Goal: Information Seeking & Learning: Learn about a topic

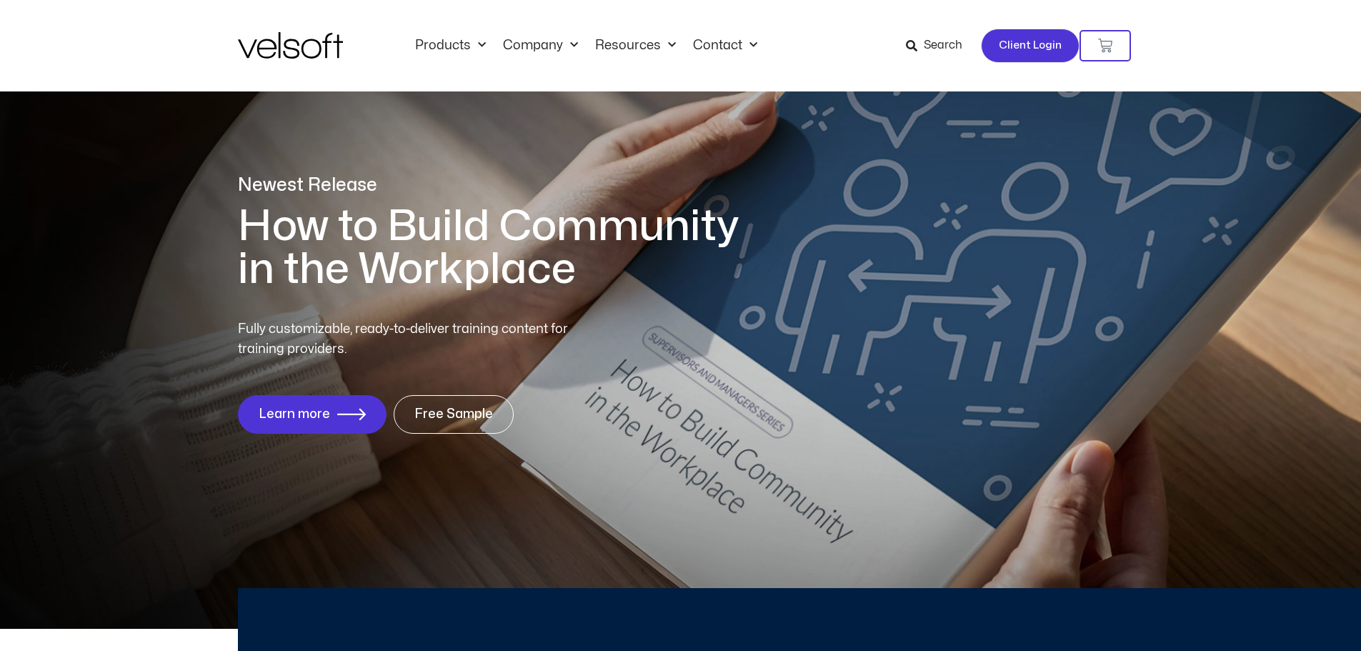
click at [1000, 49] on link "Client Login" at bounding box center [1030, 46] width 99 height 34
click at [916, 41] on icon at bounding box center [911, 45] width 11 height 11
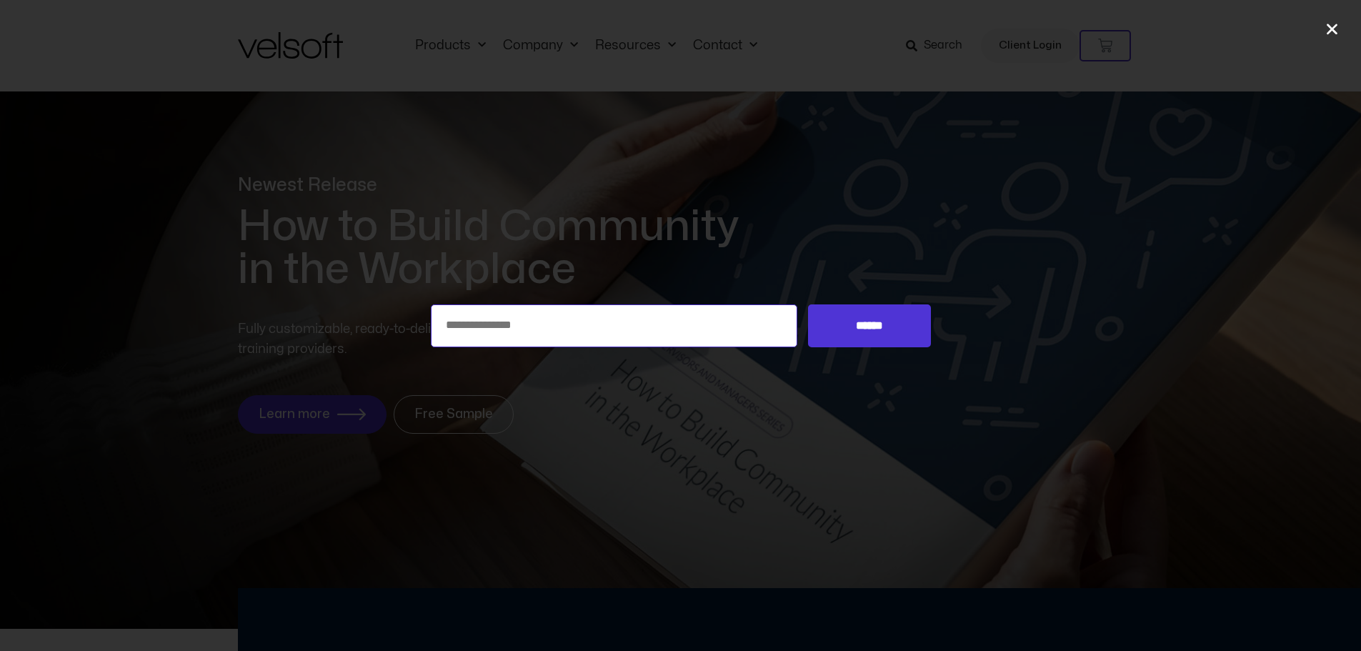
click at [637, 309] on input "Search for:" at bounding box center [614, 325] width 367 height 43
type input "**********"
click at [808, 304] on input "******" at bounding box center [869, 325] width 122 height 43
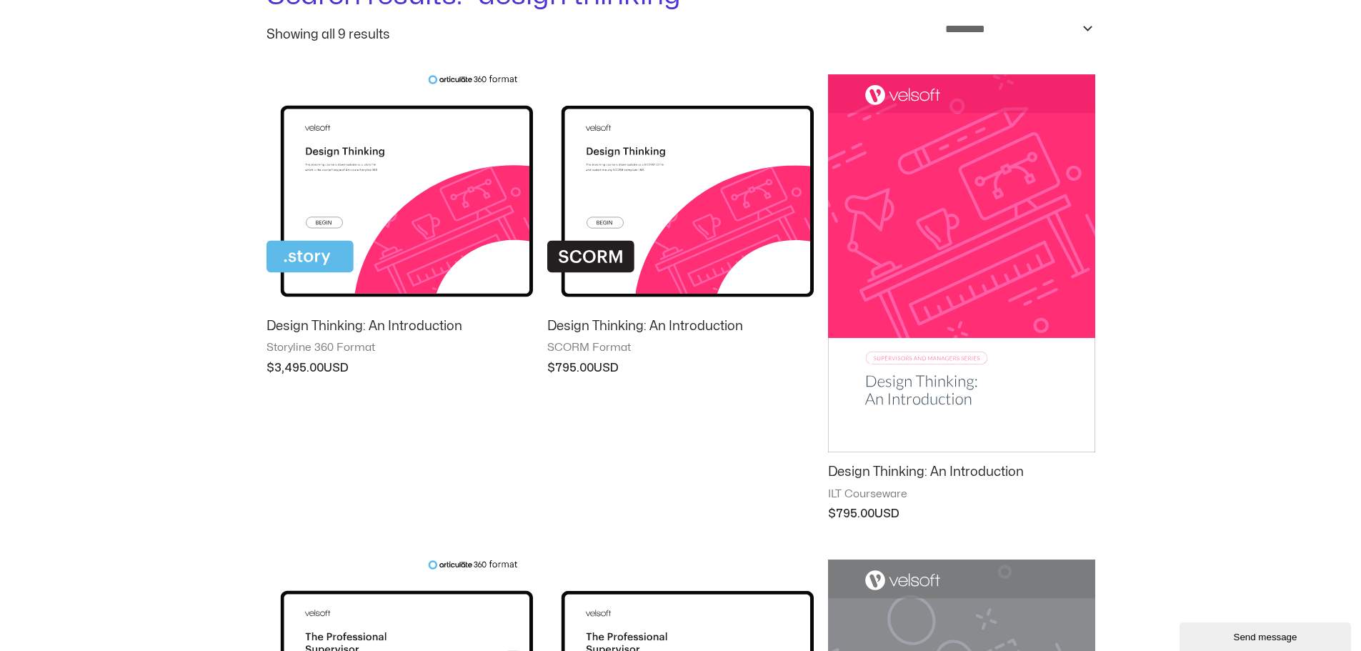
click at [166, 417] on div "**********" at bounding box center [680, 507] width 1361 height 1205
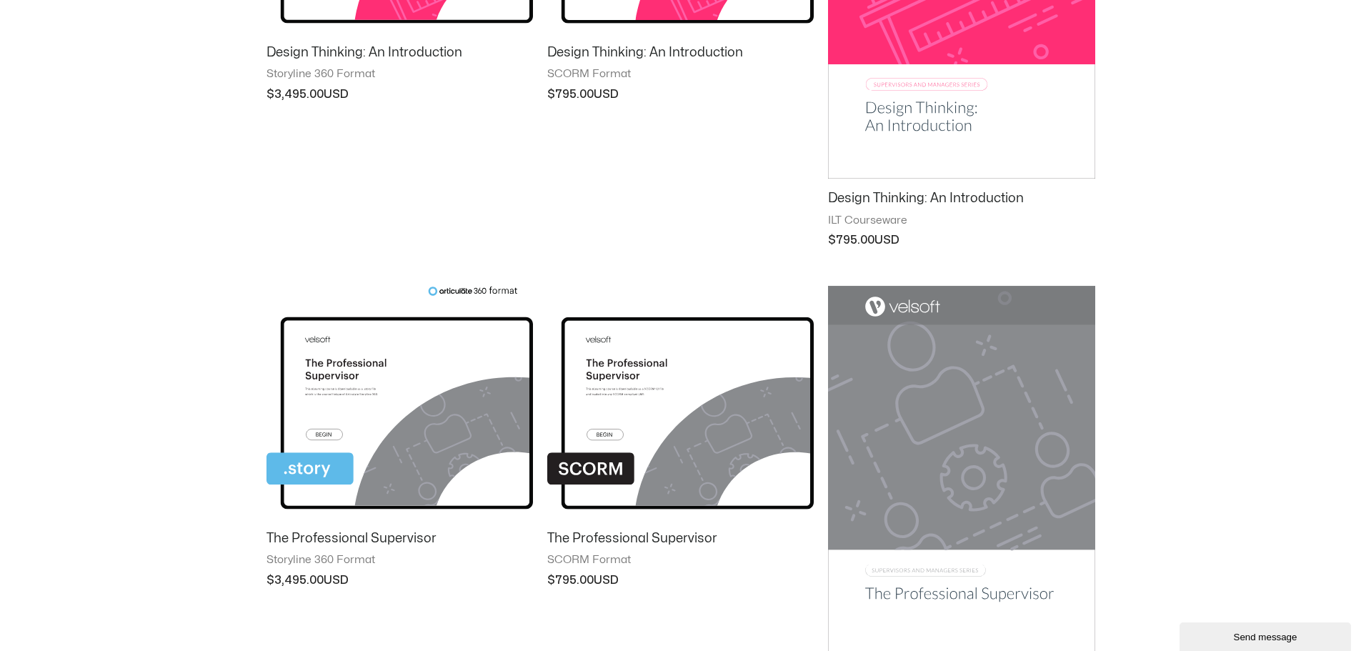
drag, startPoint x: 166, startPoint y: 417, endPoint x: 90, endPoint y: 542, distance: 146.8
click at [90, 542] on div "**********" at bounding box center [680, 233] width 1361 height 1205
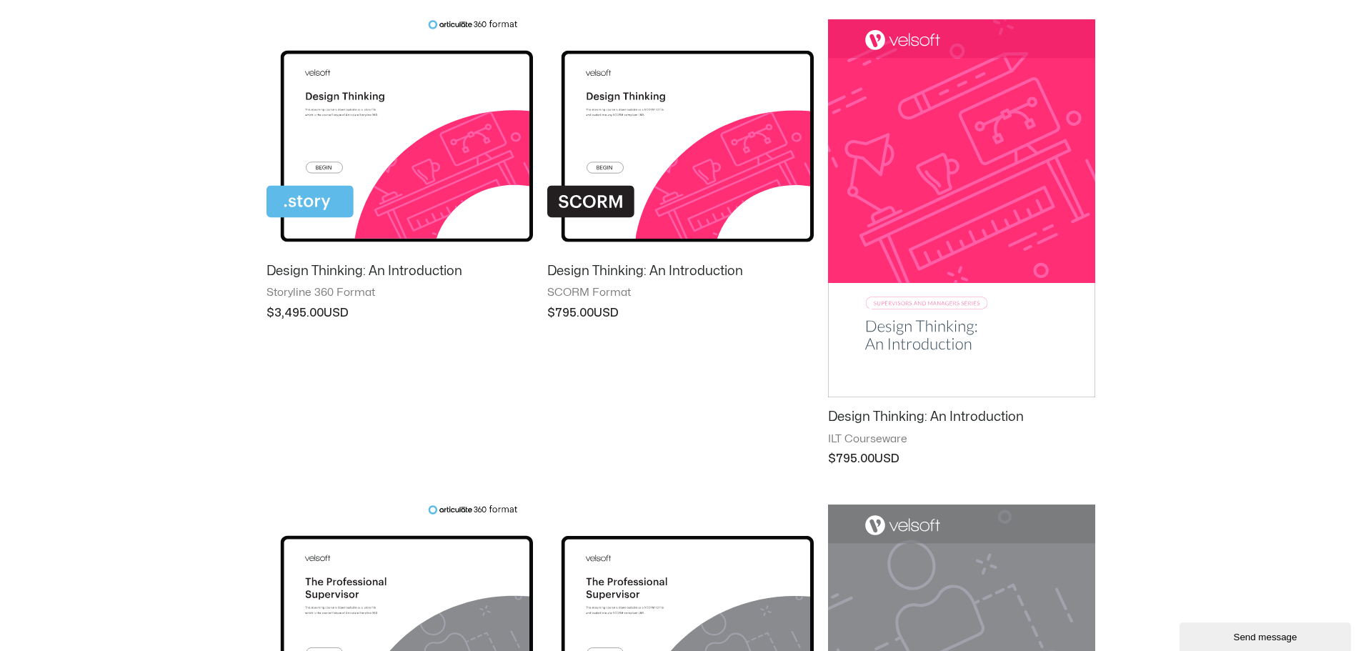
scroll to position [0, 0]
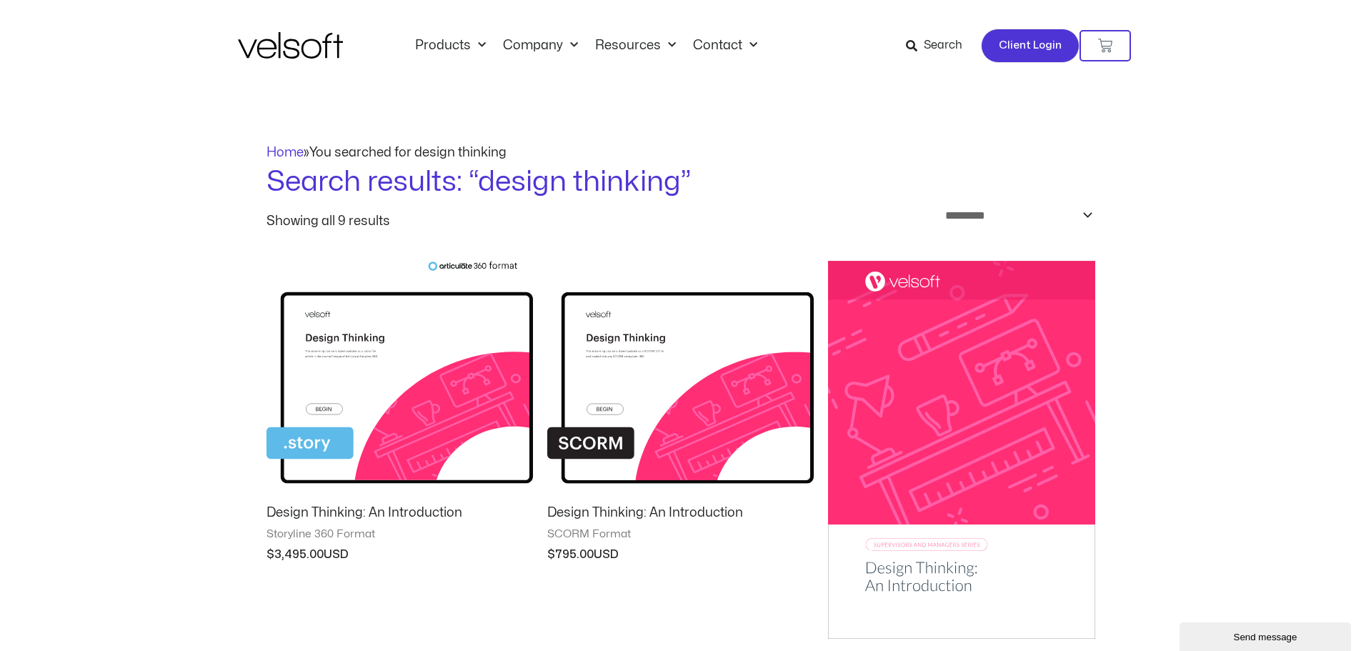
click at [1013, 52] on span "Client Login" at bounding box center [1030, 45] width 63 height 19
click at [937, 41] on span "Search" at bounding box center [943, 45] width 39 height 19
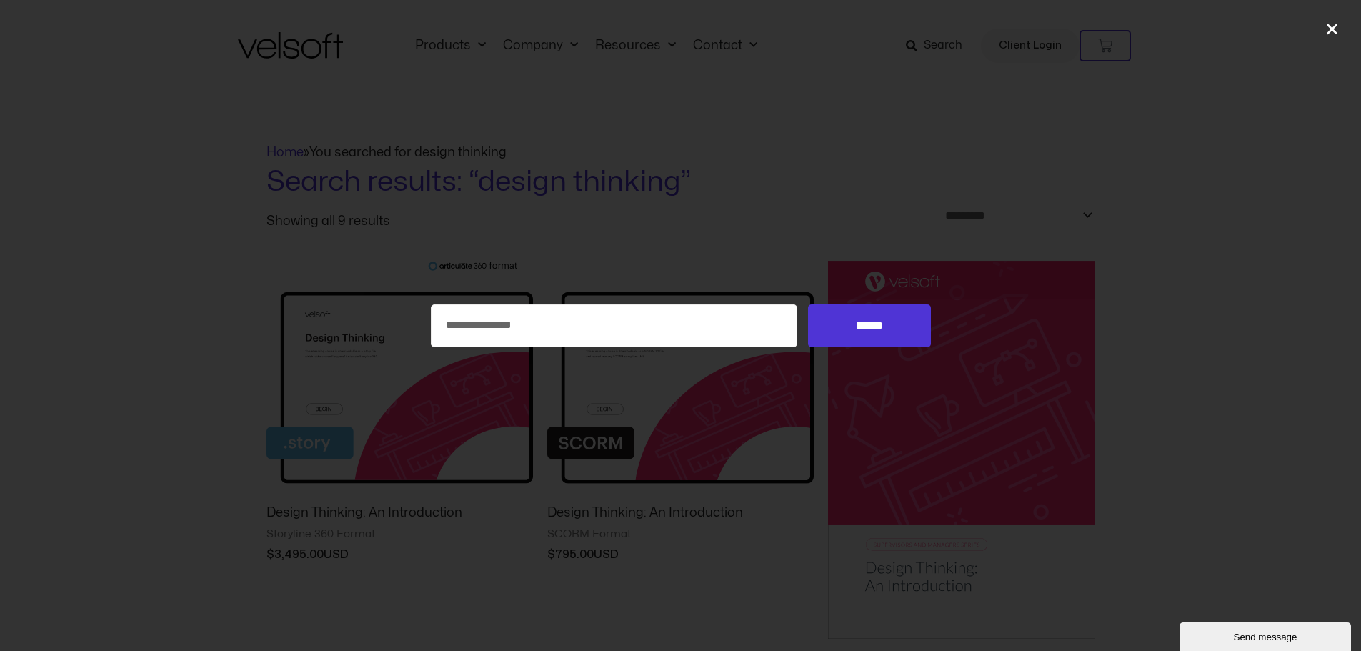
click at [681, 349] on div "**********" at bounding box center [680, 325] width 1361 height 651
click at [648, 327] on input "**********" at bounding box center [614, 325] width 367 height 43
type input "*"
type input "**********"
click at [808, 304] on input "******" at bounding box center [869, 325] width 122 height 43
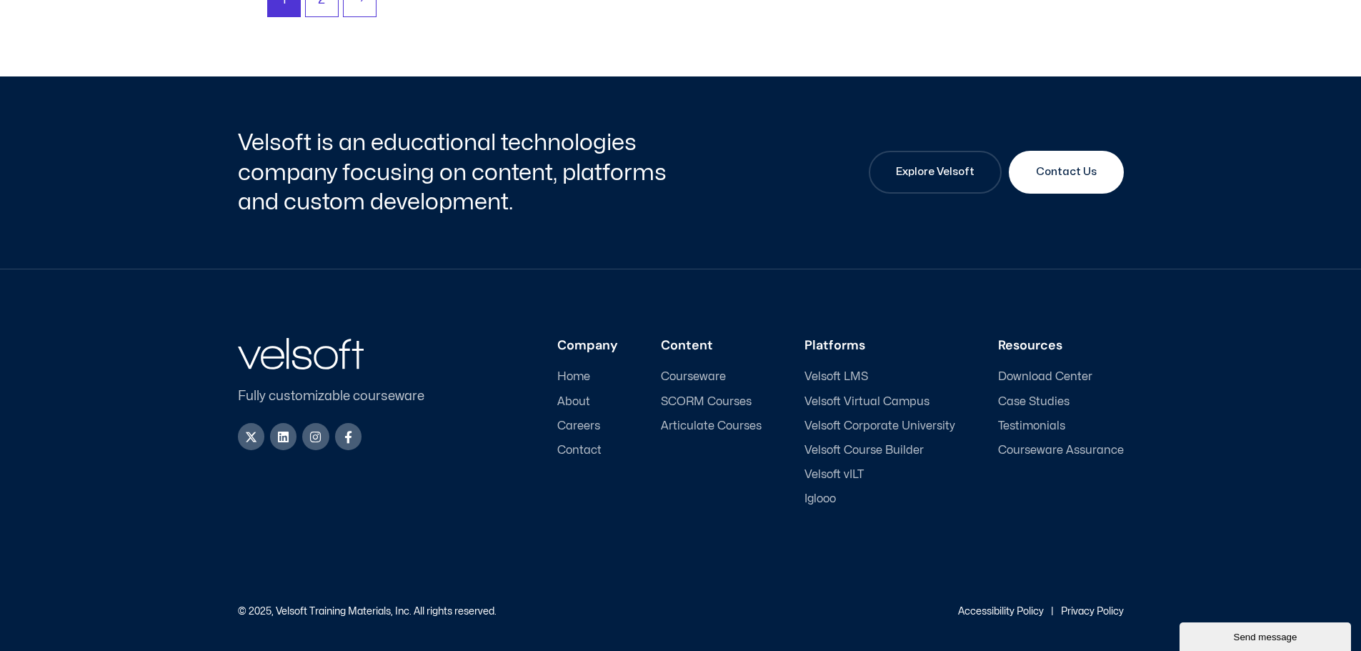
scroll to position [752, 0]
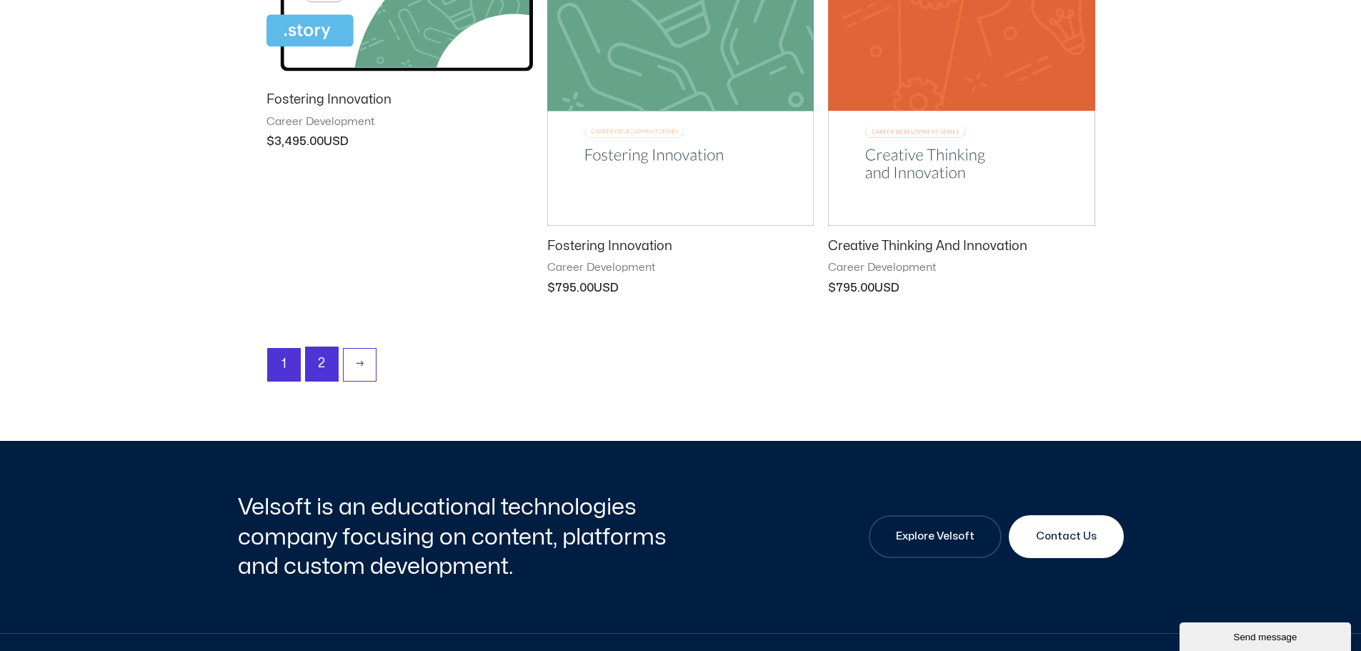
click at [310, 368] on link "2" at bounding box center [322, 364] width 32 height 34
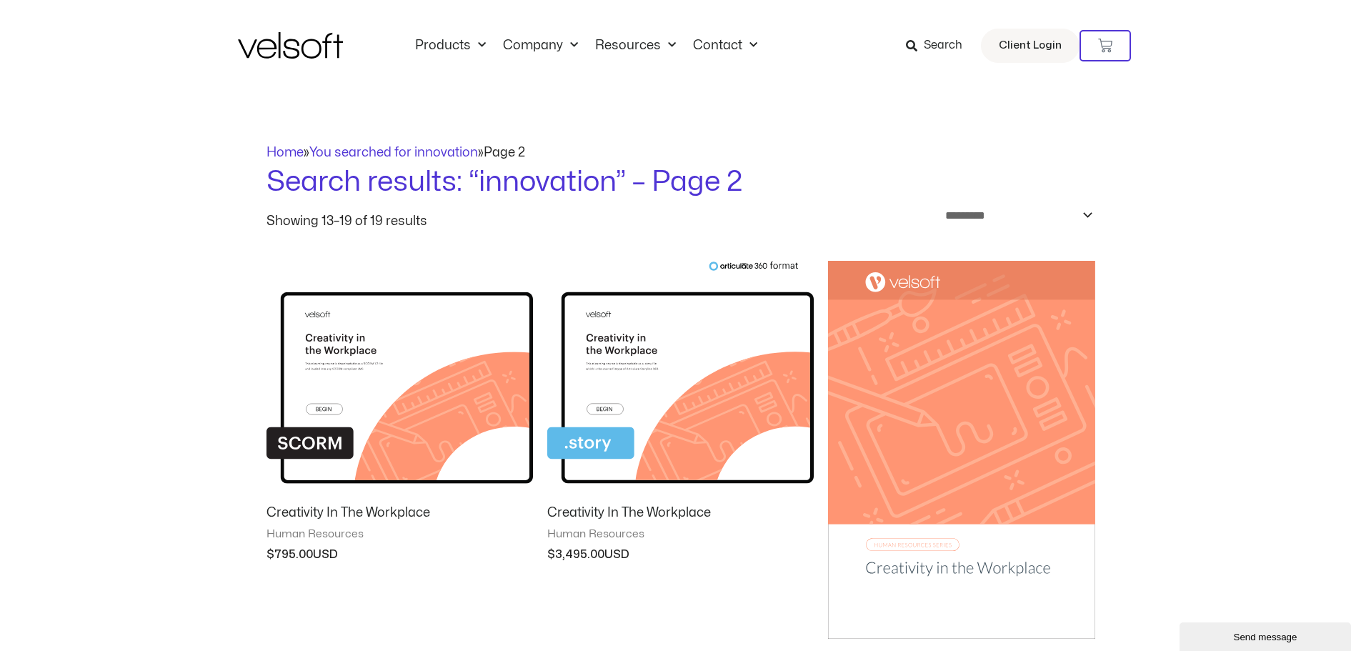
click at [325, 49] on img at bounding box center [290, 45] width 105 height 26
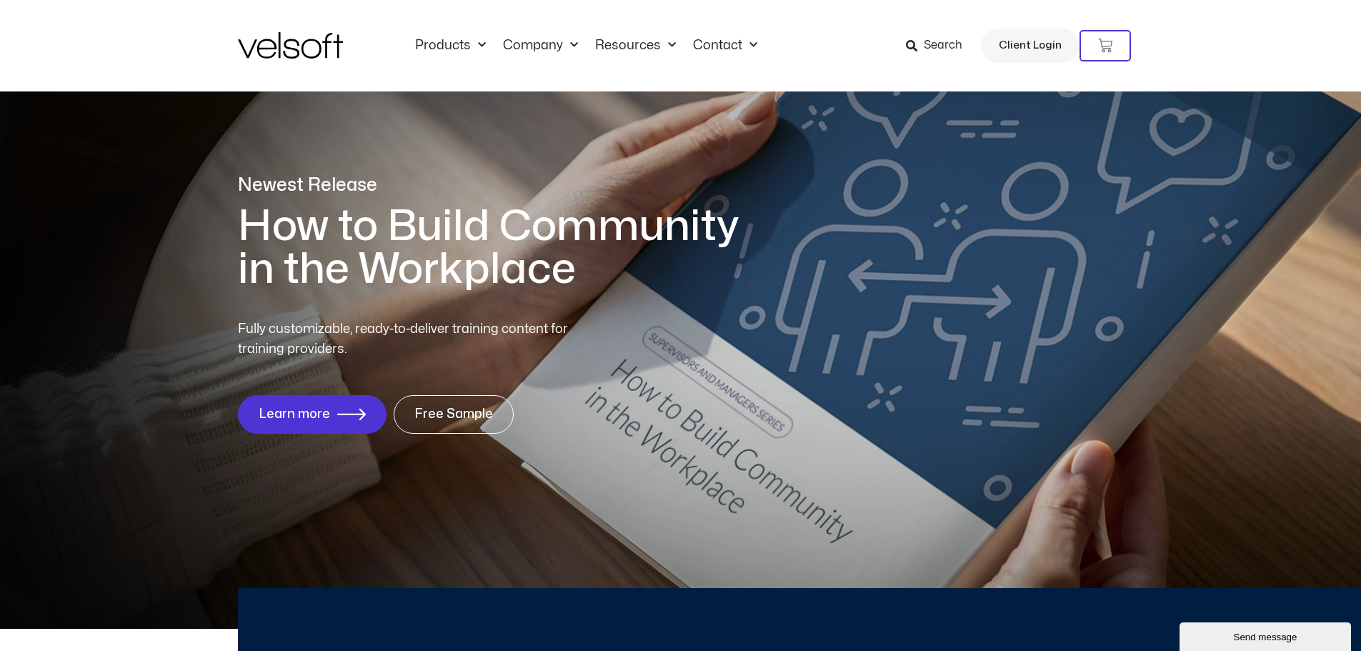
click at [916, 44] on icon at bounding box center [911, 45] width 11 height 11
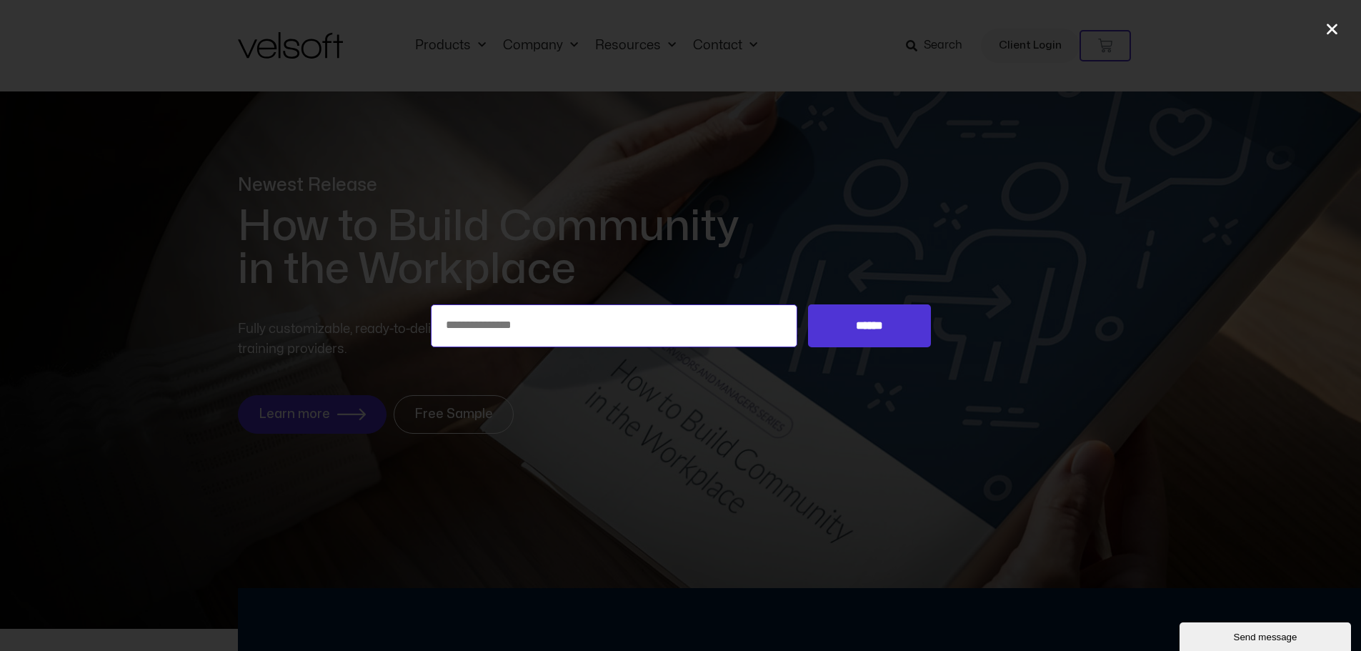
click at [623, 321] on input "Search for:" at bounding box center [614, 325] width 367 height 43
type input "*****"
click at [808, 304] on input "******" at bounding box center [869, 325] width 122 height 43
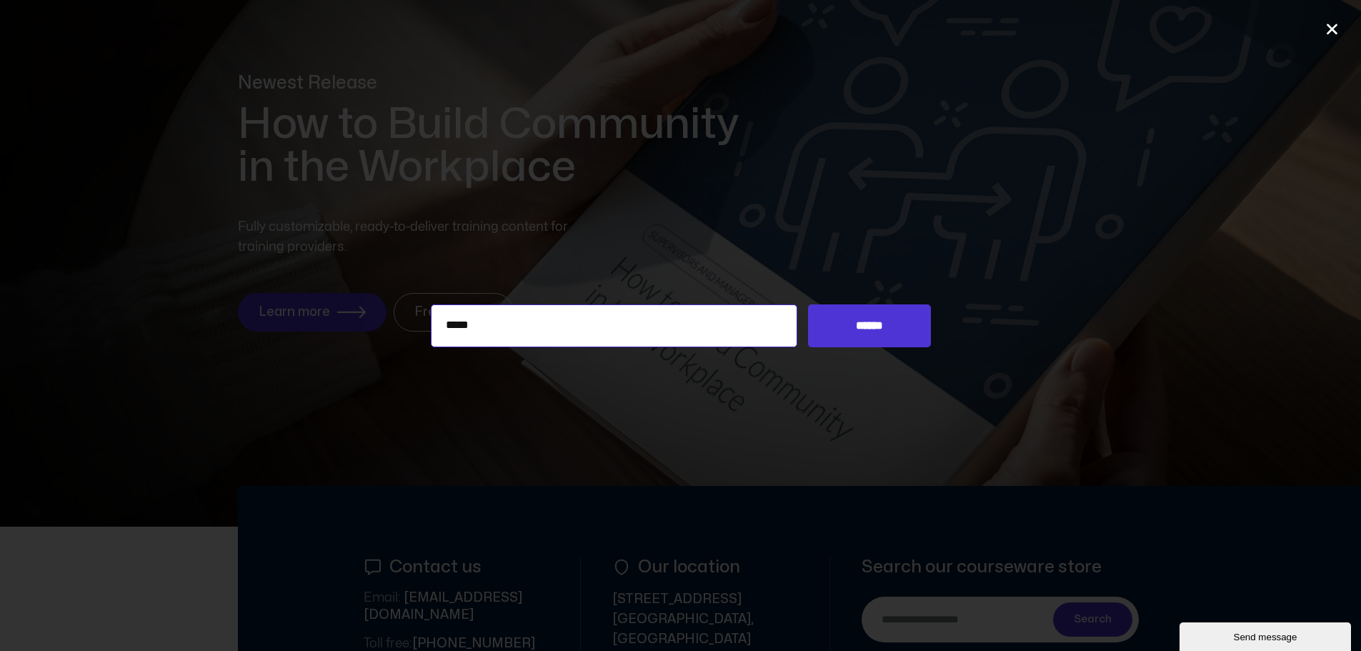
scroll to position [103, 0]
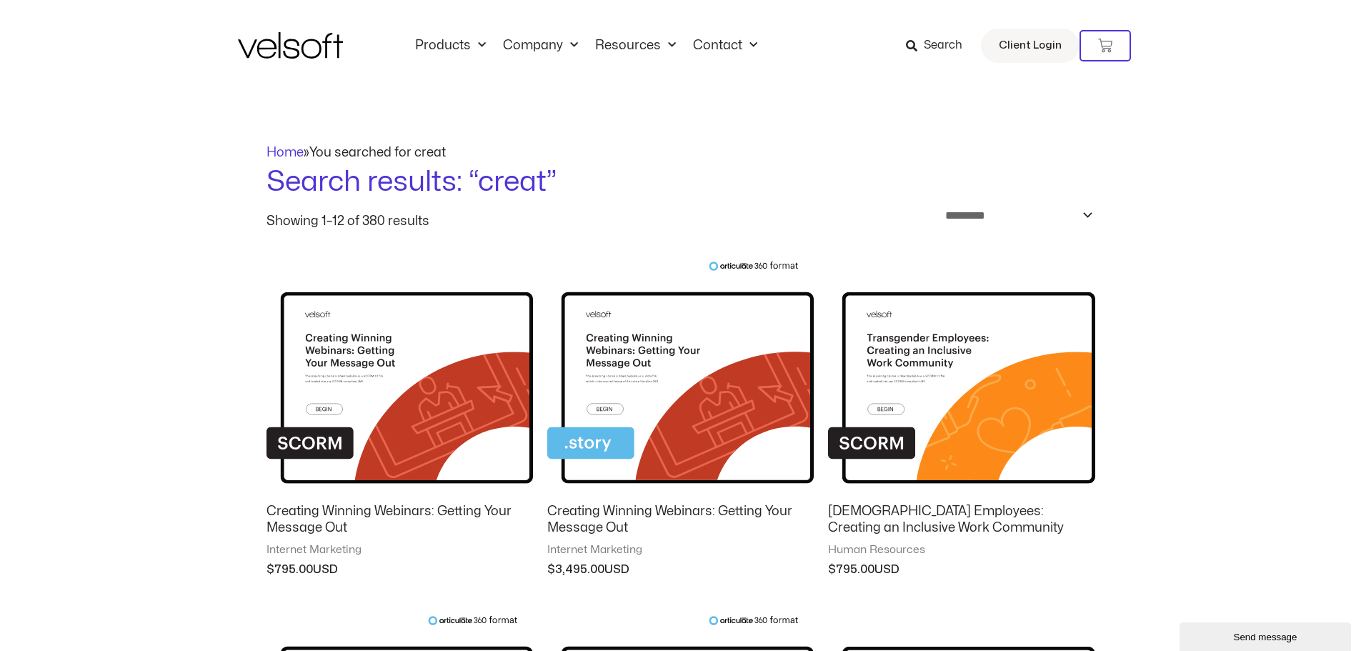
click at [917, 48] on icon at bounding box center [911, 45] width 11 height 11
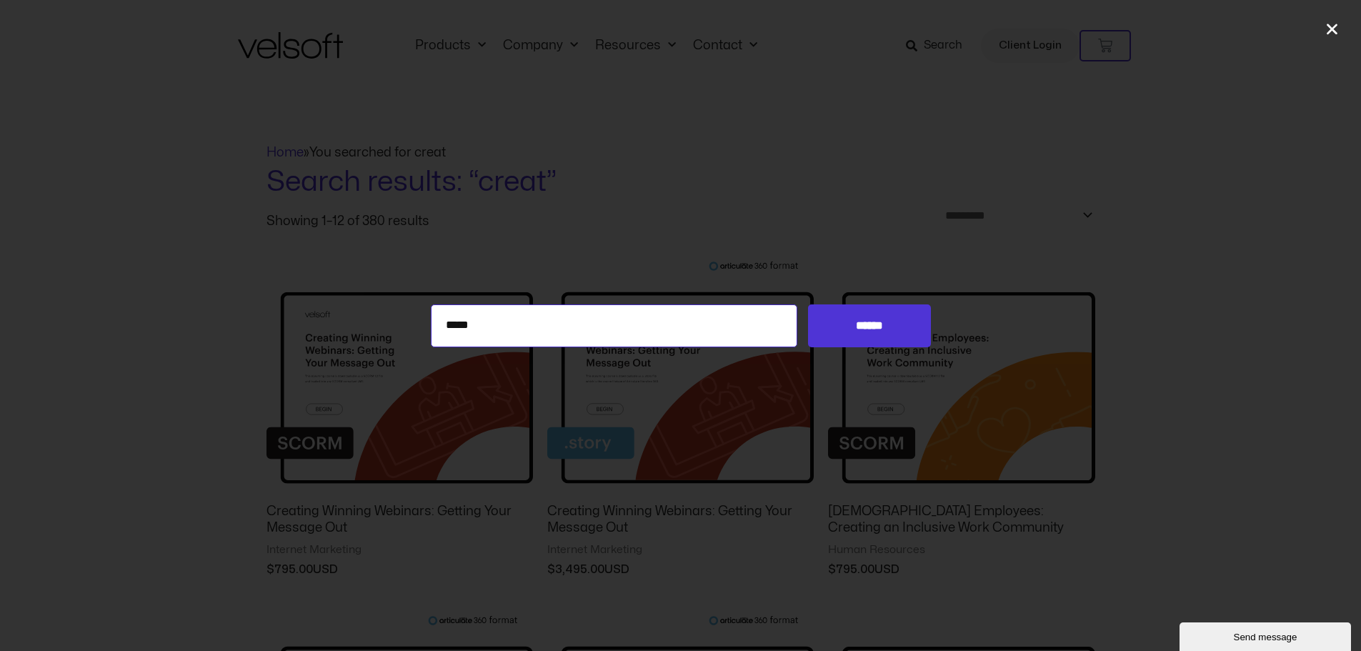
click at [560, 317] on input "*****" at bounding box center [614, 325] width 367 height 43
drag, startPoint x: 560, startPoint y: 317, endPoint x: 535, endPoint y: 317, distance: 25.0
click at [535, 317] on input "*****" at bounding box center [614, 325] width 367 height 43
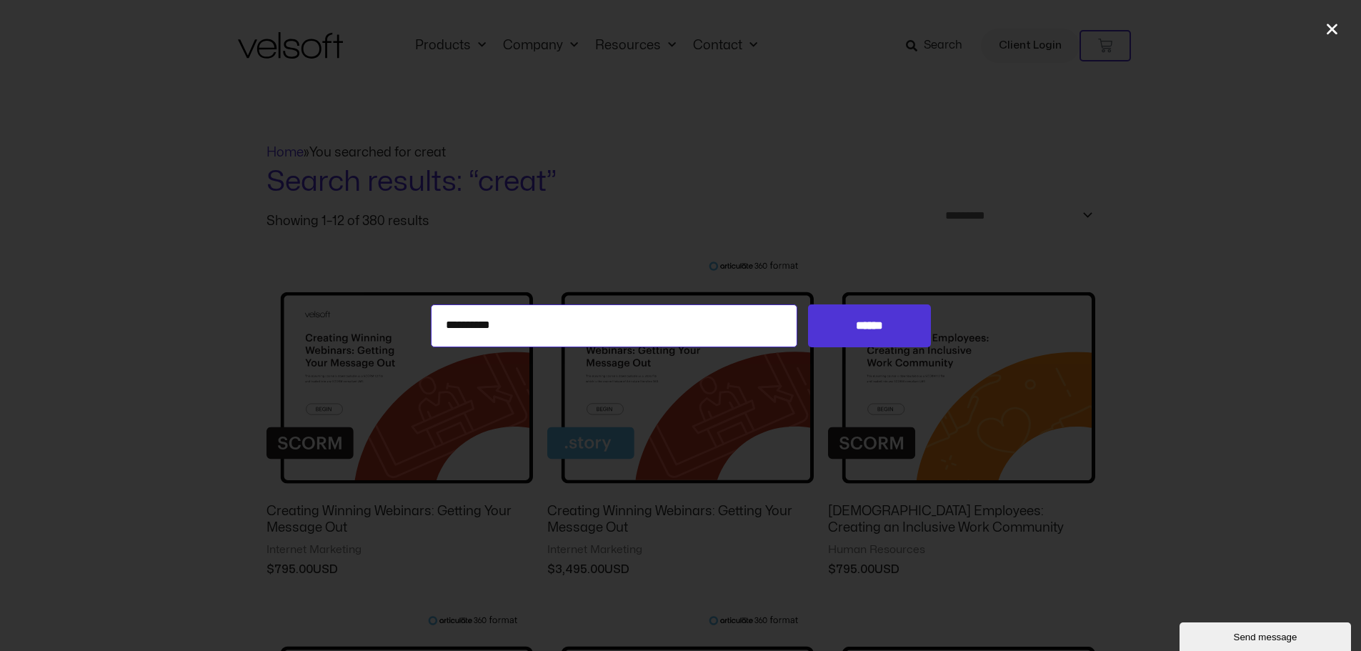
type input "**********"
click at [808, 304] on input "******" at bounding box center [869, 325] width 122 height 43
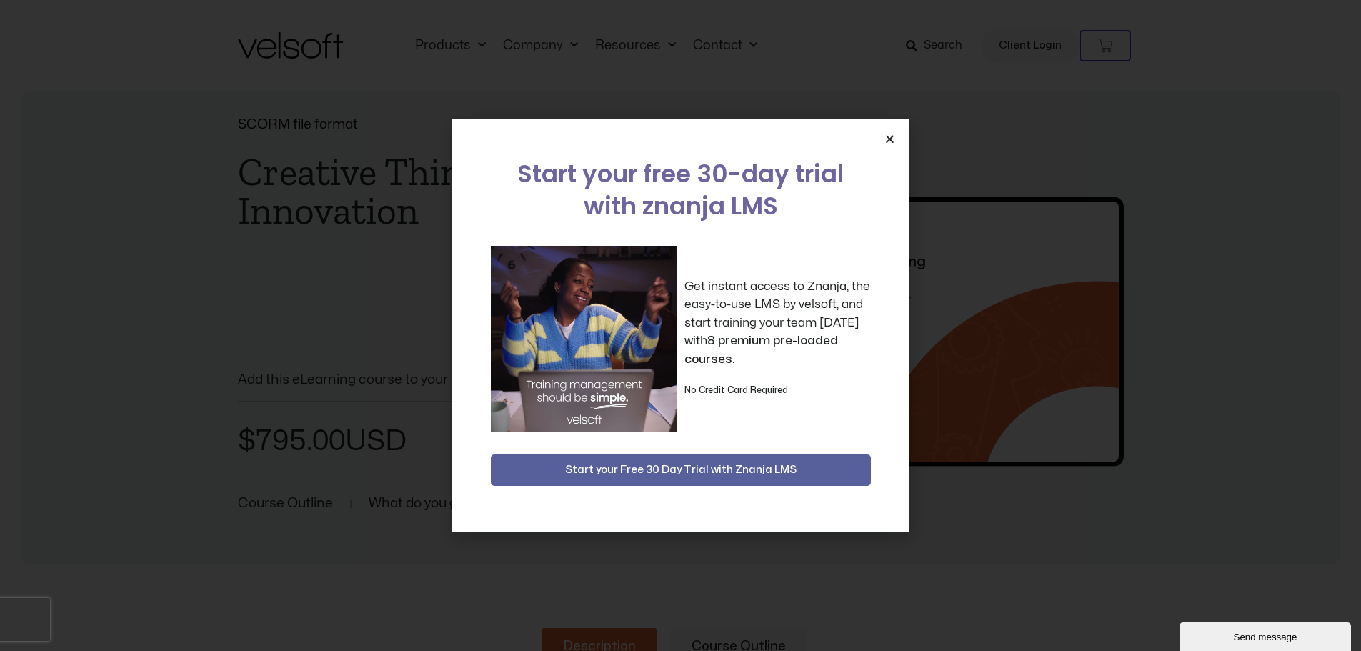
click at [885, 139] on icon "Close" at bounding box center [890, 139] width 11 height 11
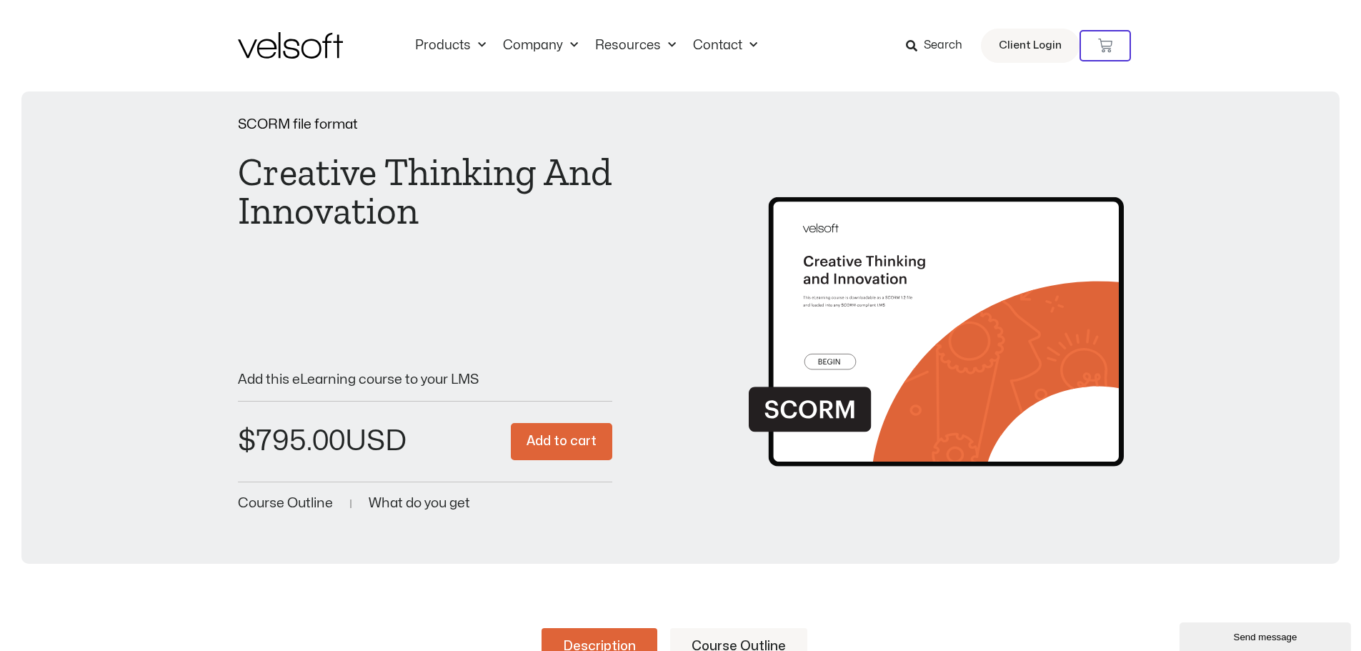
click at [913, 46] on icon at bounding box center [911, 45] width 11 height 11
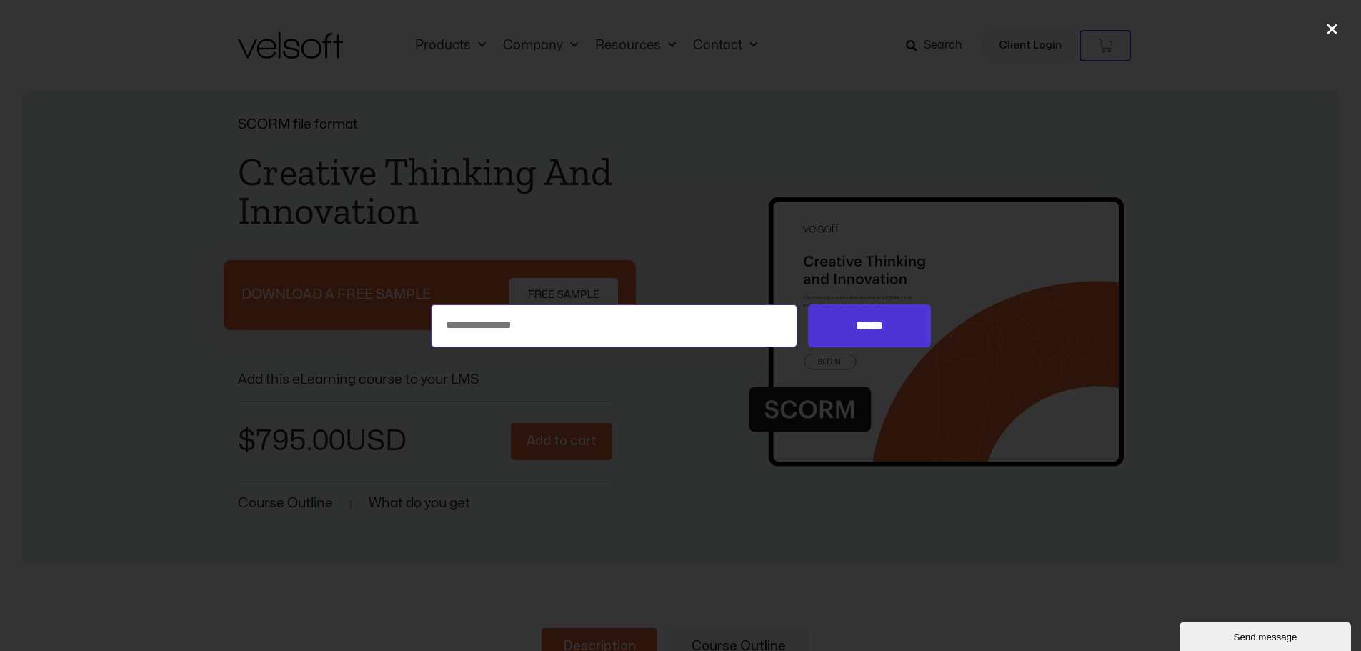
click at [582, 313] on input "Search for:" at bounding box center [614, 325] width 367 height 43
type input "*******"
click at [808, 304] on input "******" at bounding box center [869, 325] width 122 height 43
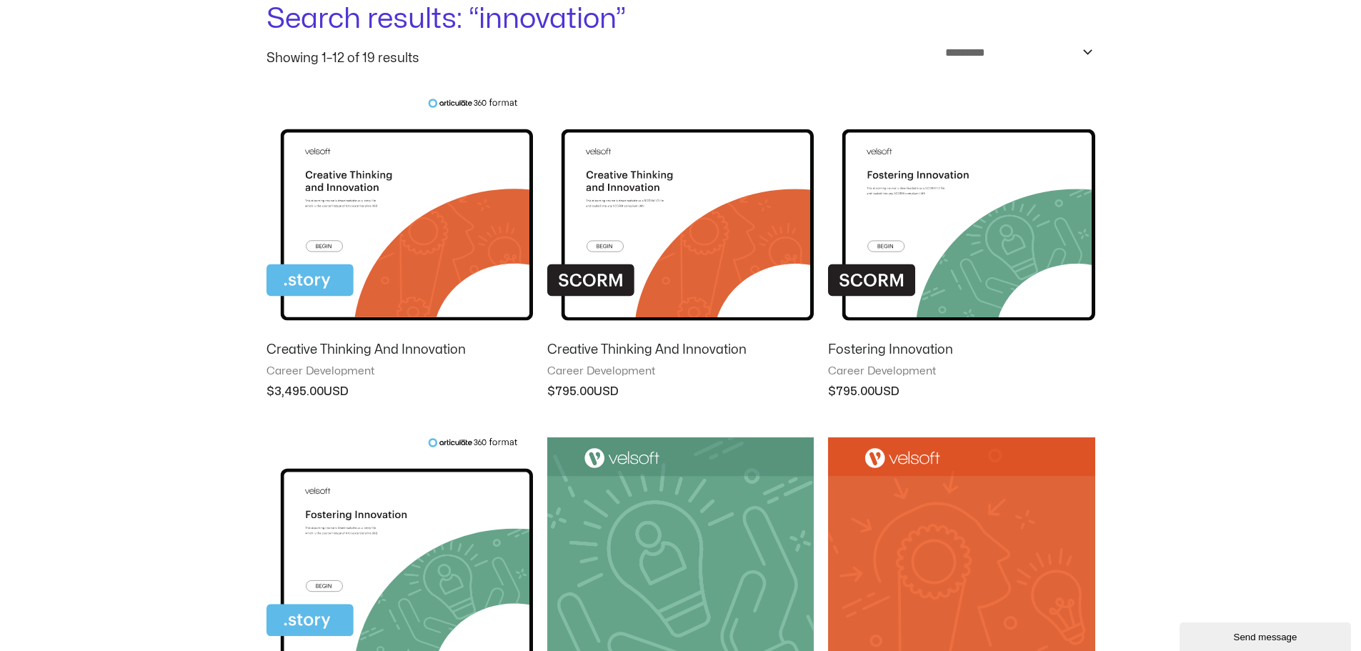
scroll to position [164, 0]
click at [658, 349] on h2 "Creative Thinking And Innovation" at bounding box center [680, 349] width 267 height 16
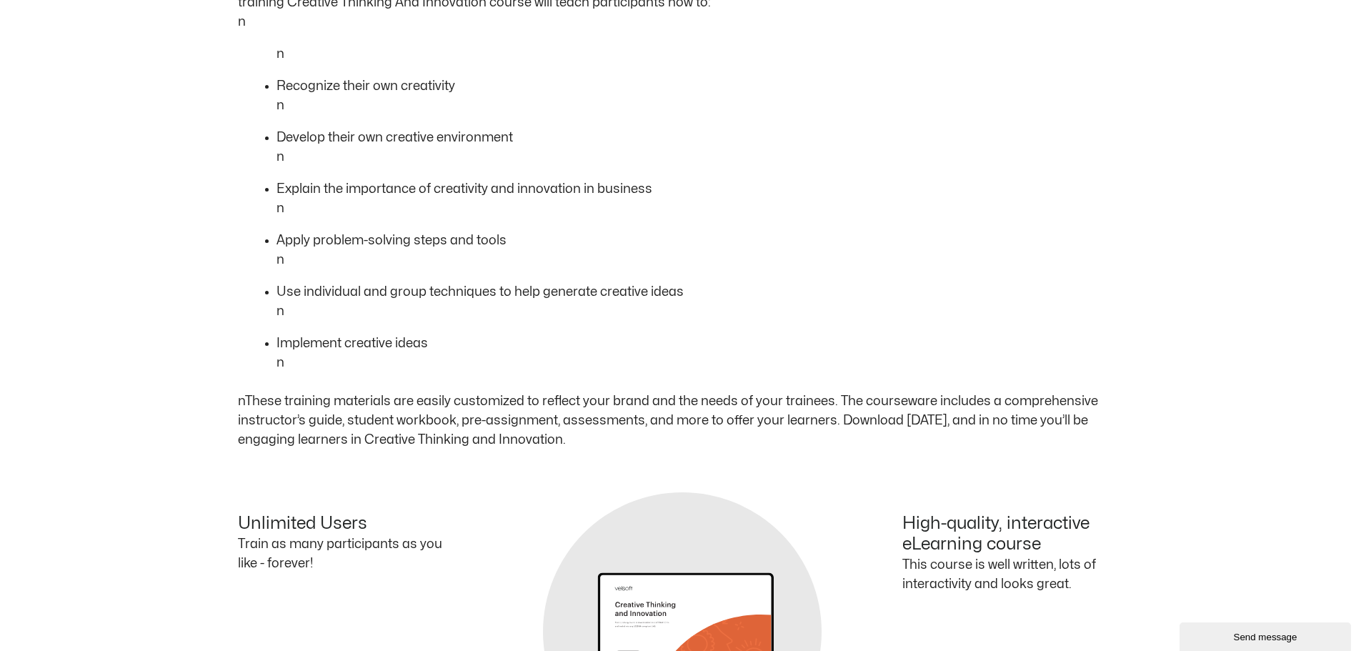
scroll to position [531, 0]
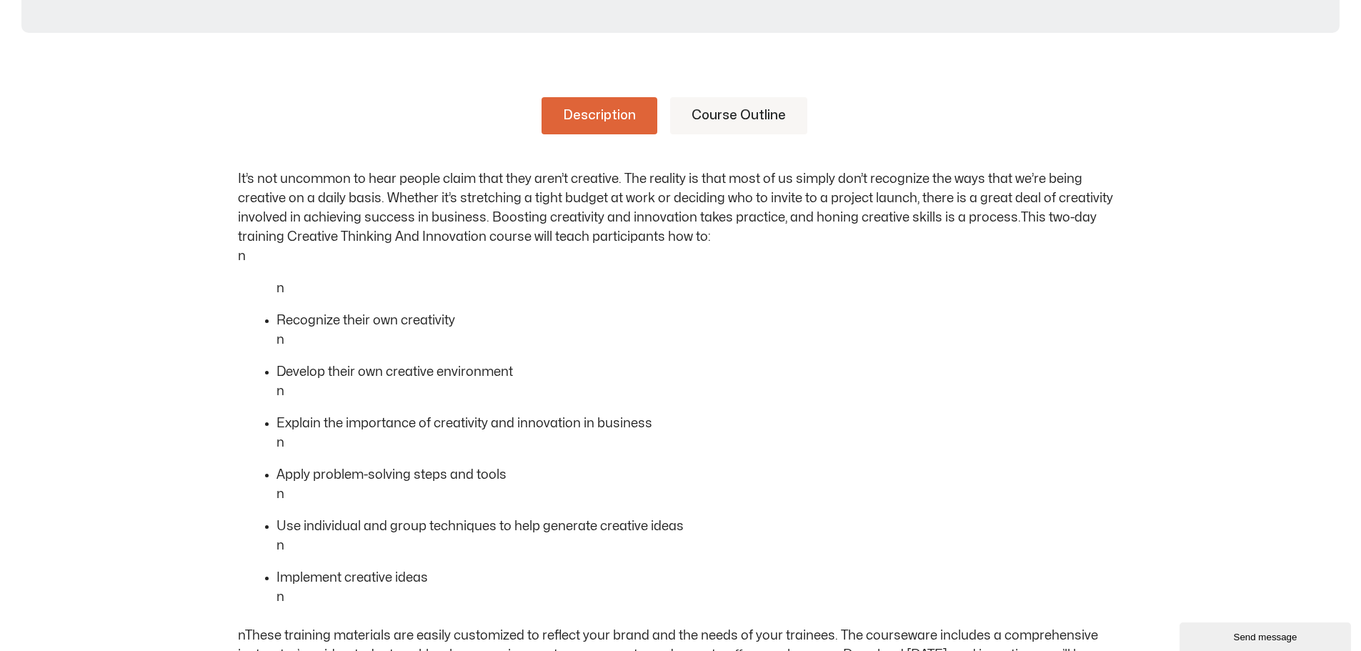
click at [723, 81] on div "Description Course Outline It’s not uncommon to hear people claim that they are…" at bounding box center [681, 525] width 886 height 943
click at [722, 114] on link "Course Outline" at bounding box center [738, 115] width 137 height 37
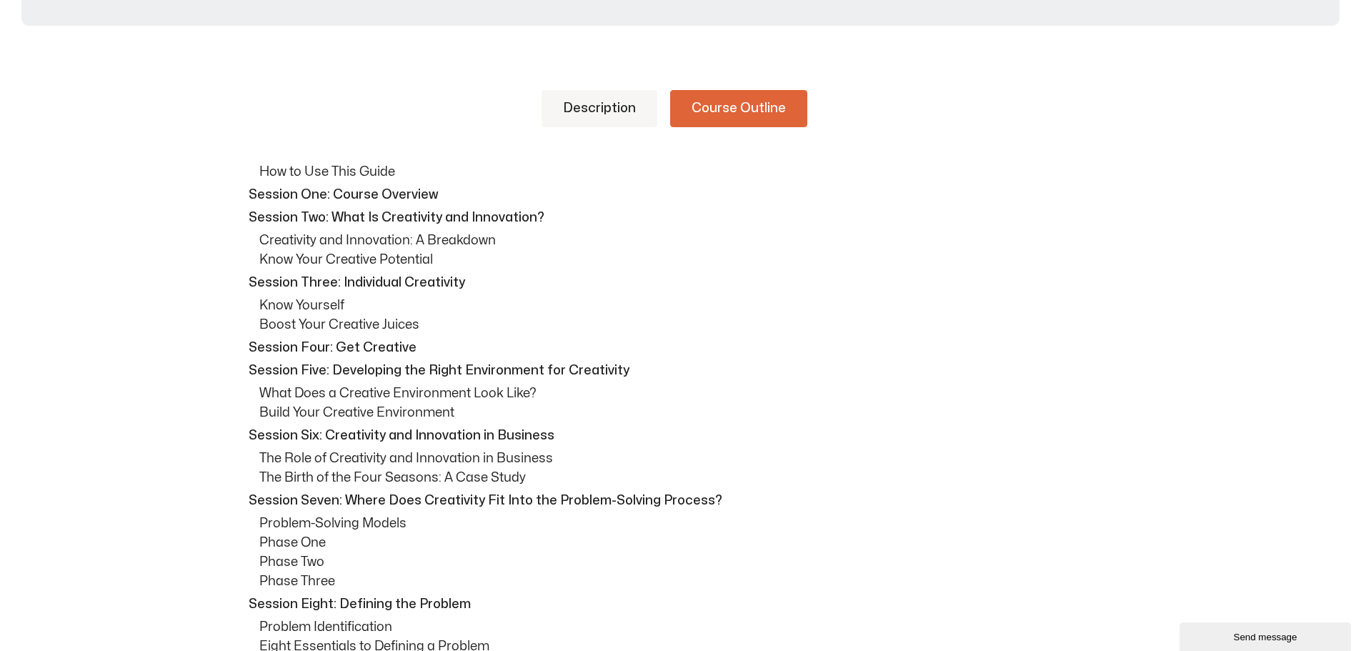
scroll to position [0, 0]
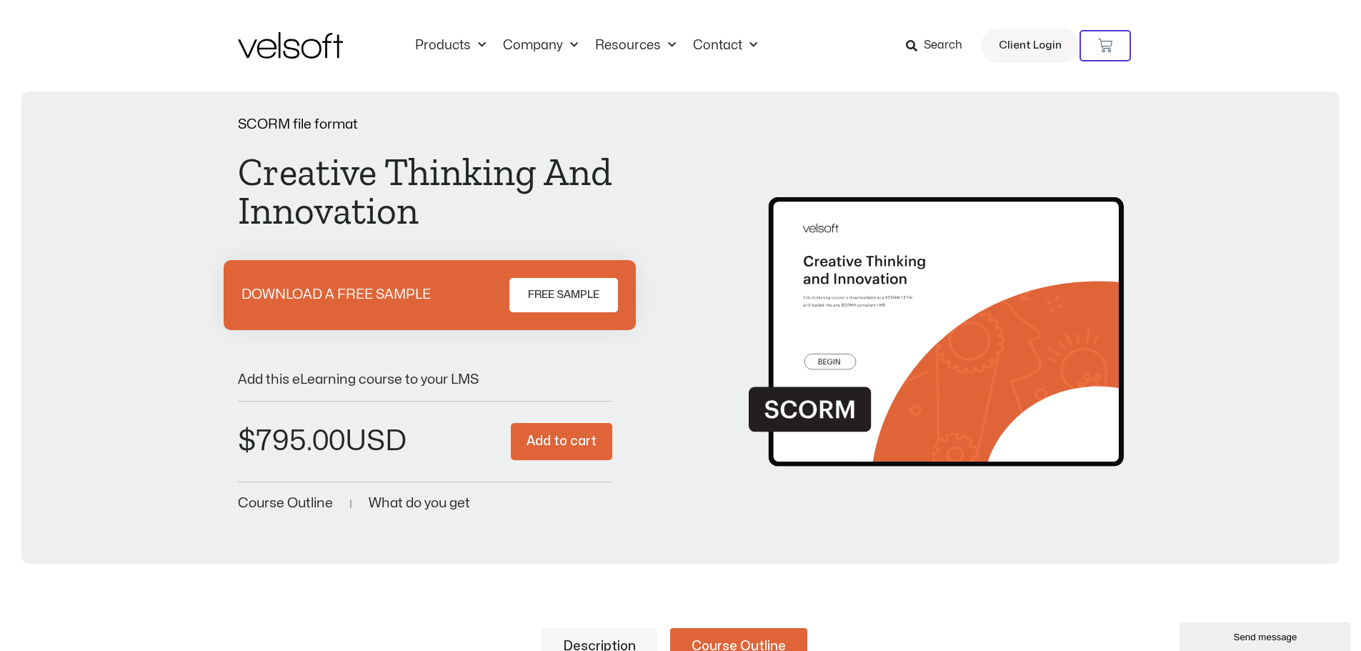
click at [912, 53] on span at bounding box center [911, 45] width 11 height 19
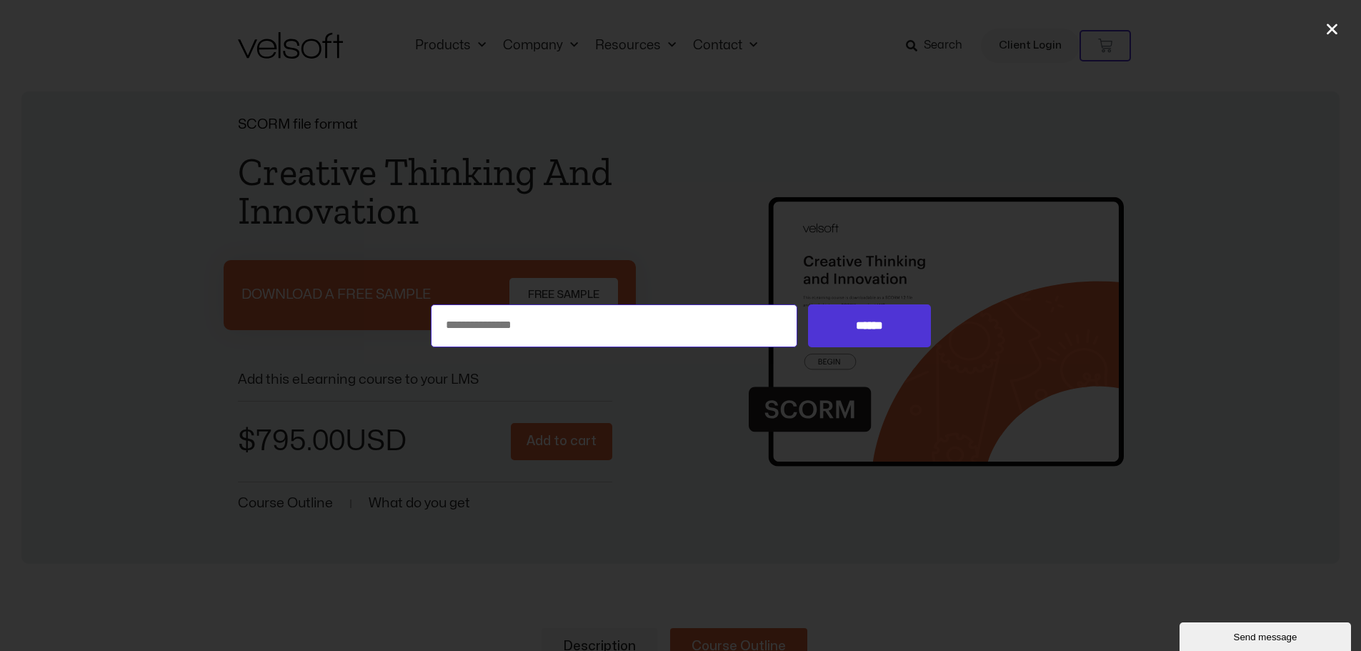
click at [605, 328] on input "Search for:" at bounding box center [614, 325] width 367 height 43
type input "**********"
click at [808, 304] on input "******" at bounding box center [869, 325] width 122 height 43
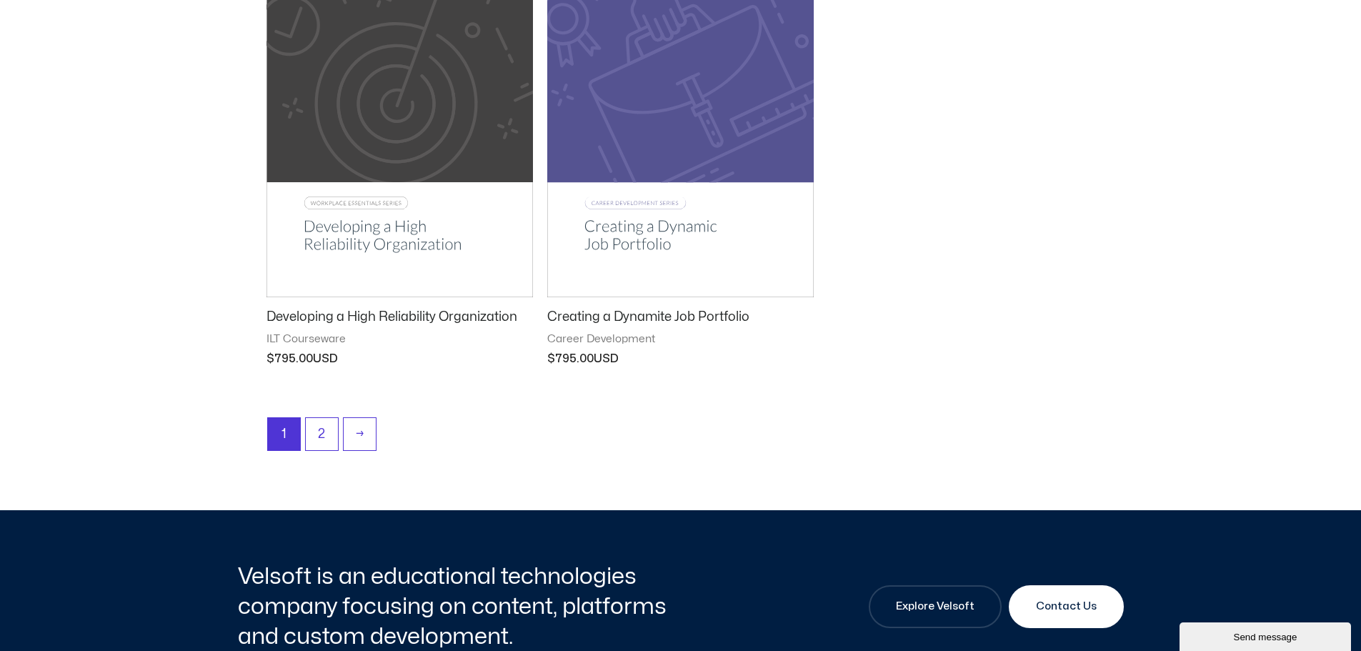
scroll to position [1403, 0]
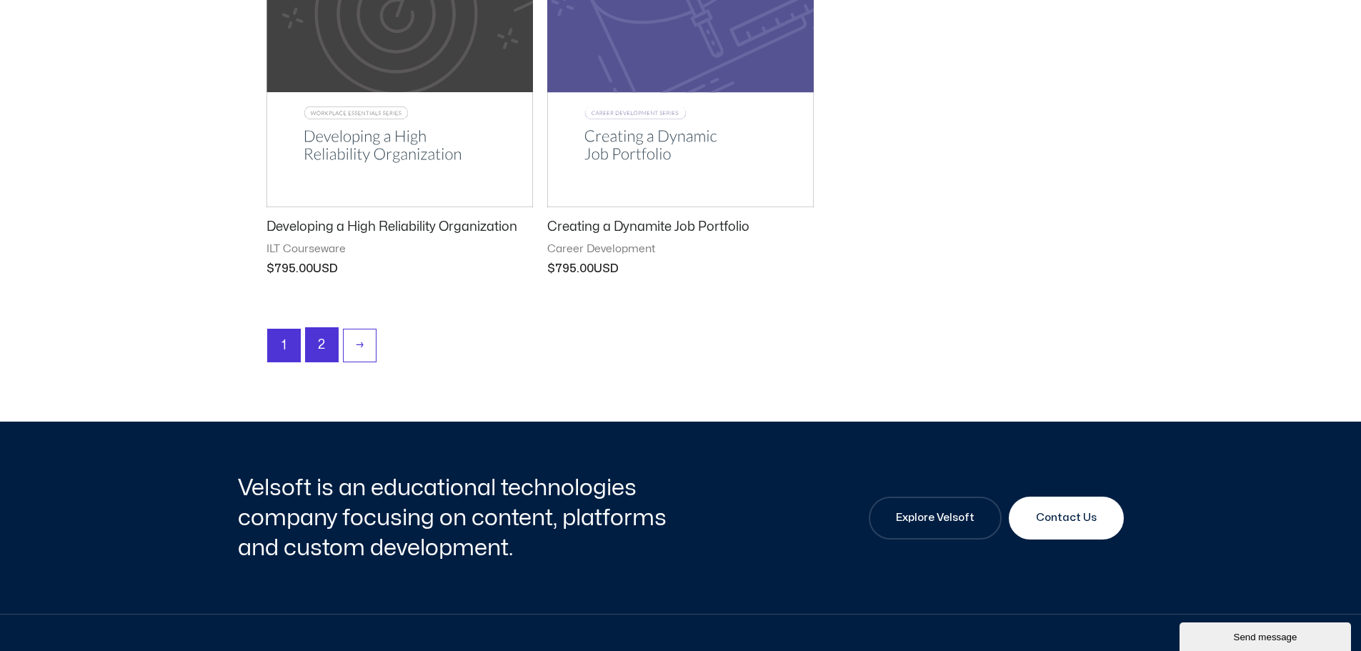
click at [322, 338] on link "2" at bounding box center [322, 345] width 32 height 34
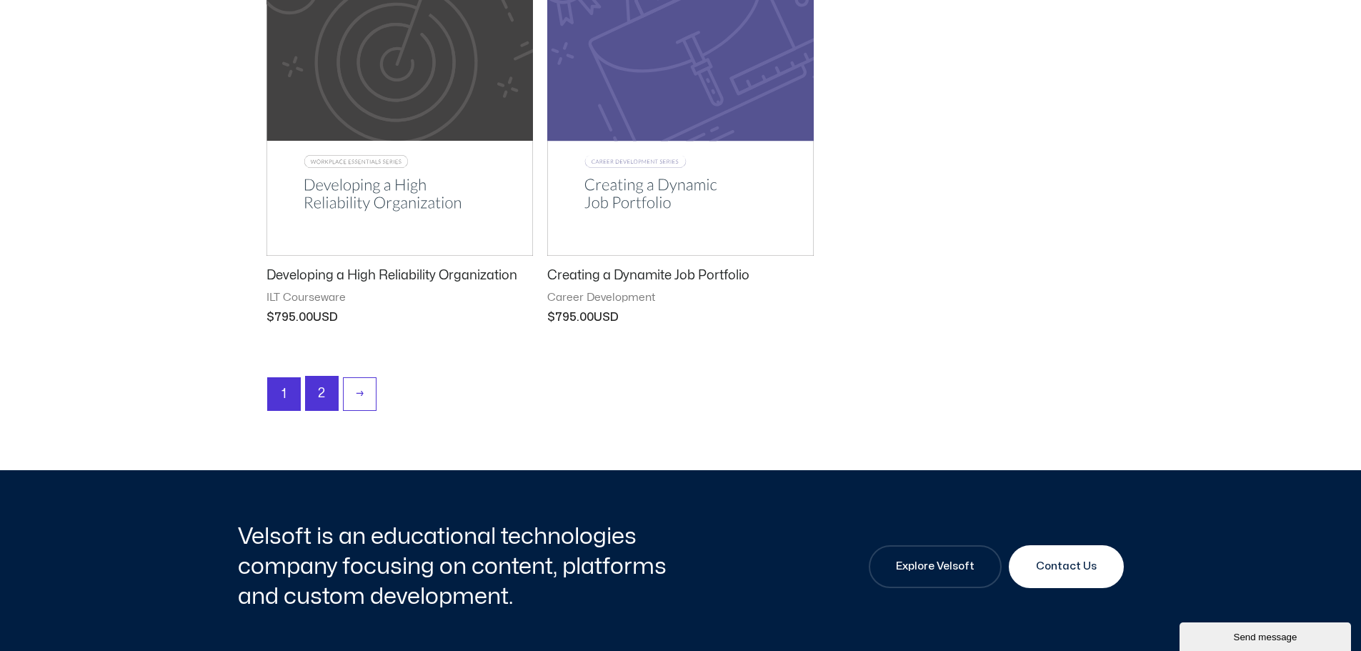
scroll to position [1180, 0]
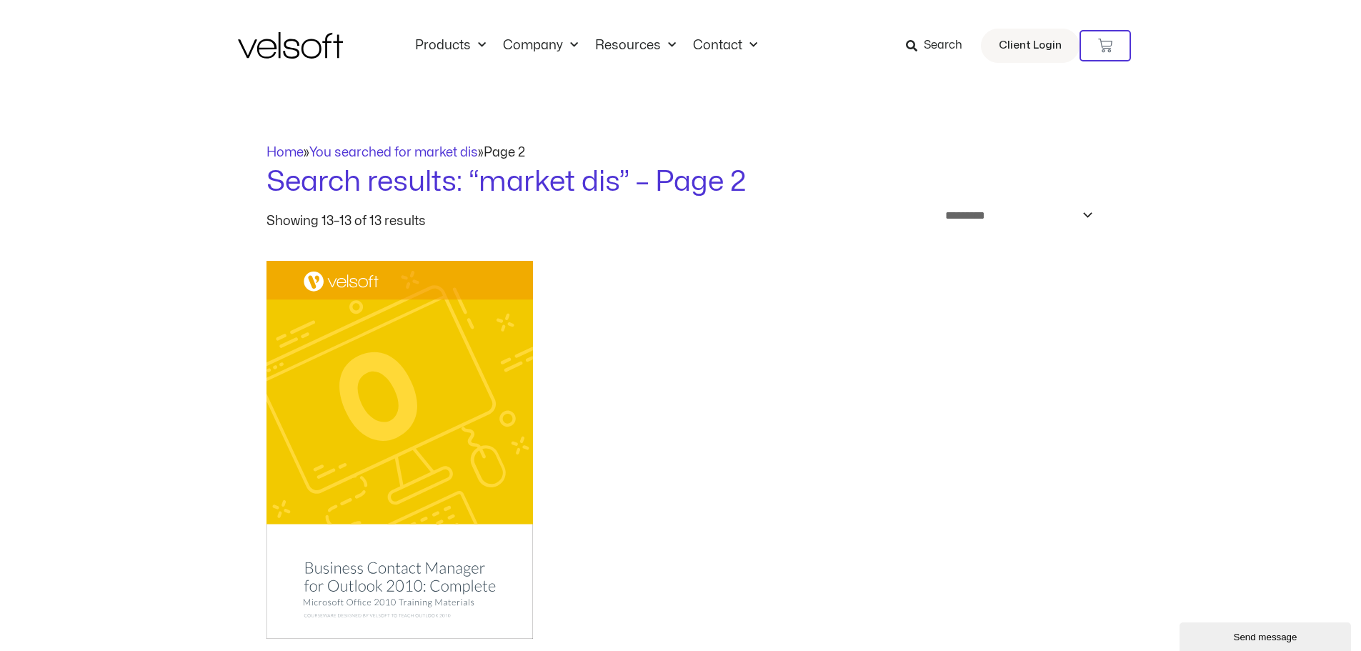
click at [895, 29] on div "Search Client Login" at bounding box center [963, 46] width 233 height 34
click at [909, 44] on icon at bounding box center [911, 45] width 11 height 11
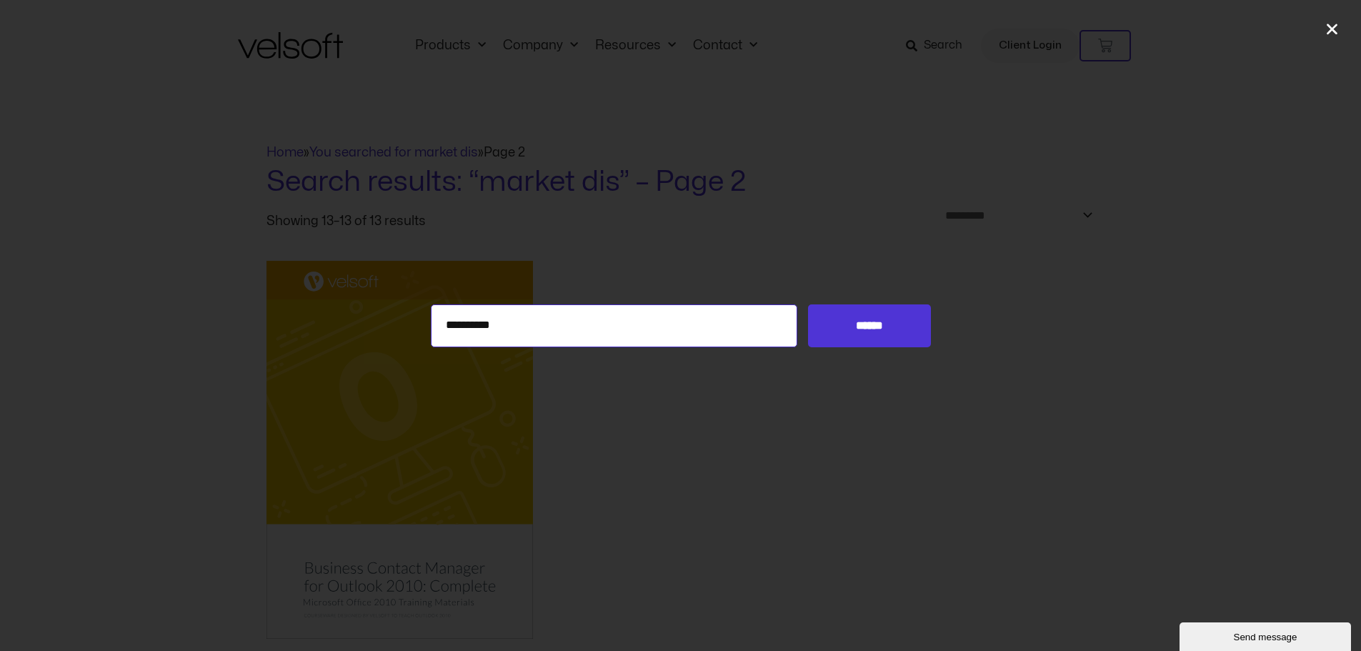
click at [748, 324] on input "**********" at bounding box center [614, 325] width 367 height 43
type input "**********"
click at [808, 304] on input "******" at bounding box center [869, 325] width 122 height 43
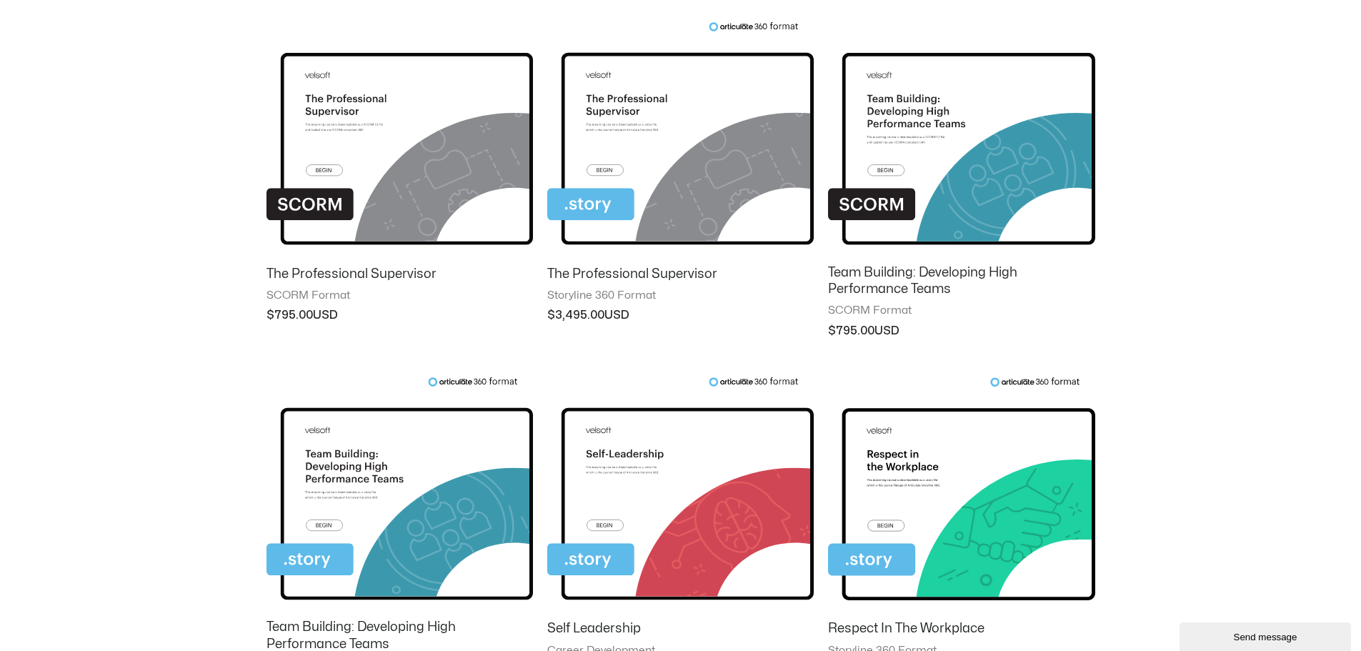
scroll to position [390, 0]
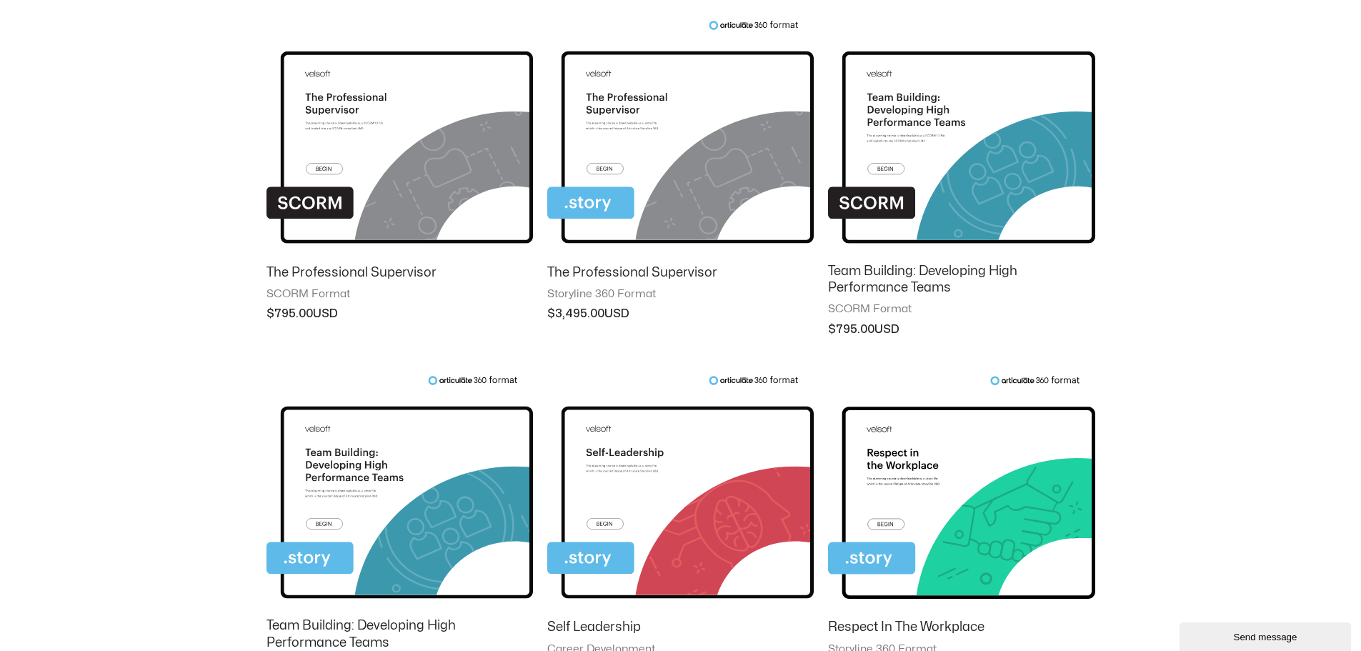
click at [376, 275] on h2 "The Professional Supervisor" at bounding box center [400, 272] width 267 height 16
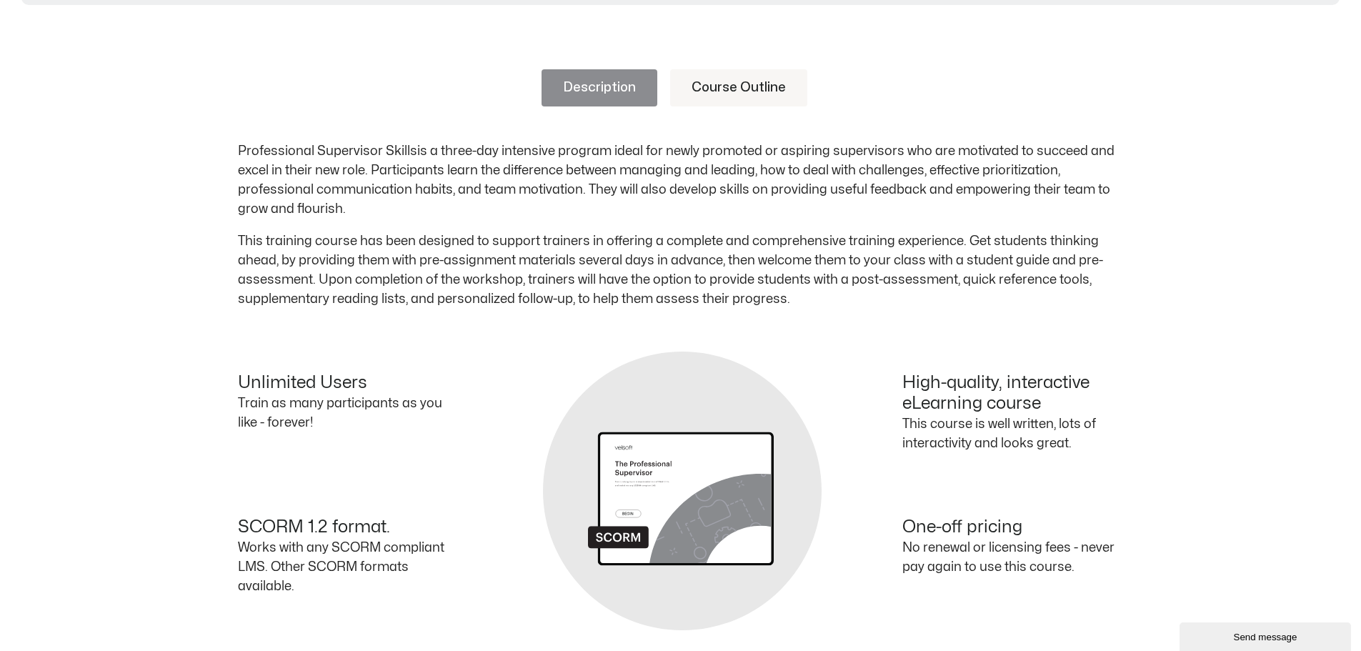
scroll to position [558, 0]
click at [759, 85] on link "Course Outline" at bounding box center [738, 88] width 137 height 37
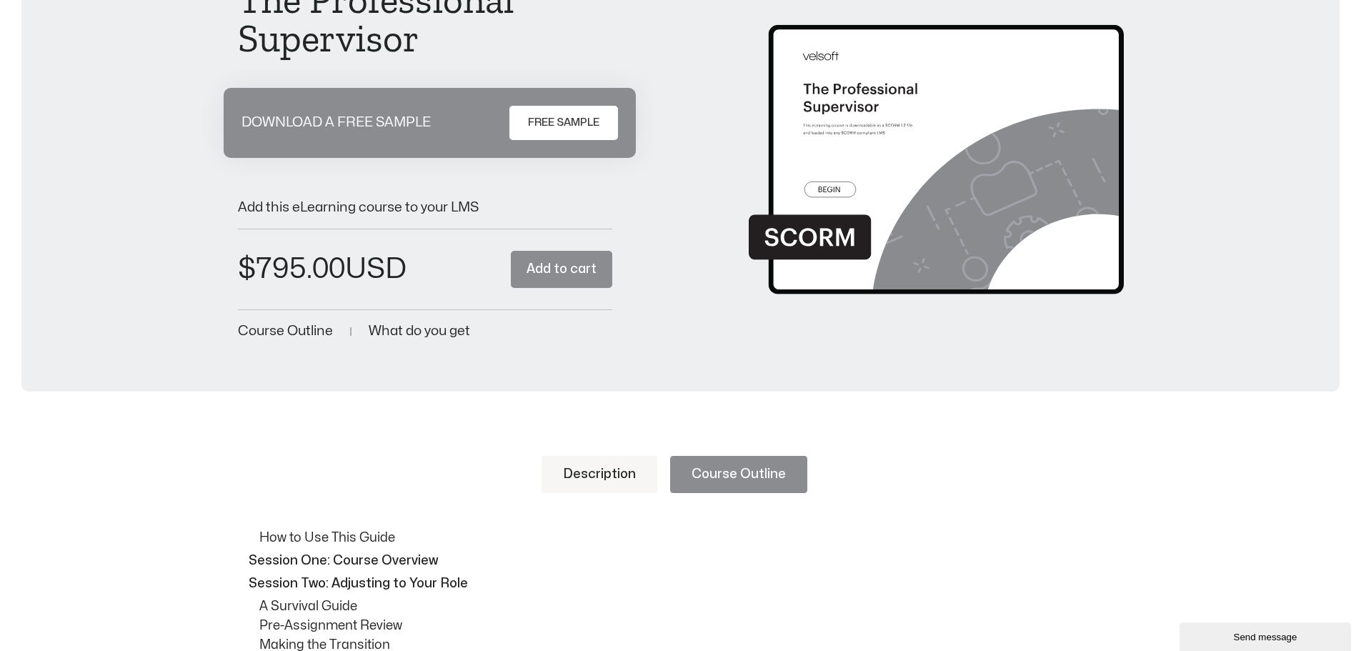
scroll to position [0, 0]
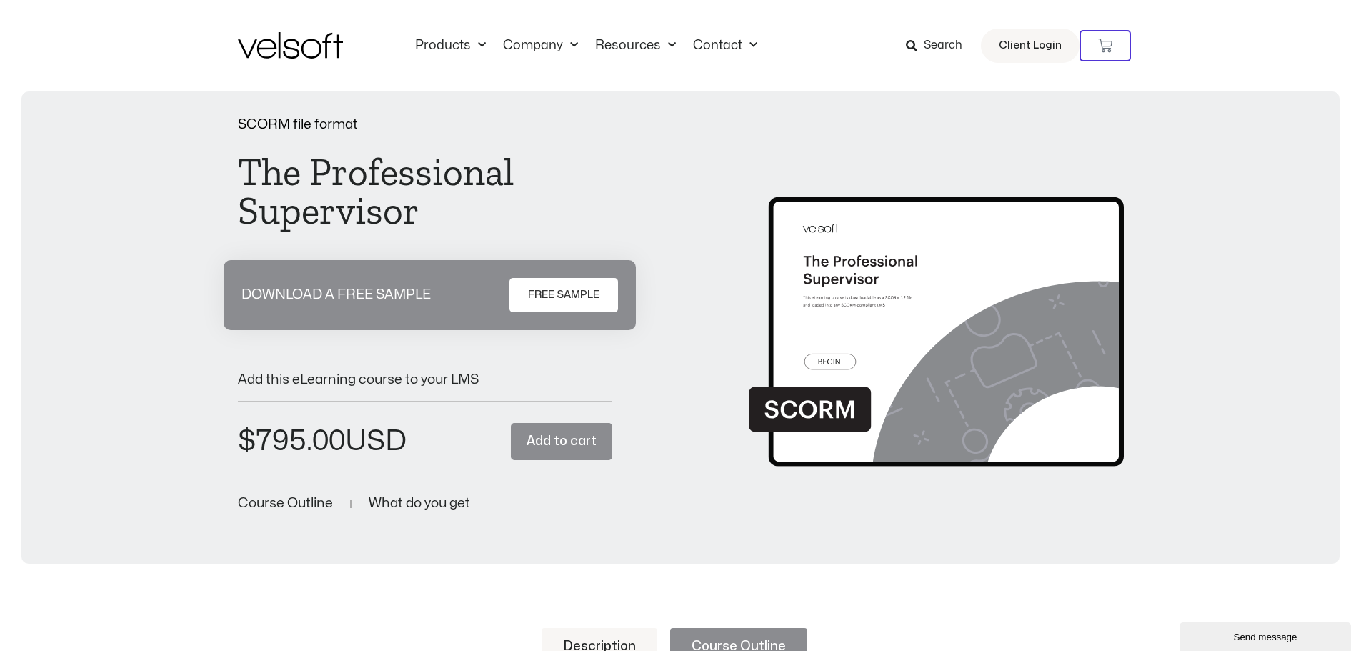
click at [921, 39] on span "Search" at bounding box center [934, 45] width 56 height 19
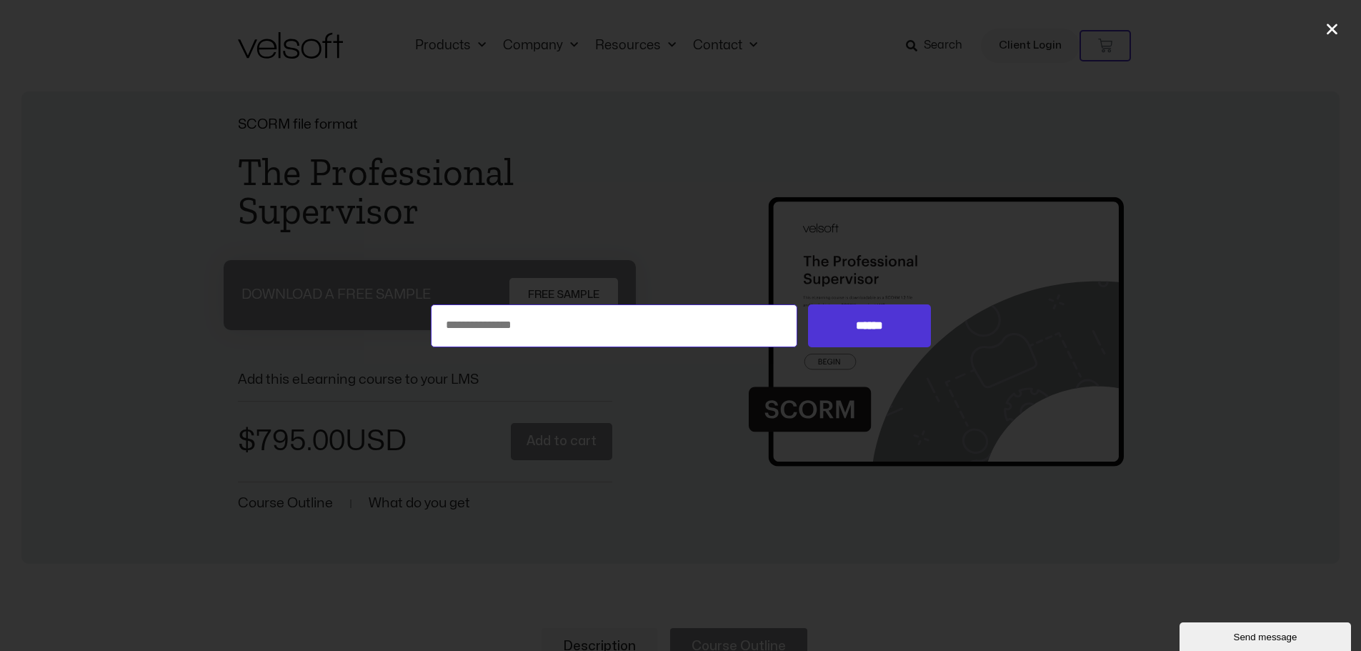
click at [682, 306] on input "Search for:" at bounding box center [614, 325] width 367 height 43
type input "**********"
click at [808, 304] on input "******" at bounding box center [869, 325] width 122 height 43
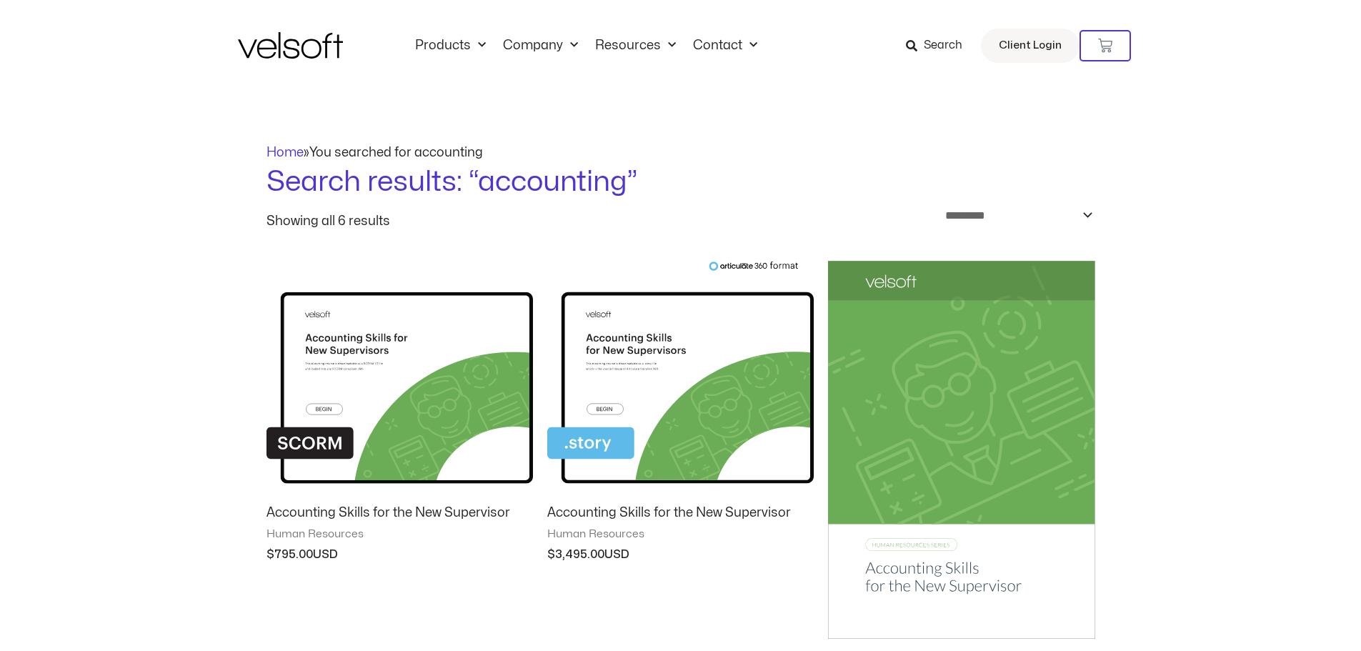
click at [399, 515] on h2 "Accounting Skills for the New Supervisor" at bounding box center [400, 512] width 267 height 16
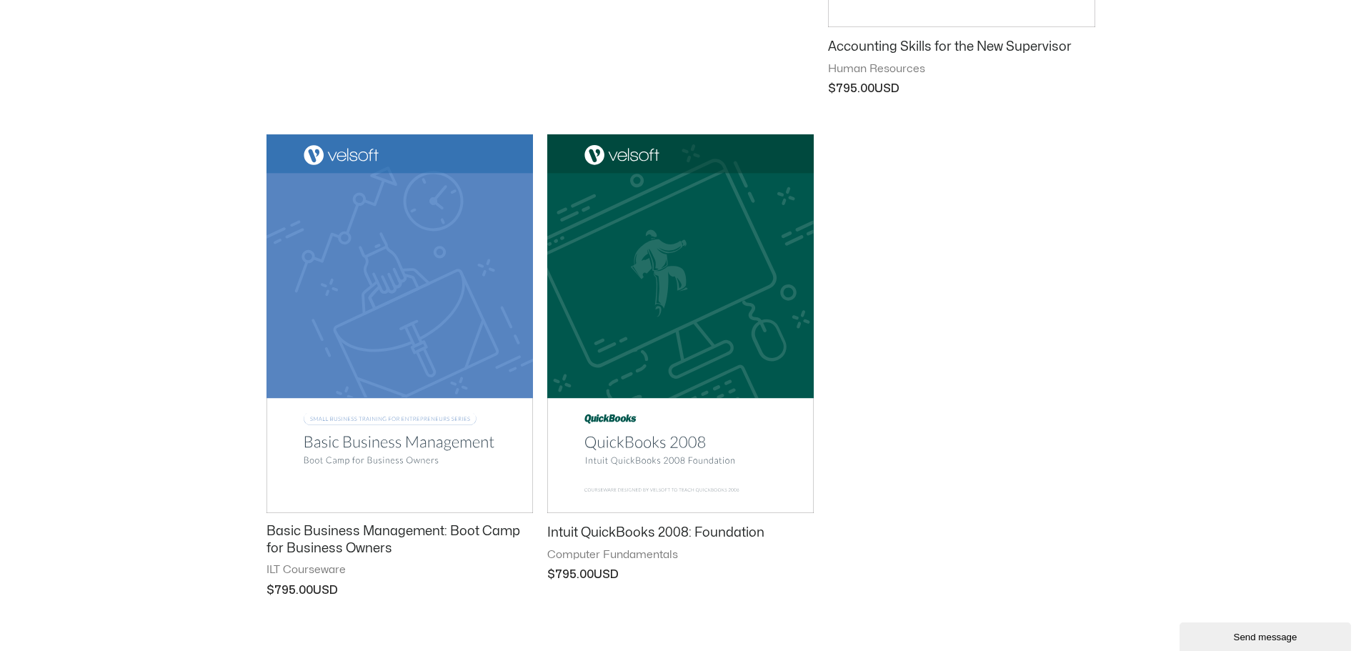
scroll to position [611, 0]
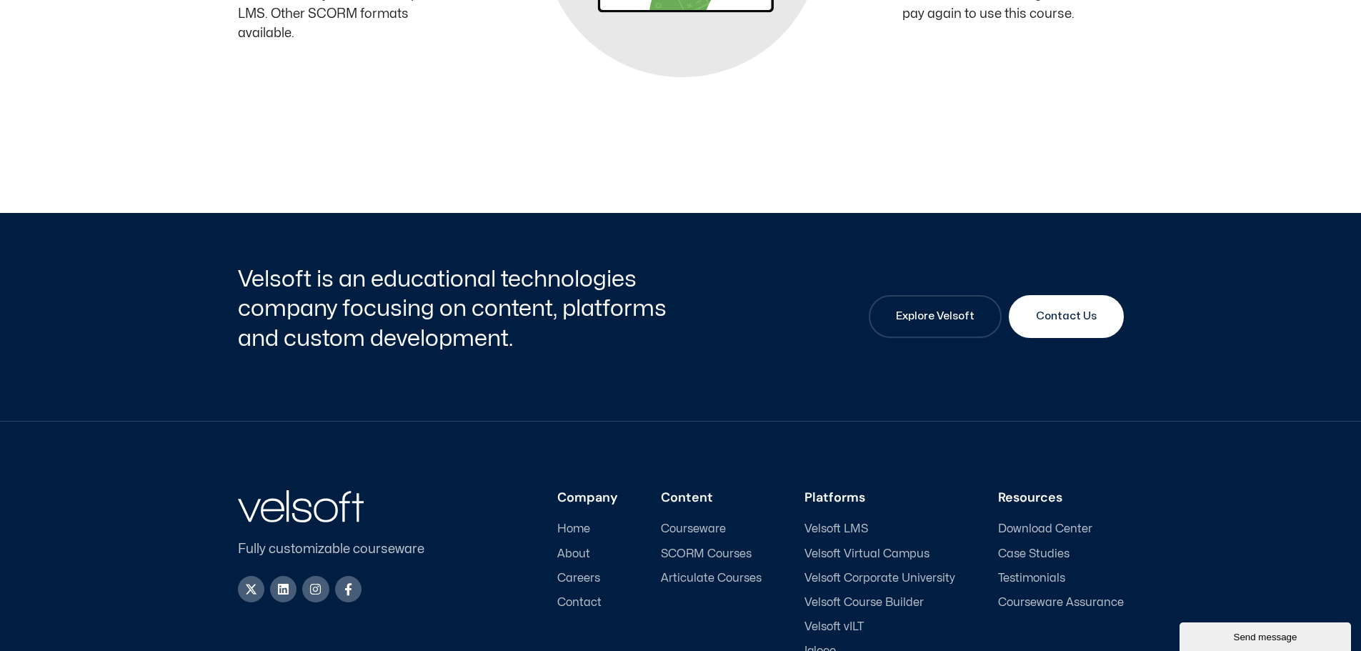
scroll to position [203, 0]
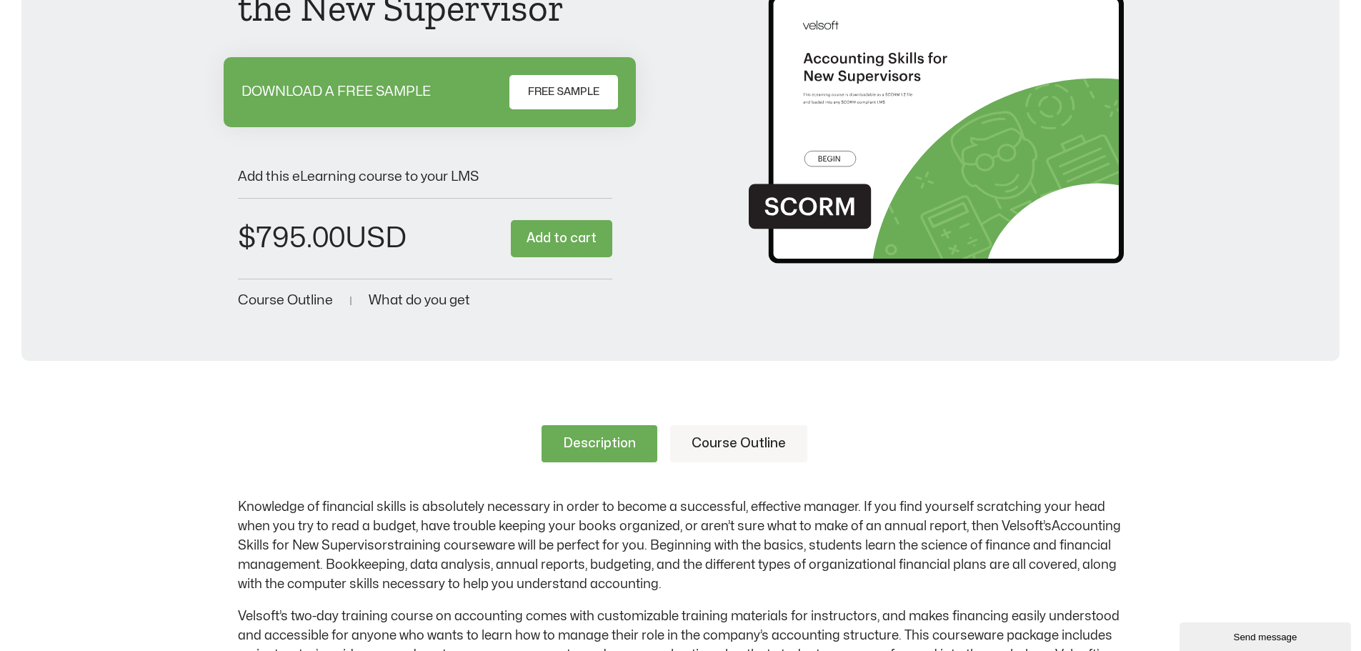
click at [717, 449] on link "Course Outline" at bounding box center [738, 443] width 137 height 37
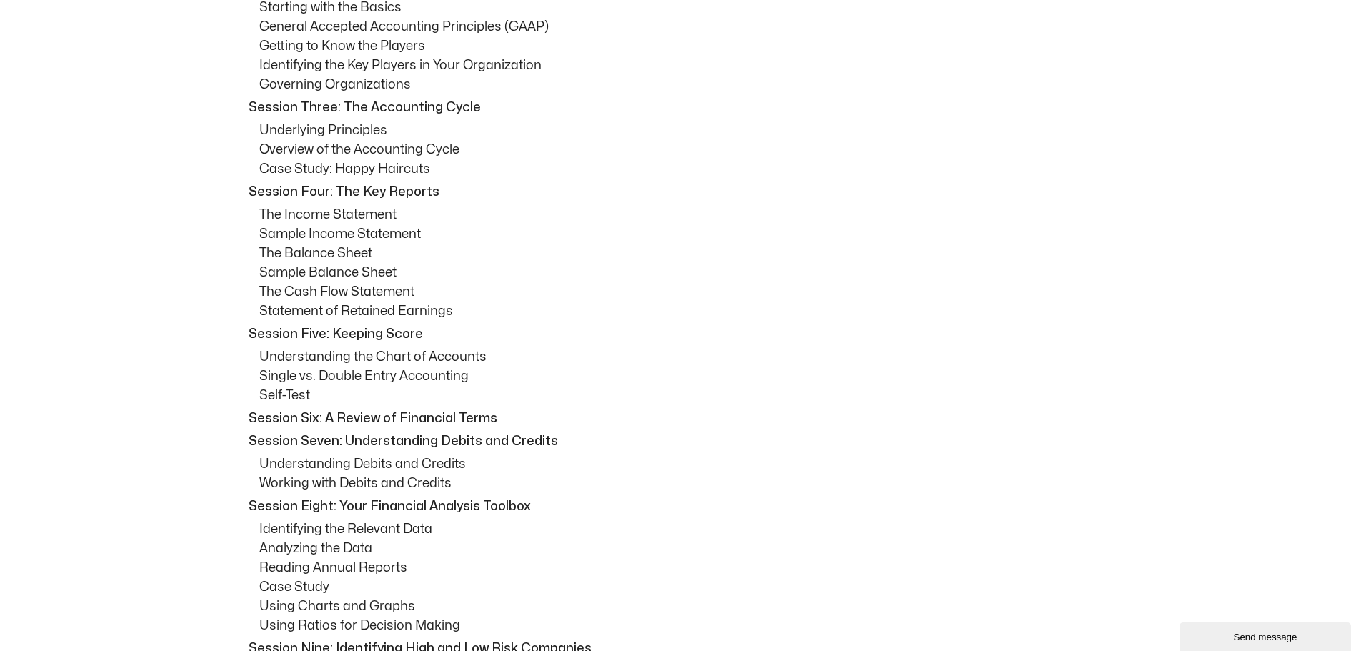
scroll to position [0, 0]
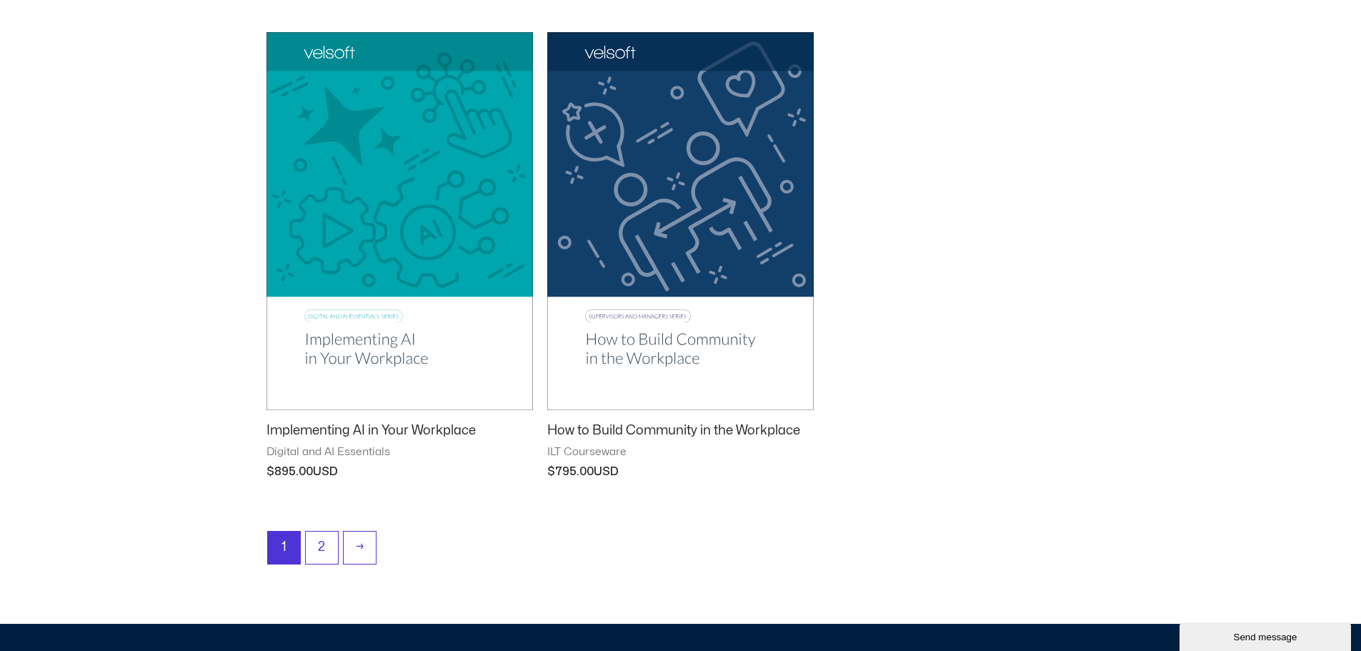
scroll to position [1572, 0]
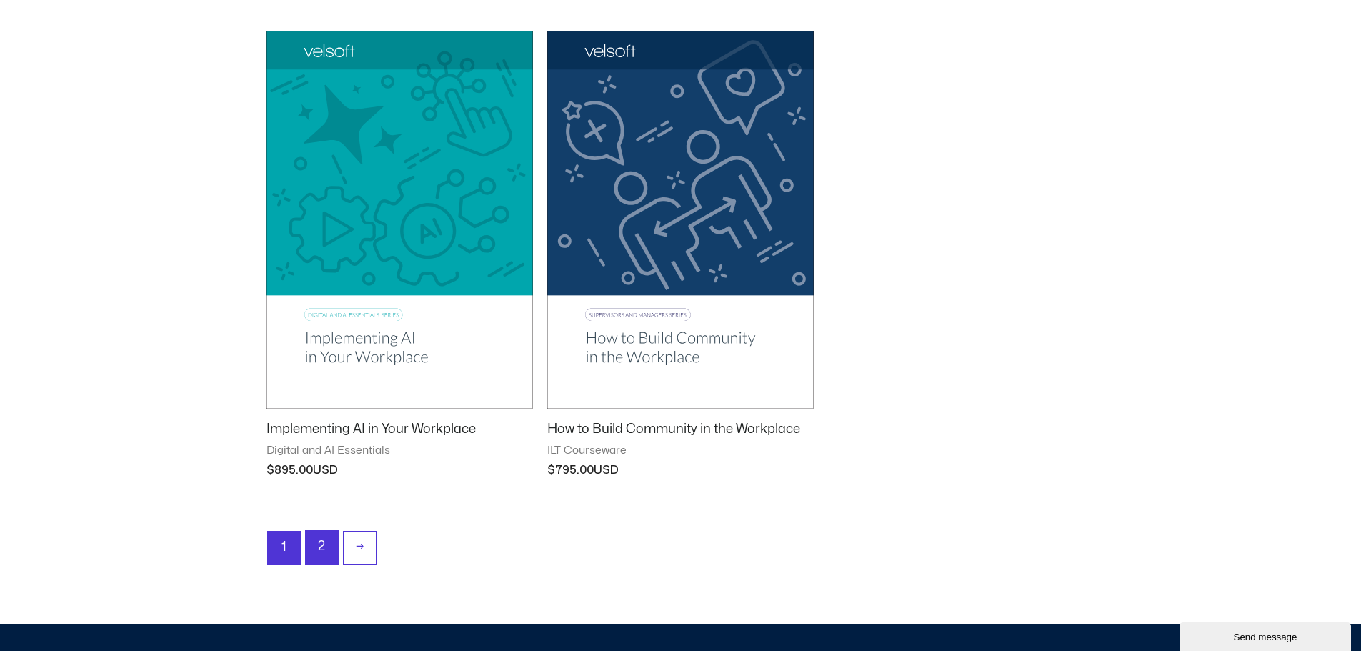
click at [319, 541] on link "2" at bounding box center [322, 547] width 32 height 34
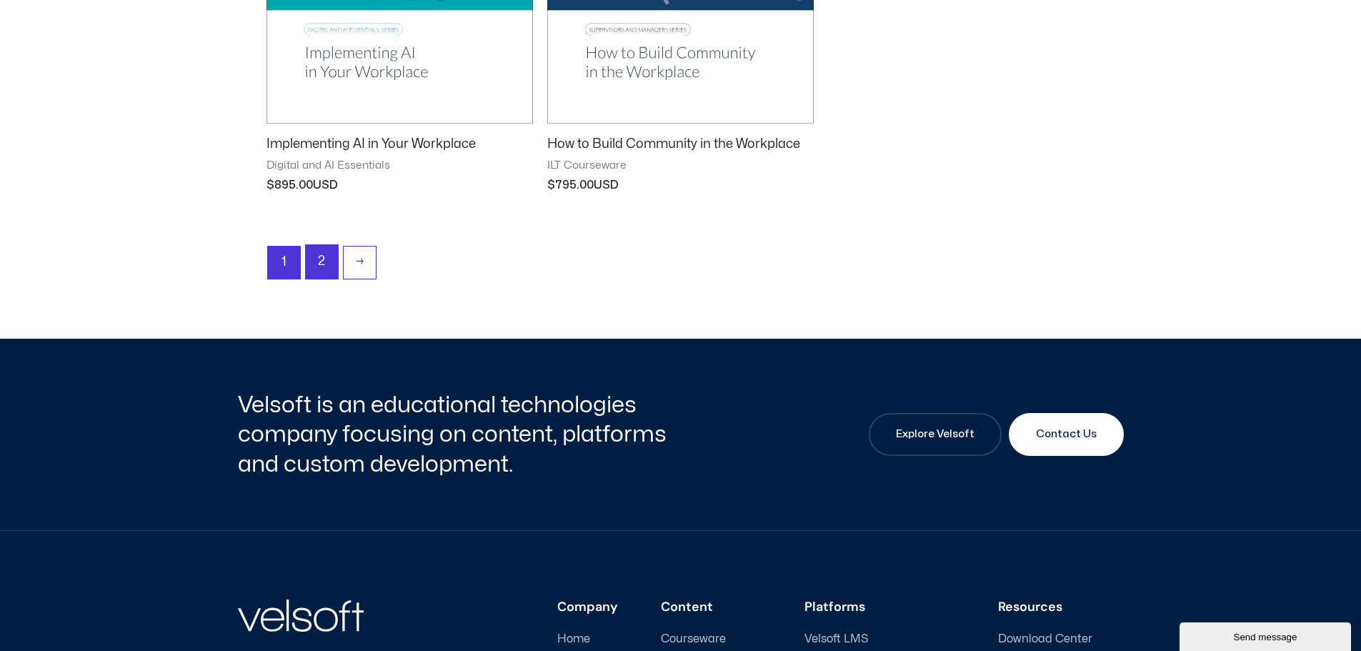
scroll to position [1858, 0]
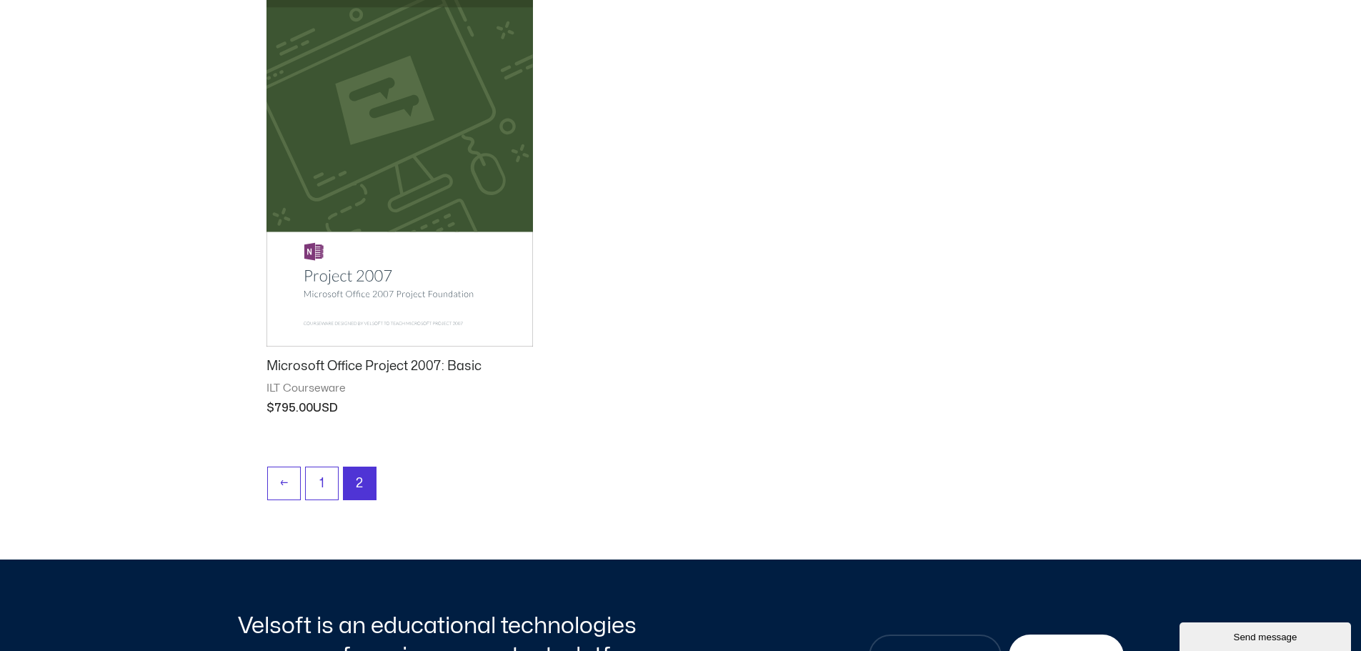
scroll to position [2144, 0]
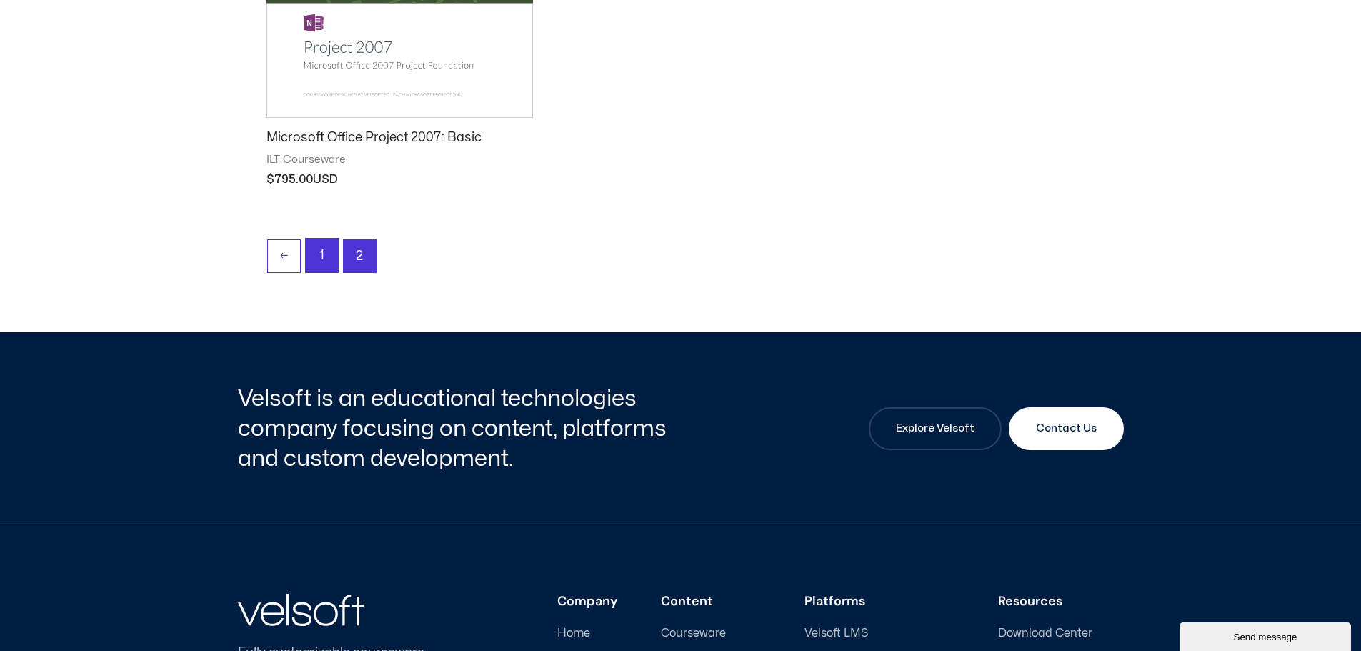
click at [327, 263] on link "1" at bounding box center [322, 256] width 32 height 34
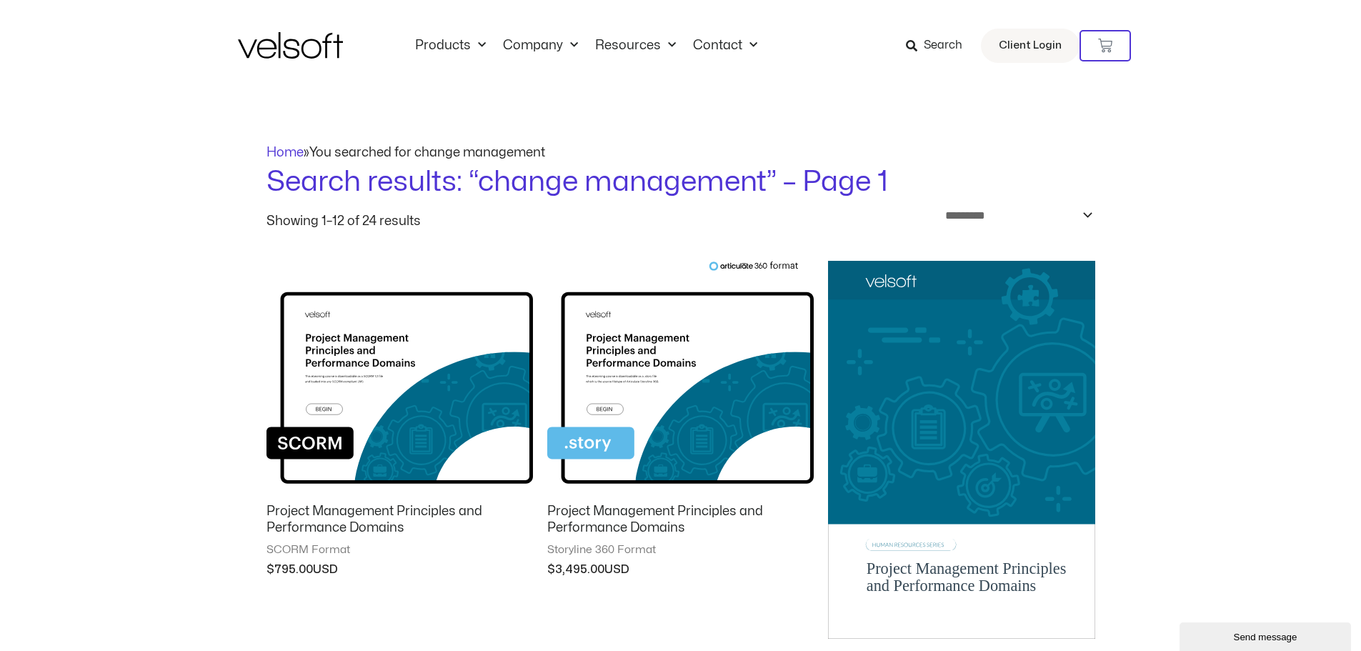
click at [342, 516] on h2 "Project Management Principles and Performance Domains" at bounding box center [400, 520] width 267 height 34
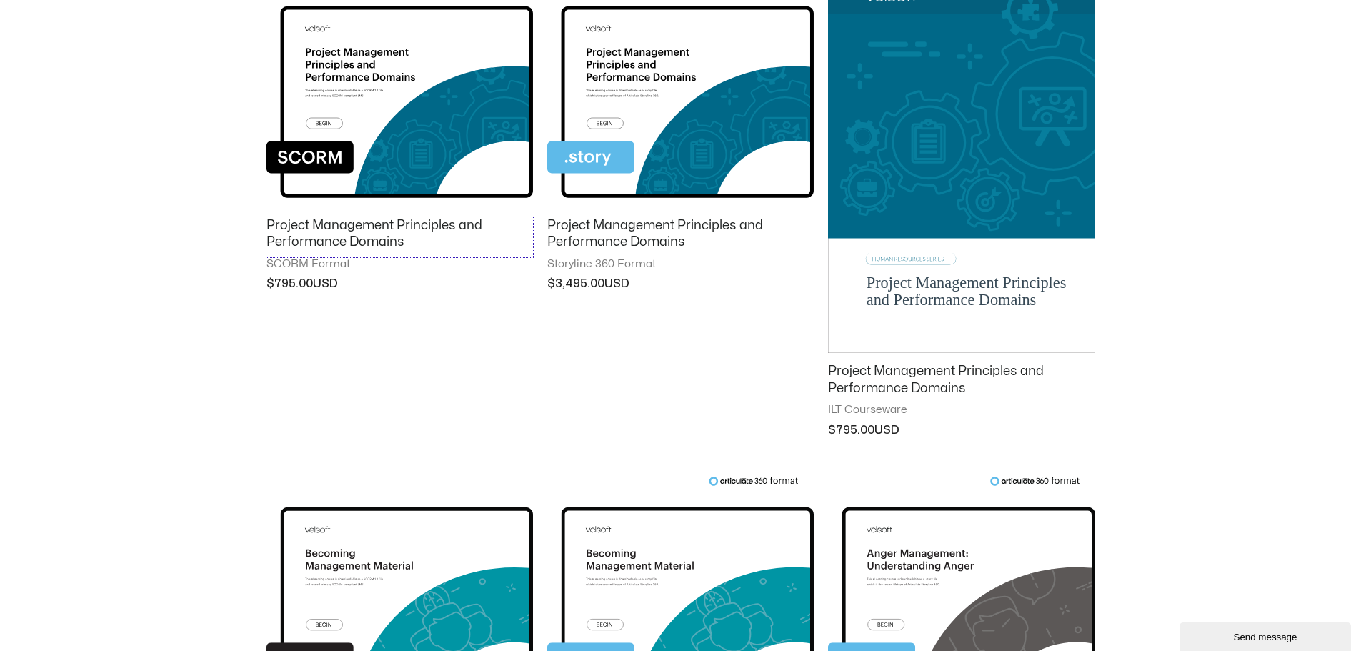
scroll to position [439, 0]
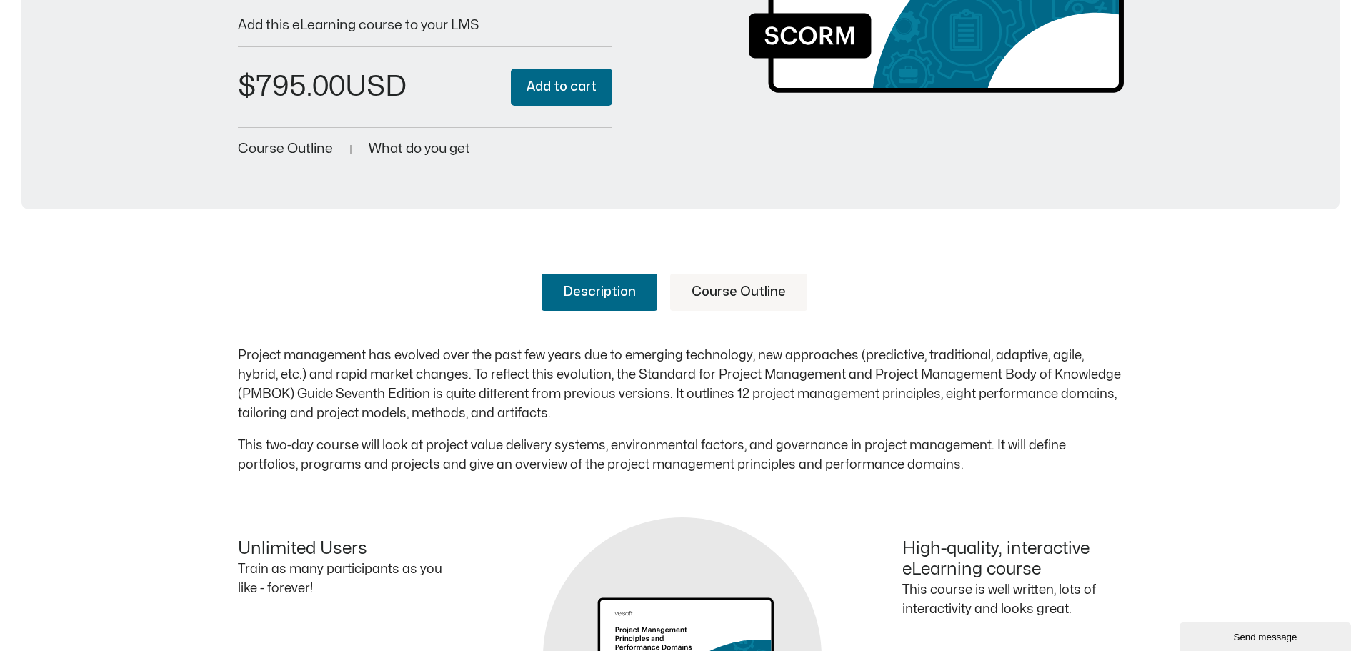
scroll to position [500, 0]
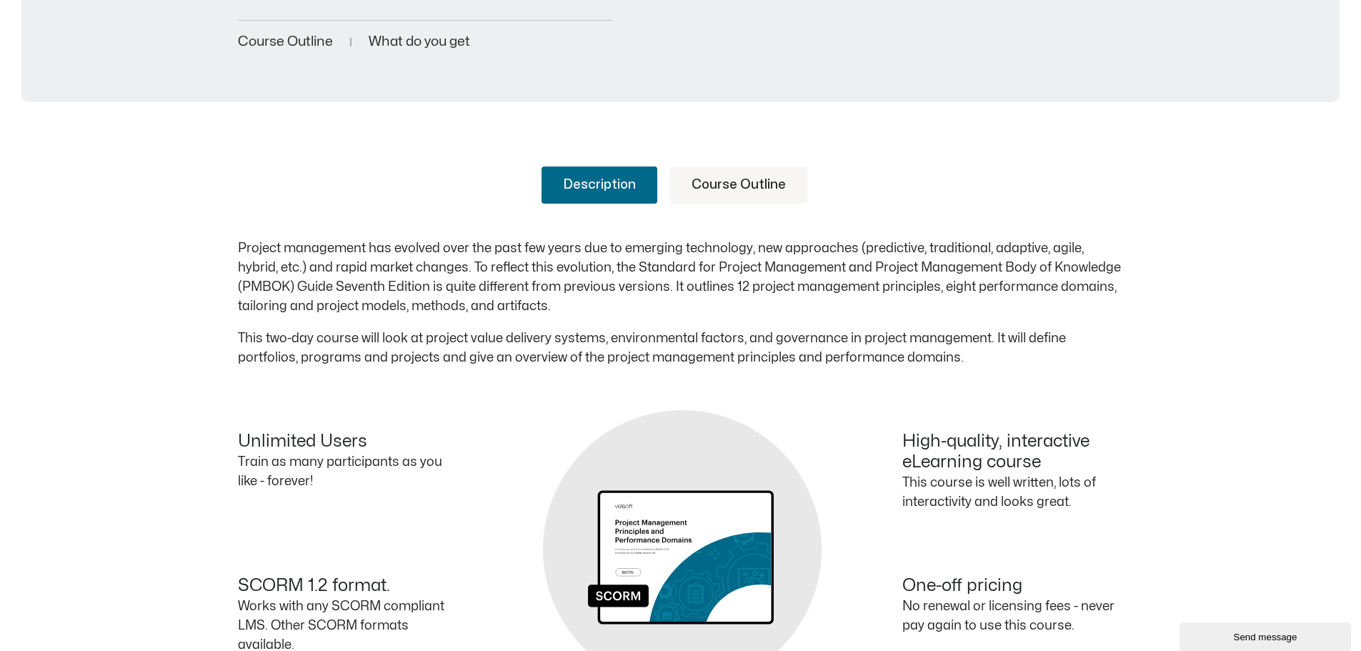
click at [702, 184] on link "Course Outline" at bounding box center [738, 184] width 137 height 37
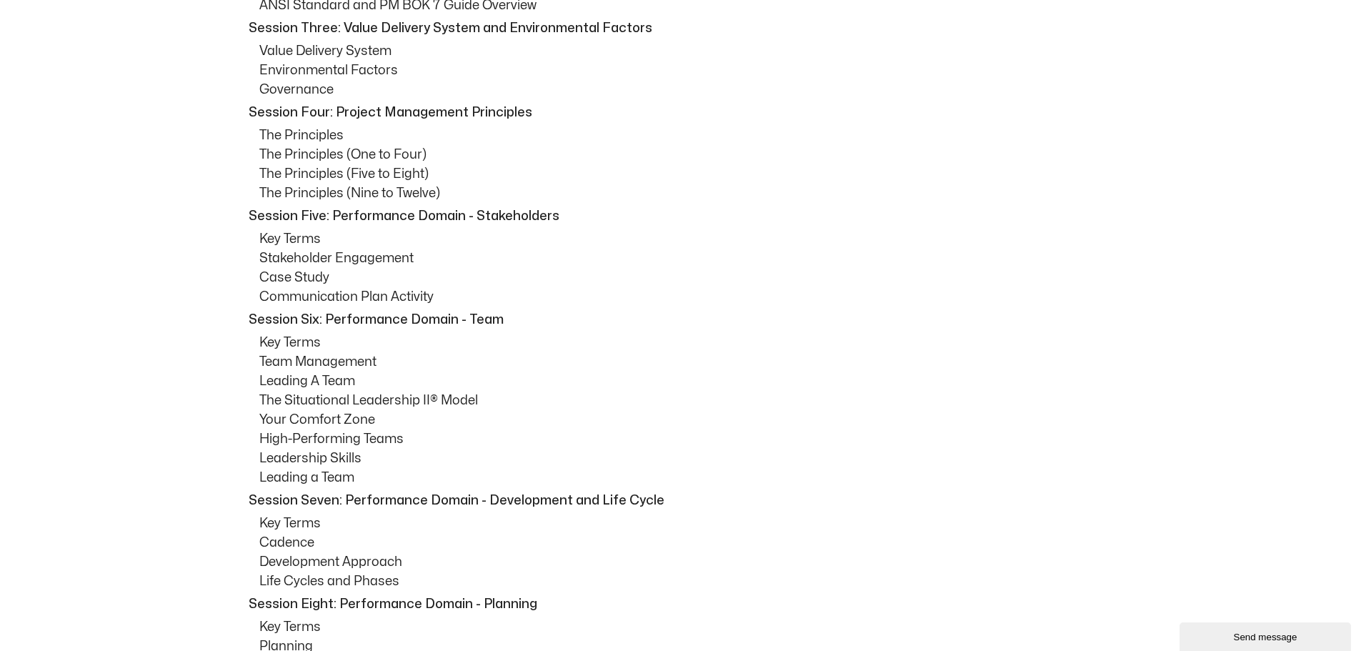
scroll to position [1072, 0]
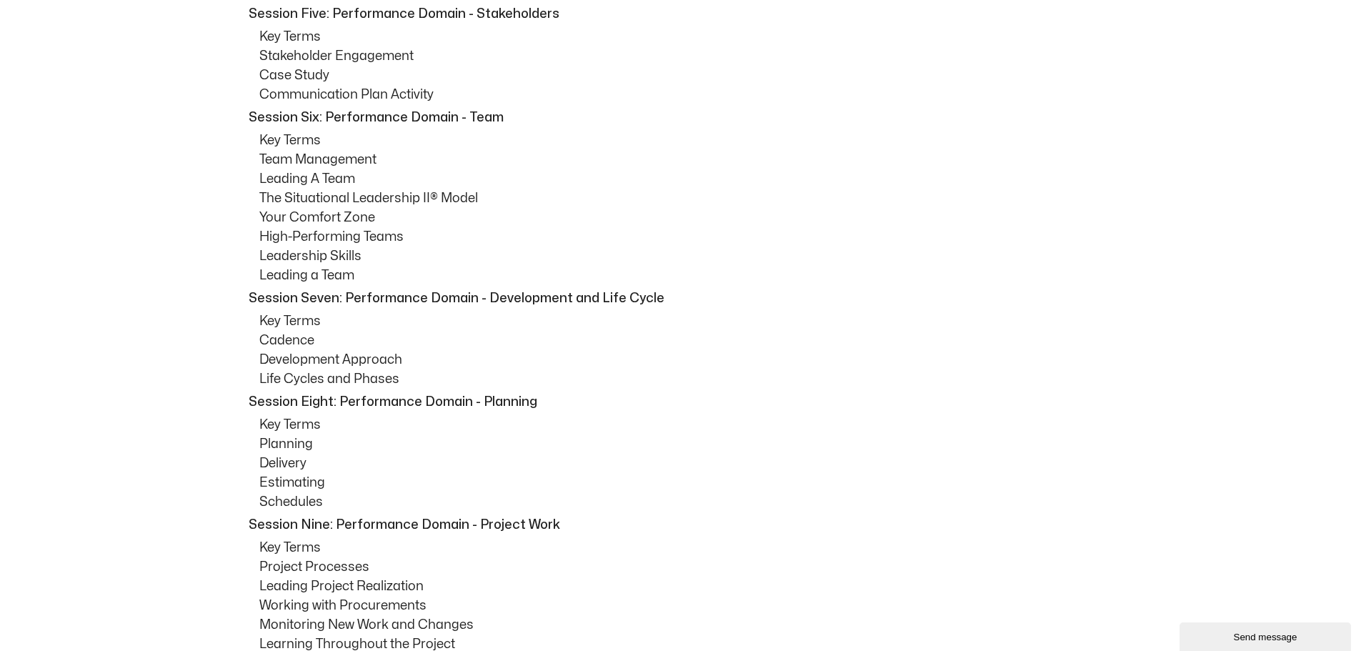
click at [434, 259] on p "Leadership Skills" at bounding box center [691, 256] width 865 height 19
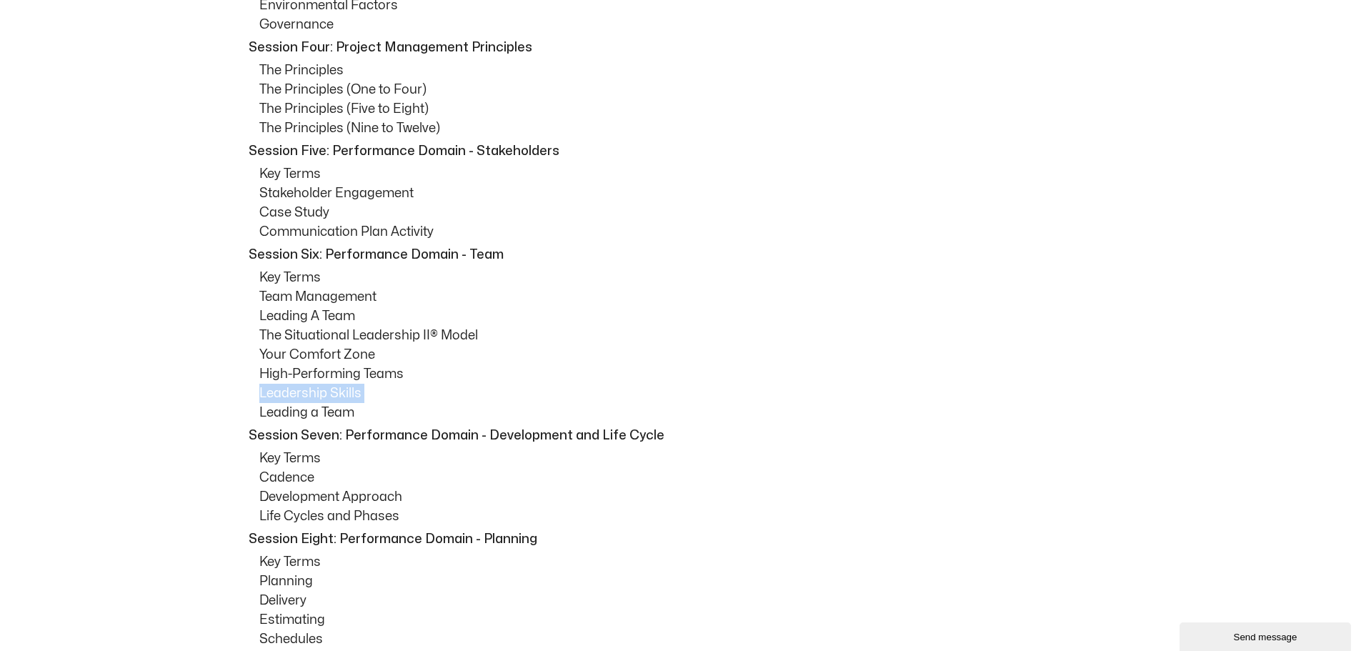
scroll to position [929, 0]
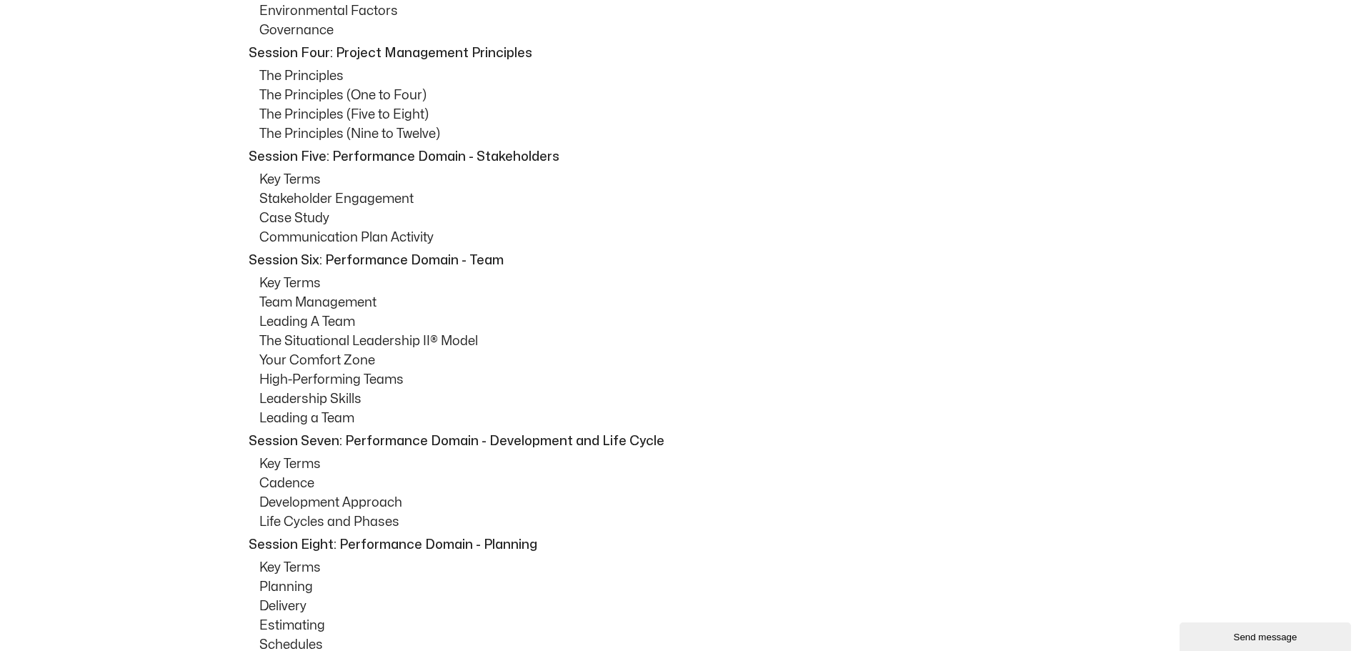
click at [295, 229] on p "Communication Plan Activity" at bounding box center [691, 237] width 865 height 19
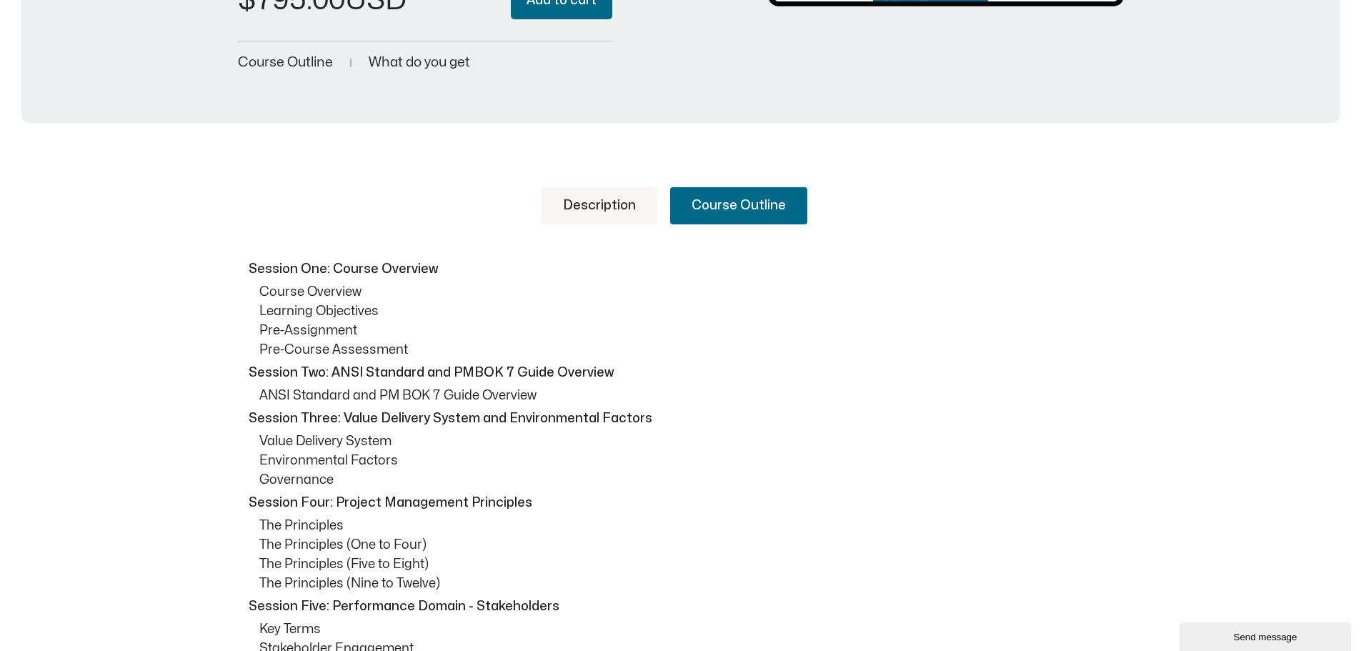
scroll to position [480, 0]
click at [599, 191] on link "Description" at bounding box center [600, 205] width 116 height 37
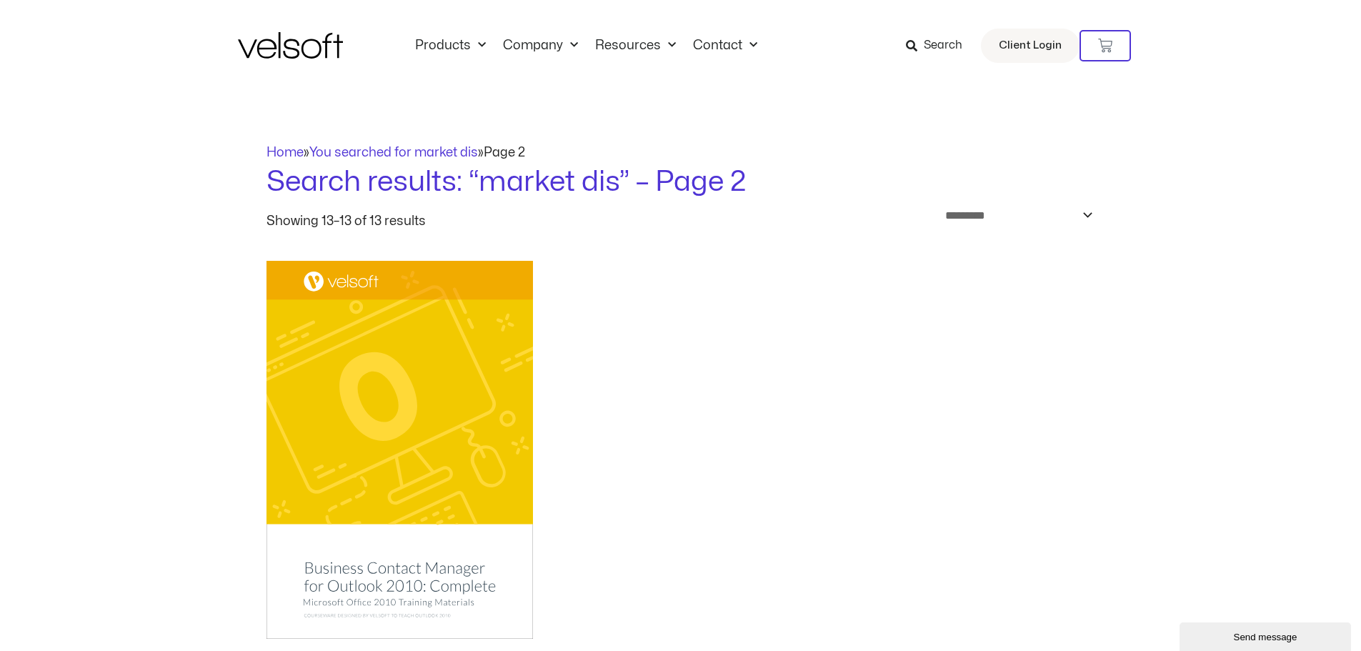
click at [308, 44] on img at bounding box center [290, 45] width 105 height 26
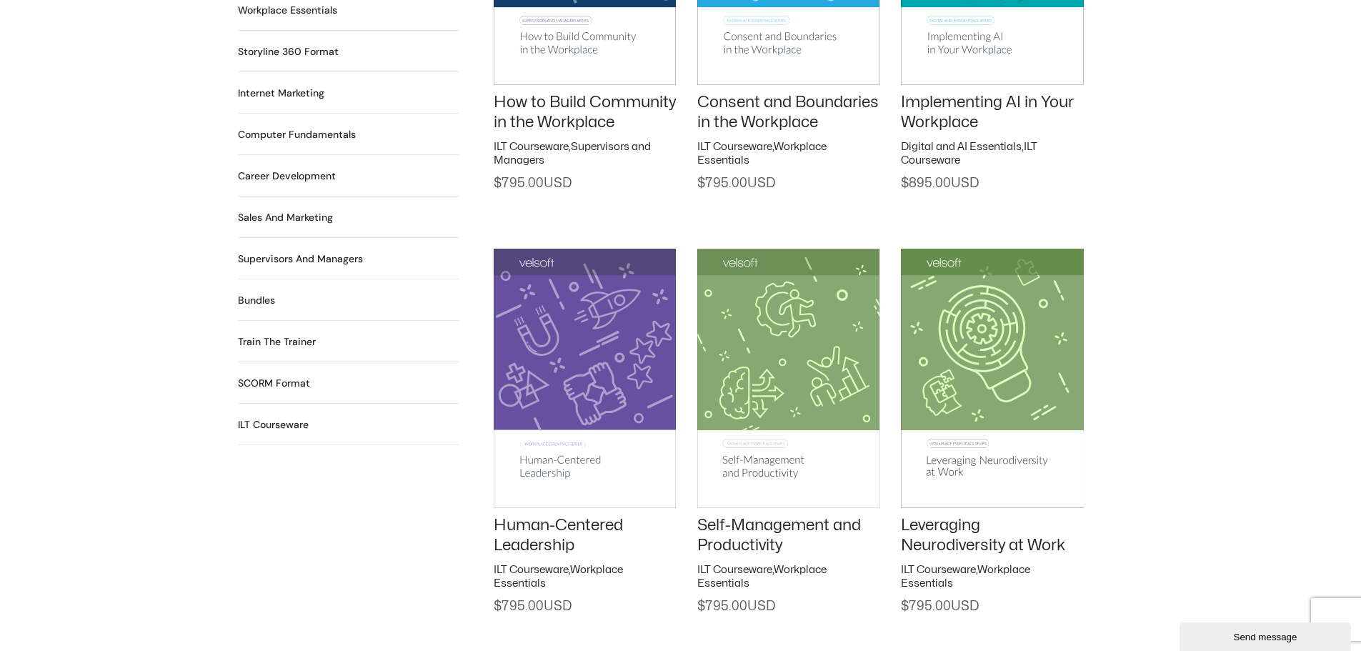
scroll to position [852, 0]
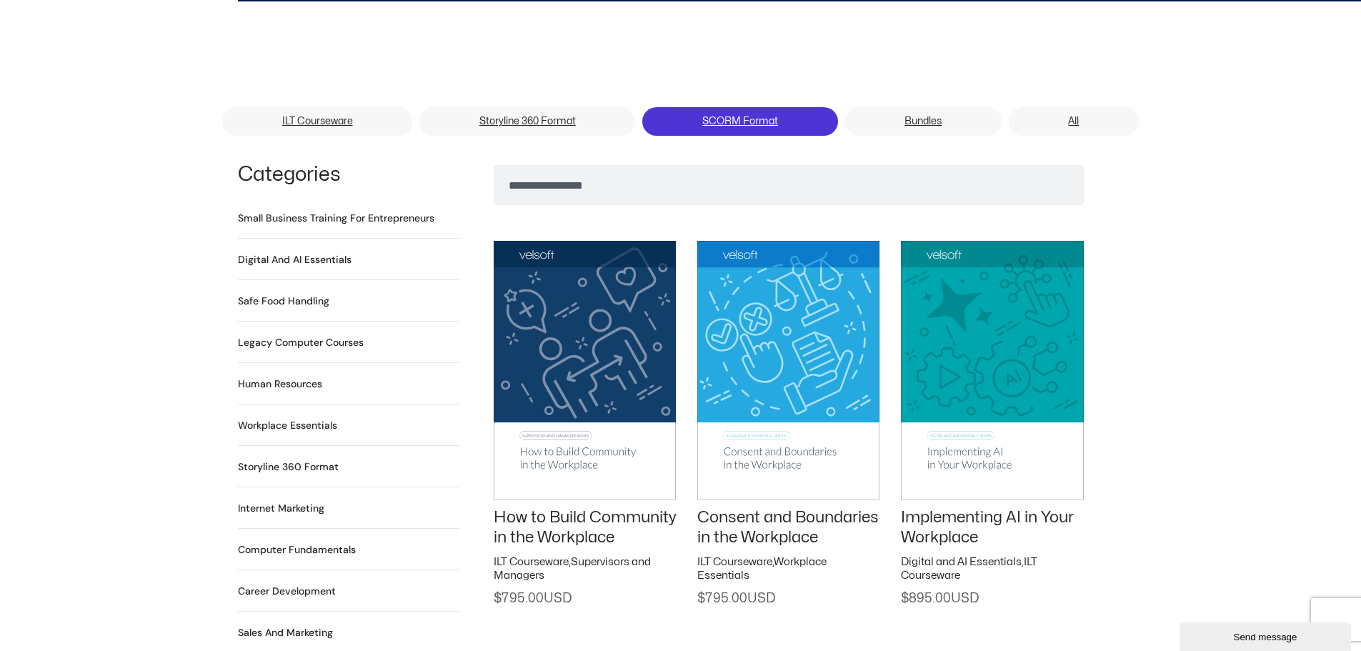
click at [756, 107] on link "SCORM Format" at bounding box center [739, 121] width 195 height 29
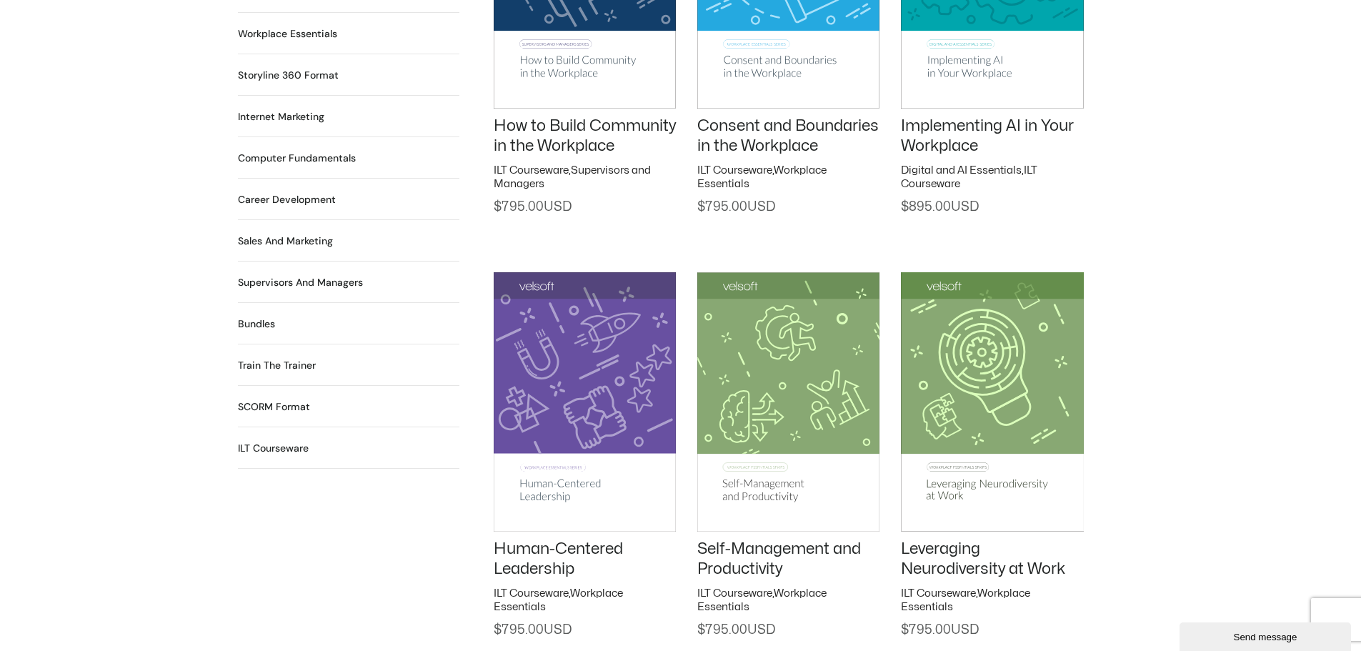
scroll to position [1245, 0]
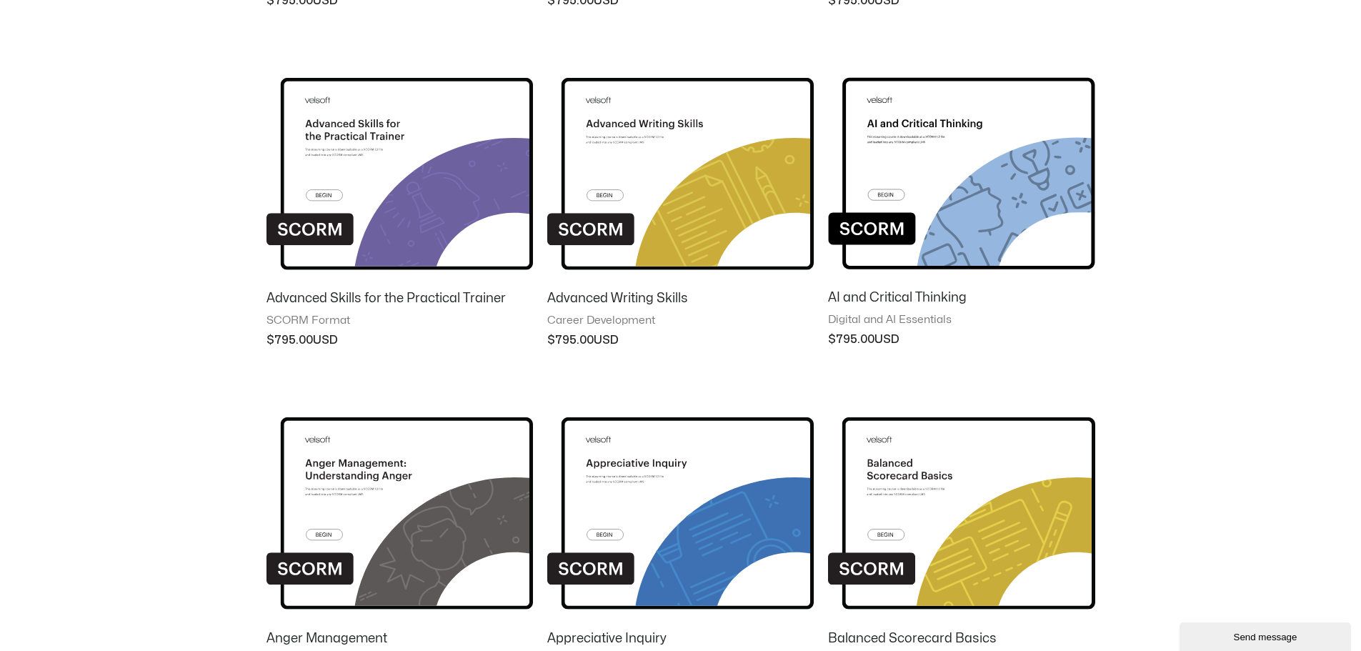
scroll to position [552, 0]
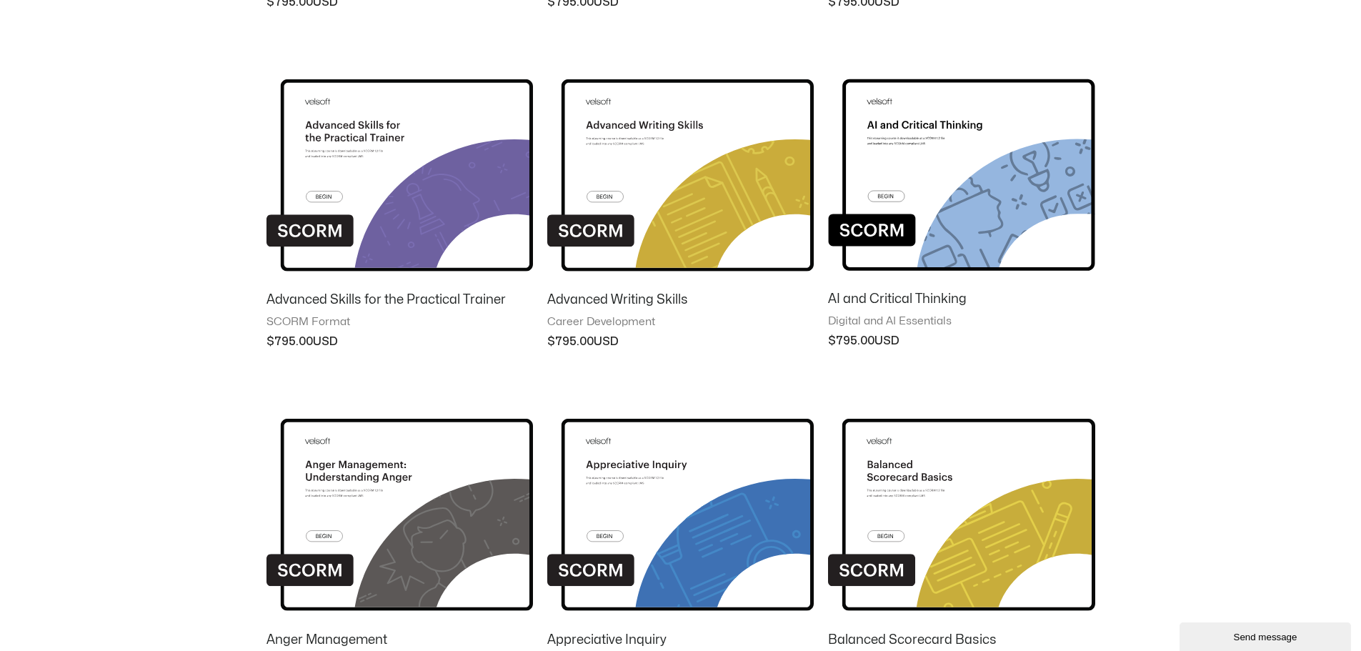
click at [653, 300] on h2 "Advanced Writing Skills" at bounding box center [680, 300] width 267 height 16
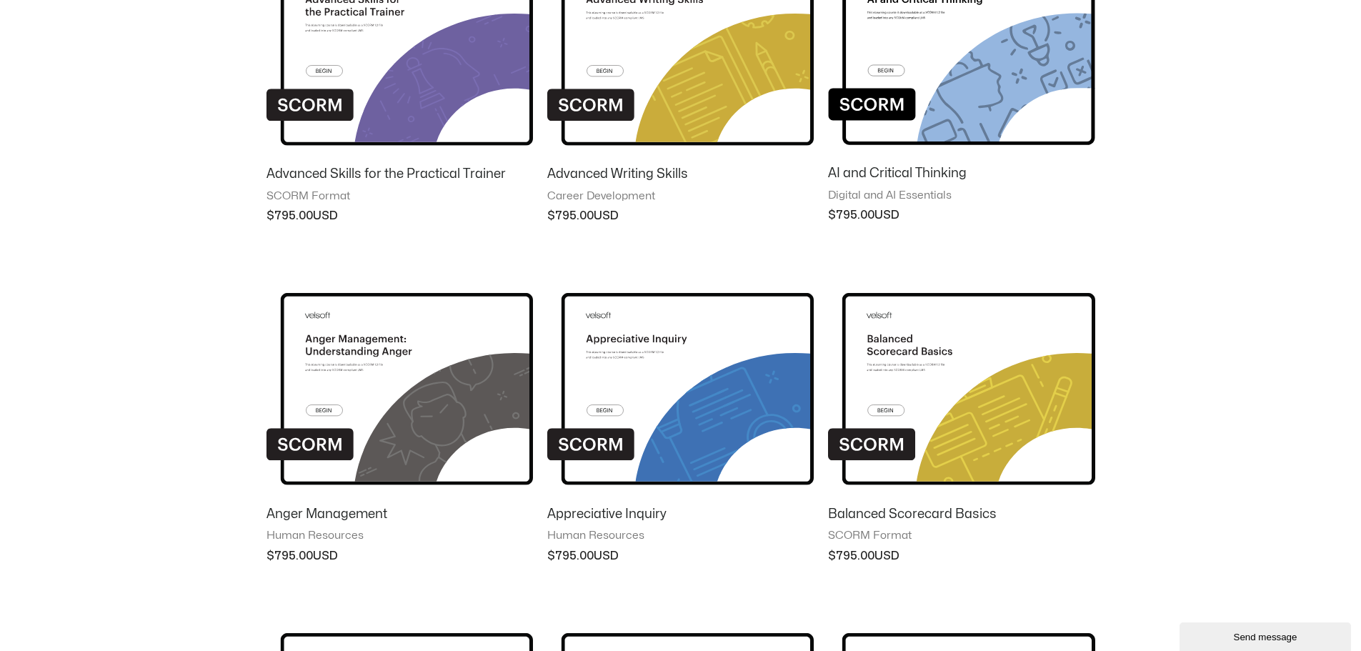
scroll to position [781, 0]
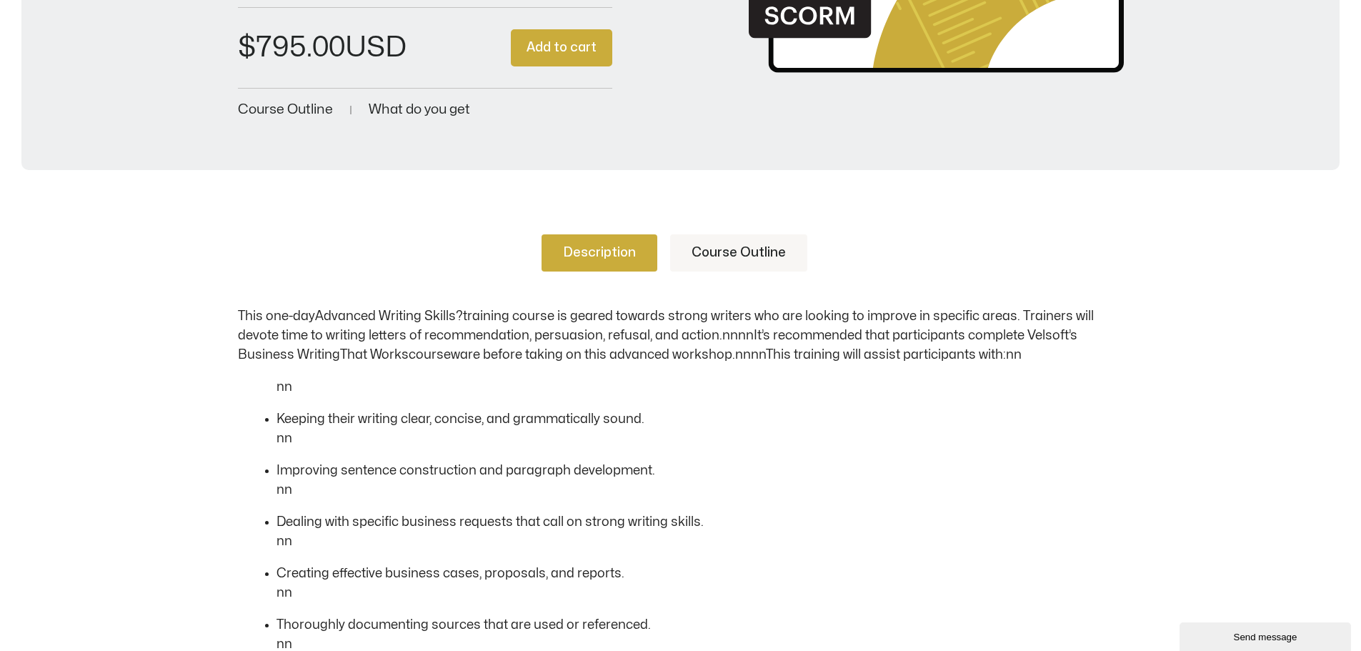
scroll to position [398, 0]
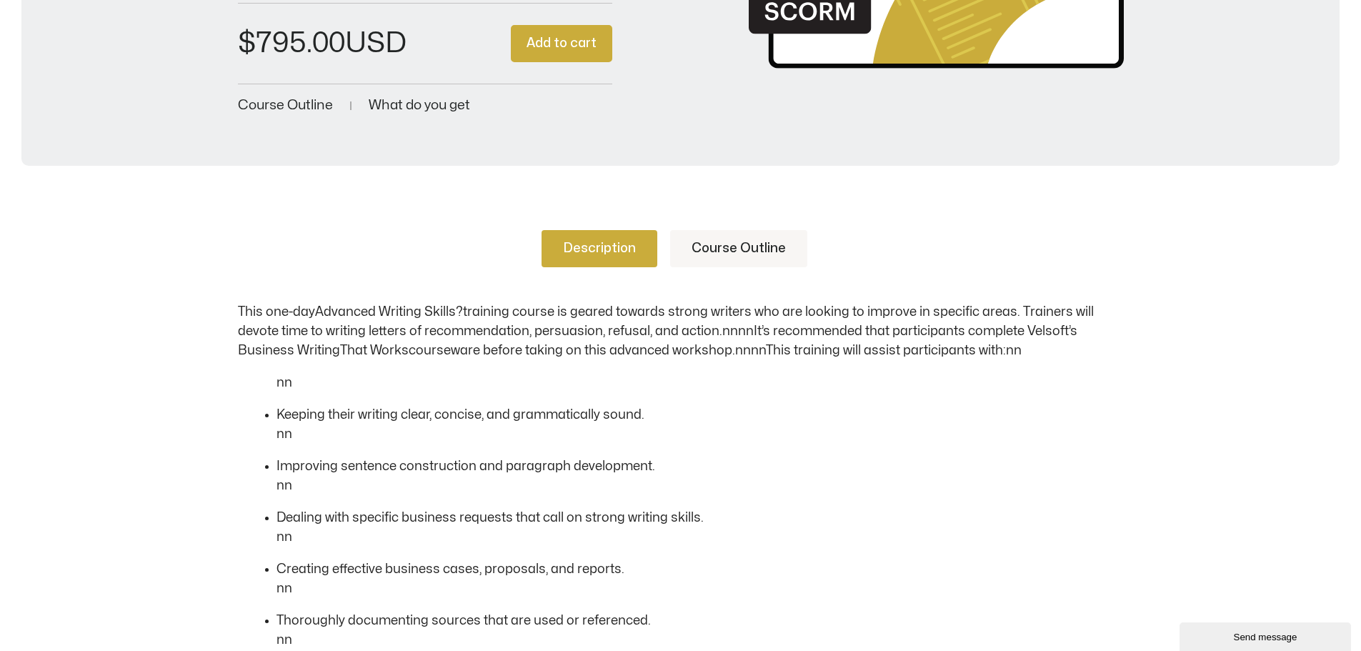
click at [682, 268] on div "Description Course Outline This one-day Advanced Writing Skills? training cours…" at bounding box center [681, 446] width 886 height 432
click at [710, 258] on link "Course Outline" at bounding box center [738, 248] width 137 height 37
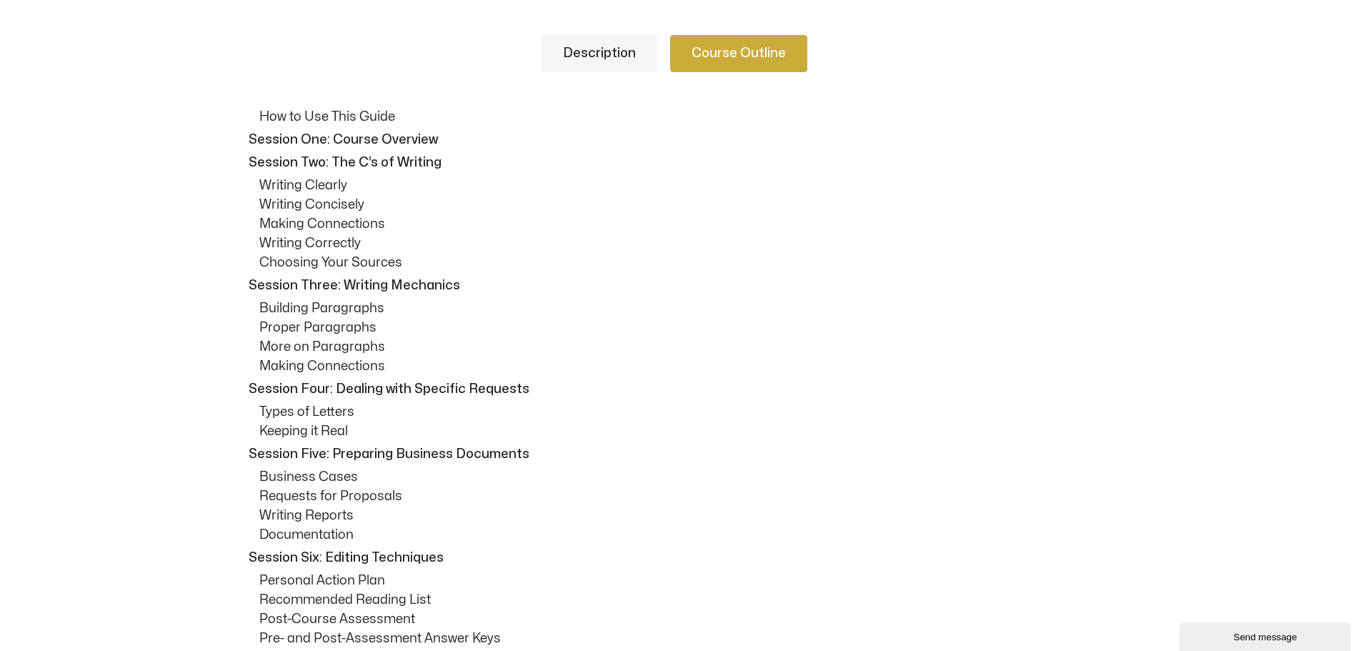
scroll to position [0, 0]
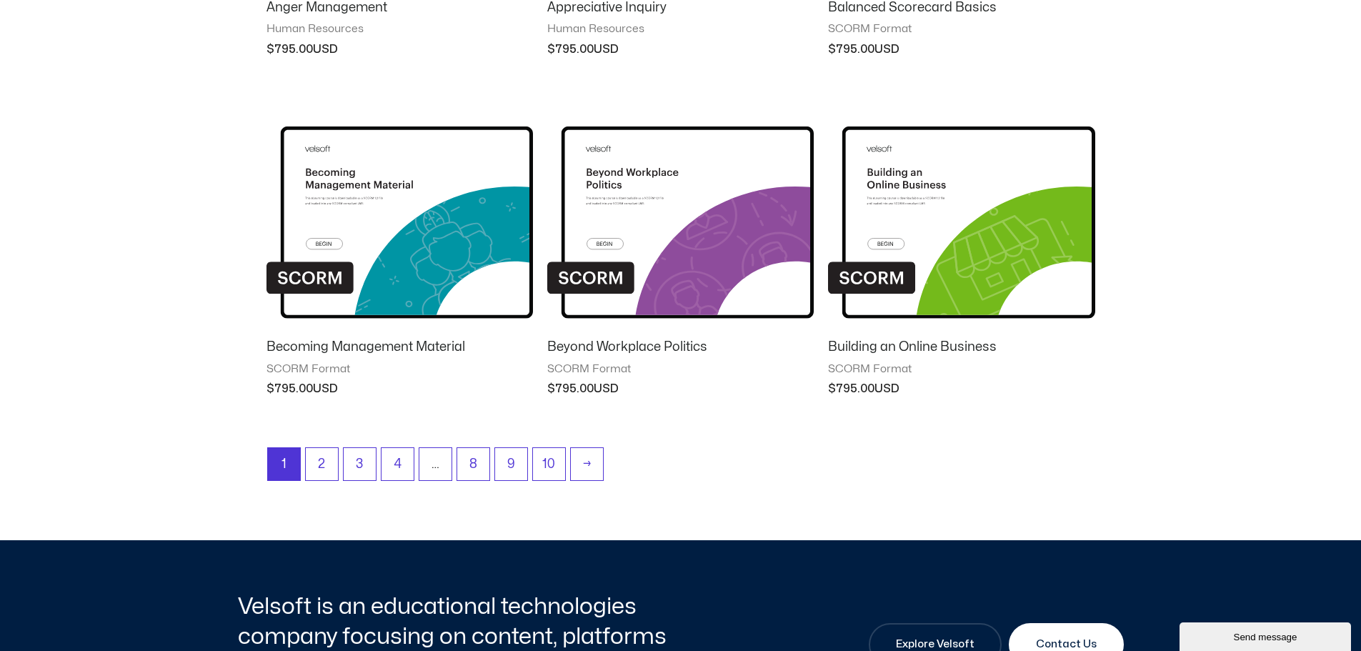
scroll to position [1186, 0]
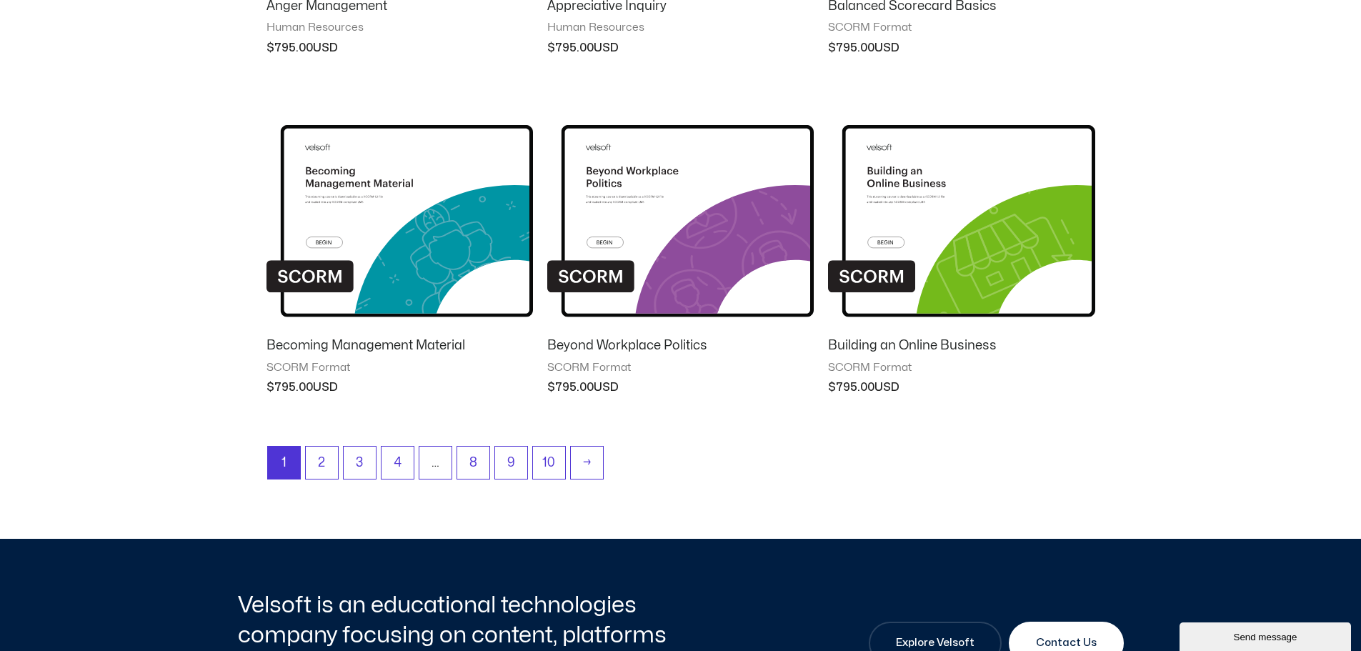
click at [567, 345] on h2 "Beyond Workplace Politics" at bounding box center [680, 345] width 267 height 16
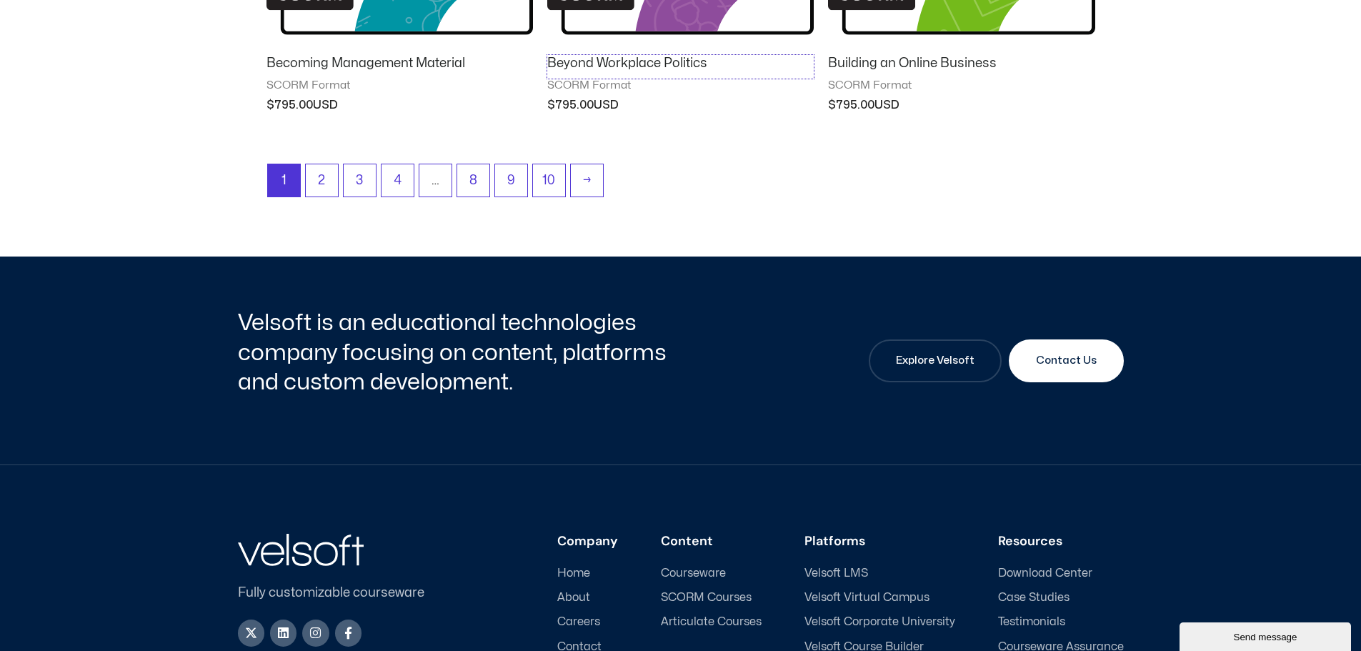
scroll to position [1493, 0]
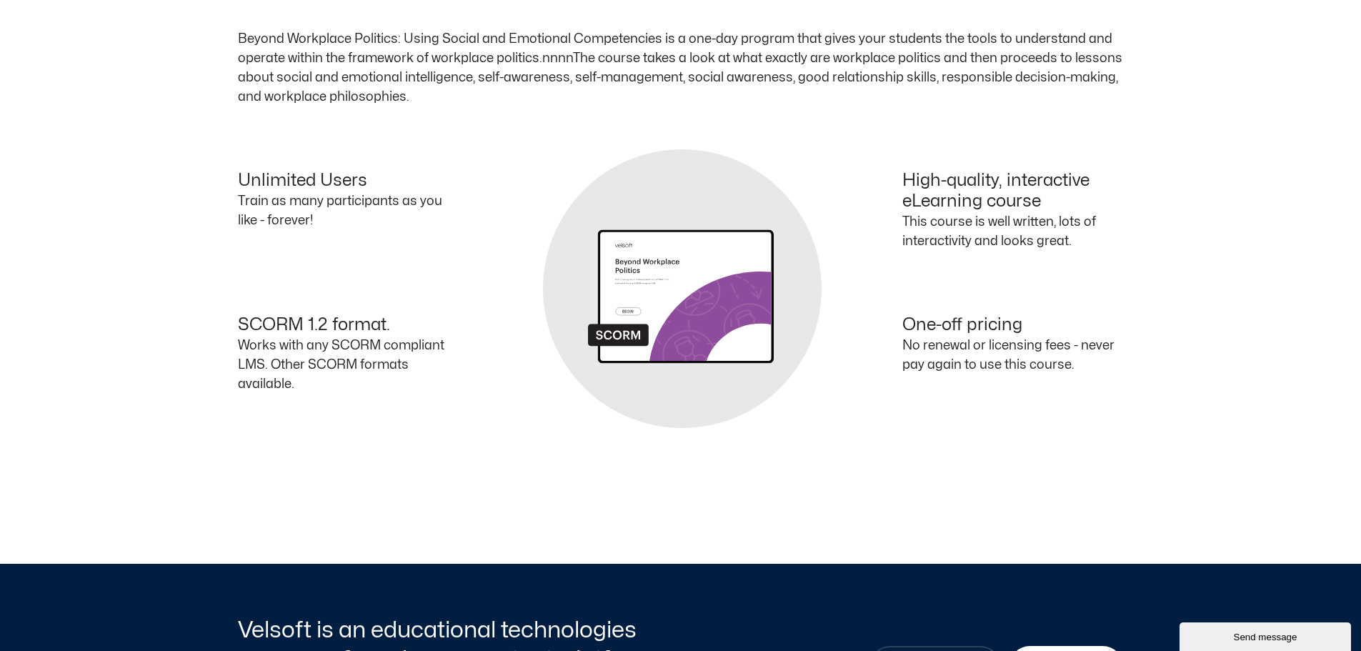
click at [650, 291] on div "Unlimited Users Train as many participants as you like - forever! High-quality,…" at bounding box center [681, 288] width 886 height 235
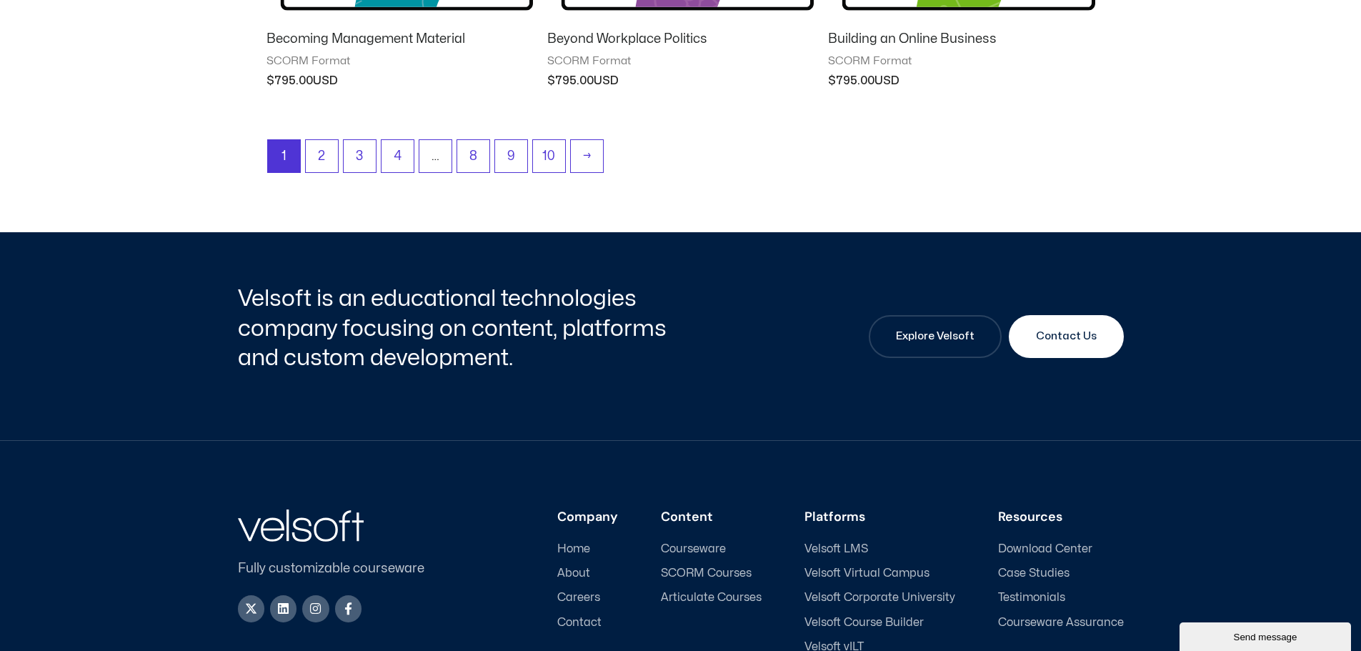
click at [585, 45] on h2 "Beyond Workplace Politics" at bounding box center [680, 39] width 267 height 16
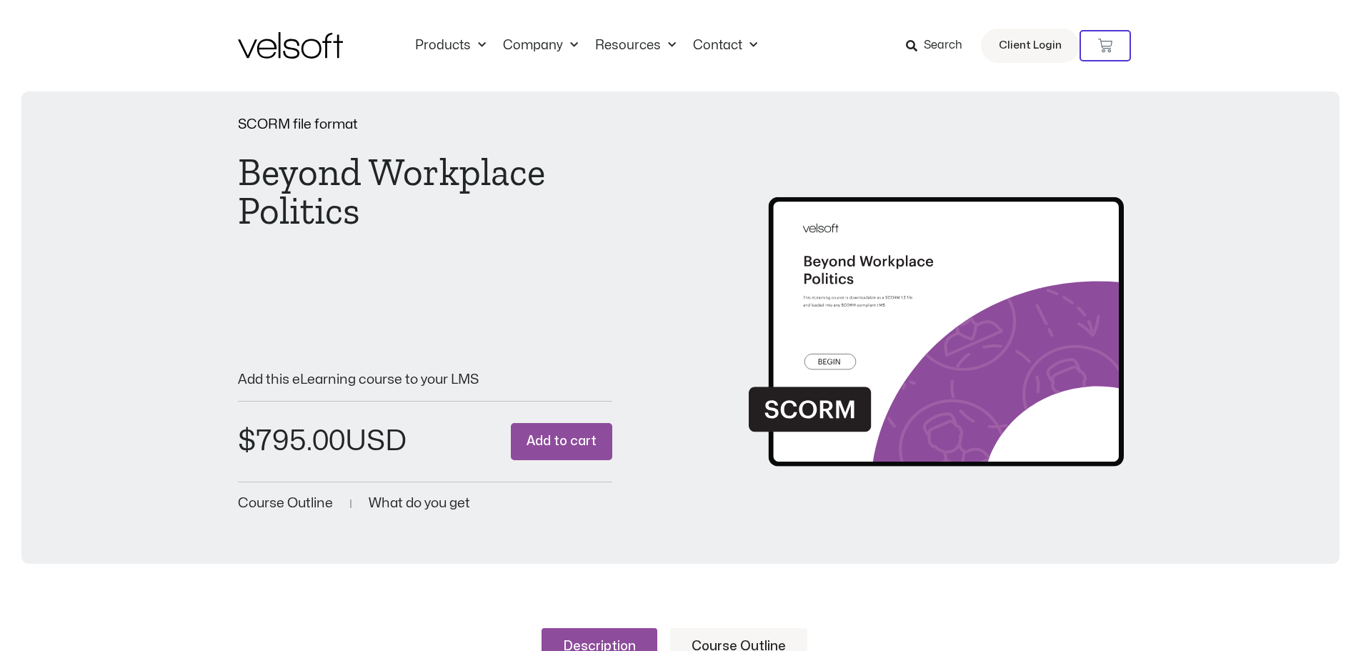
click at [587, 45] on link "Resources" at bounding box center [636, 46] width 98 height 16
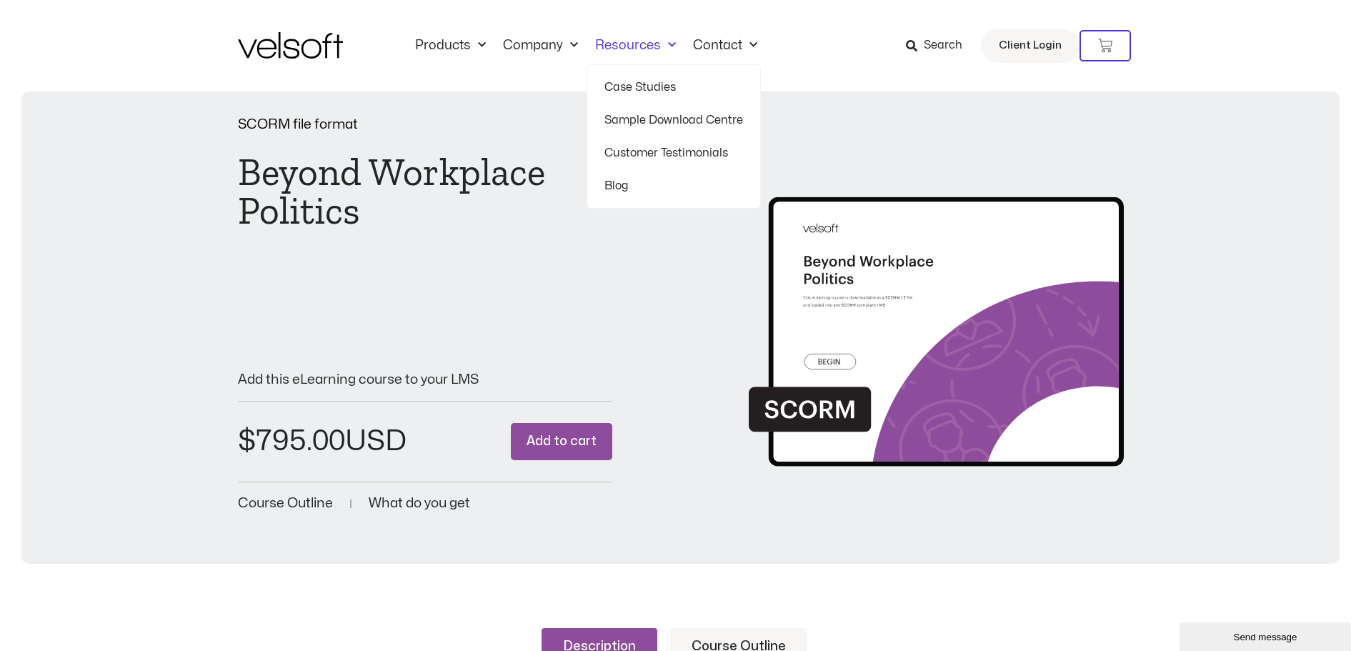
scroll to position [429, 0]
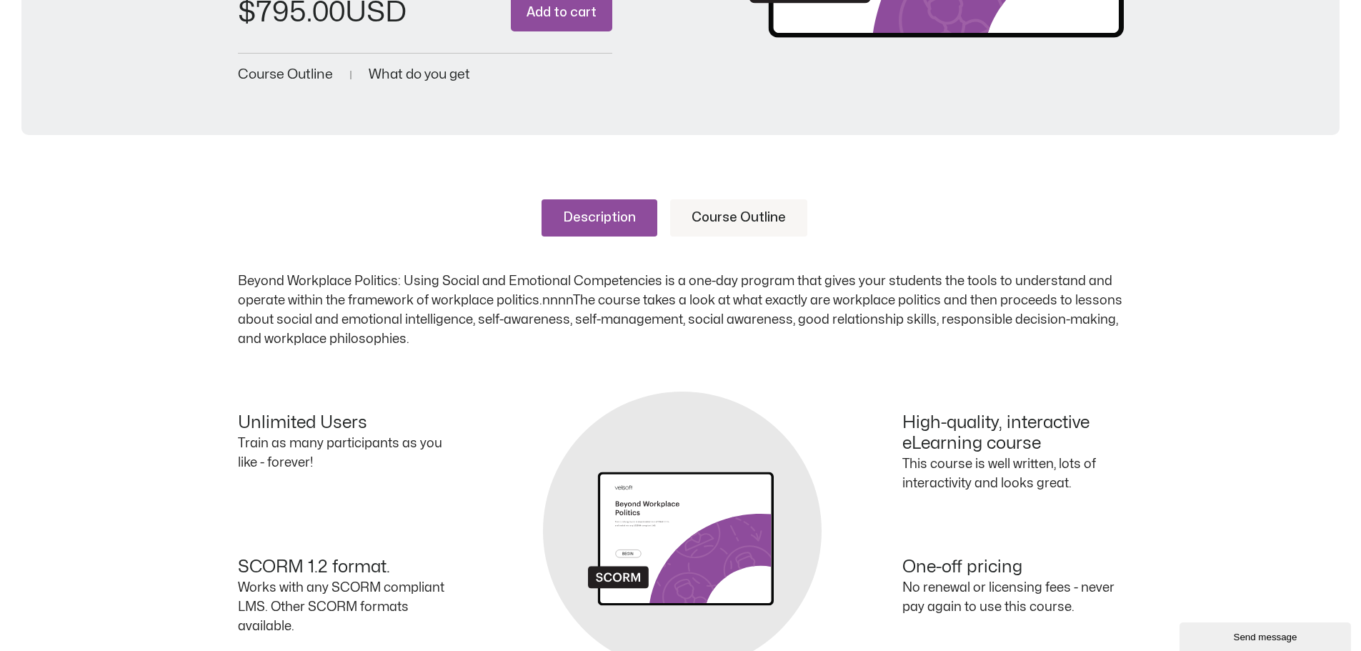
click at [167, 367] on div "Description Course Outline Beyond Workplace Politics: Using Social and Emotiona…" at bounding box center [680, 480] width 1361 height 649
click at [720, 225] on link "Course Outline" at bounding box center [738, 217] width 137 height 37
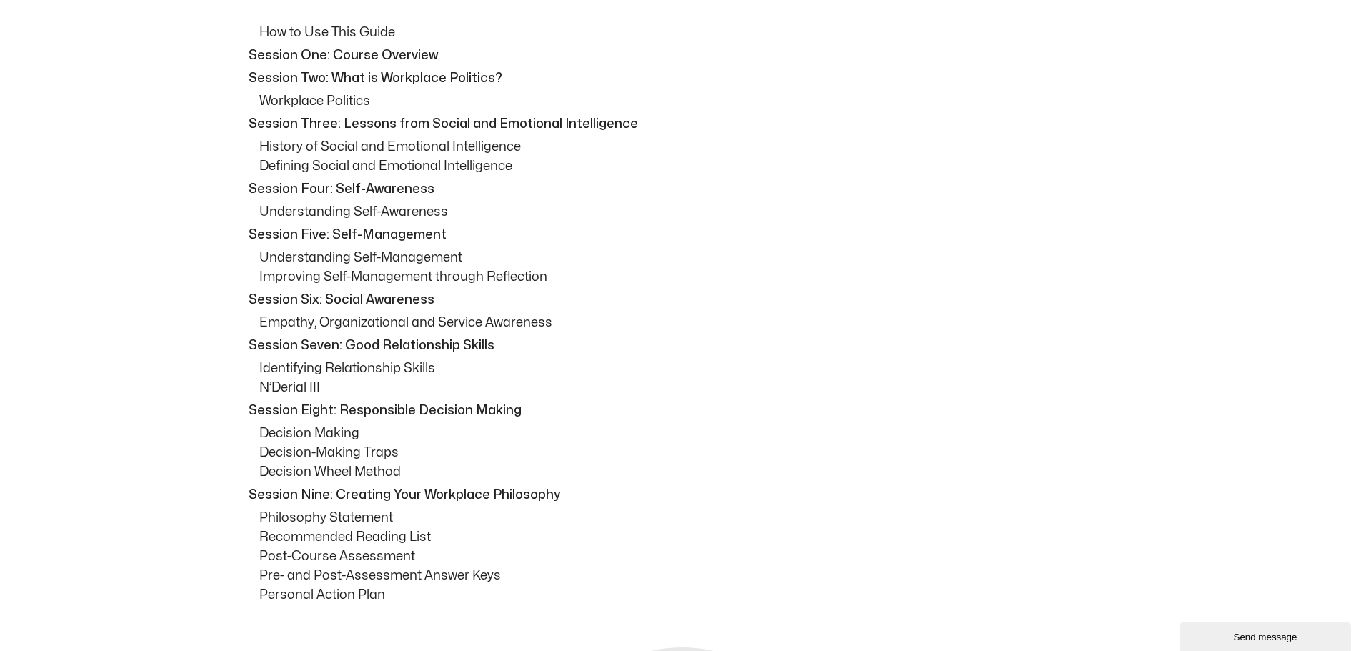
scroll to position [643, 0]
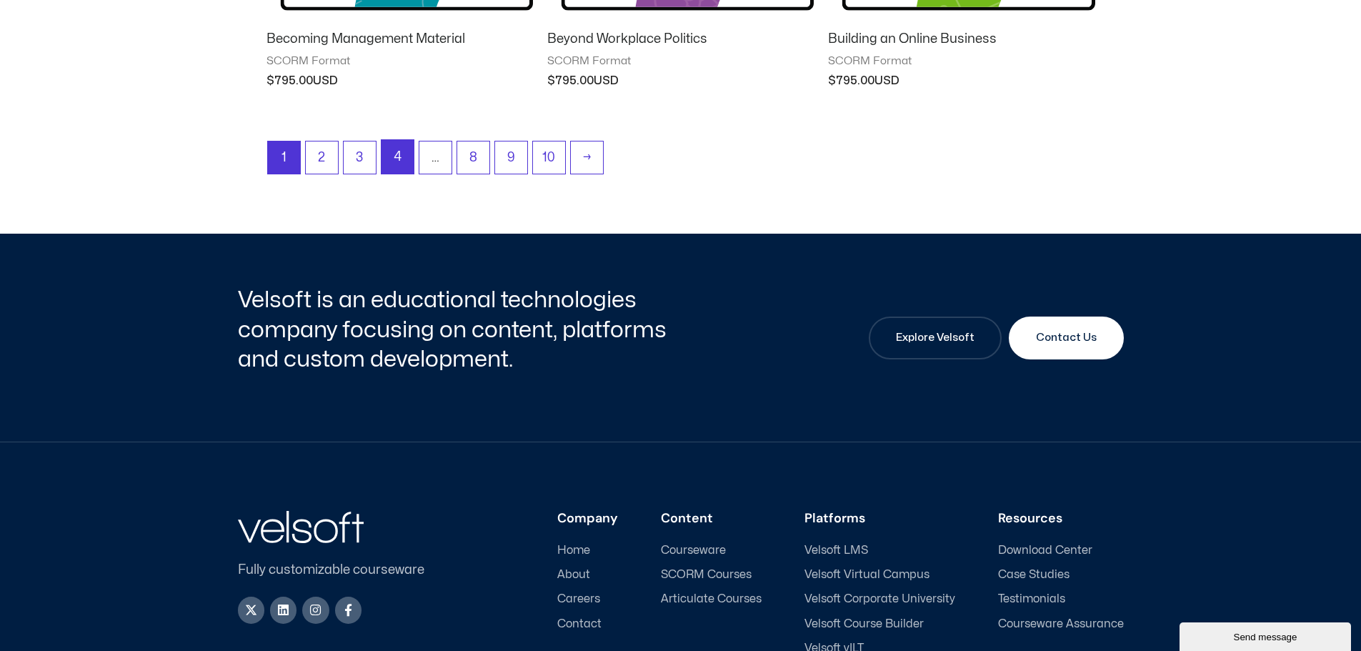
drag, startPoint x: 0, startPoint y: 0, endPoint x: 391, endPoint y: 160, distance: 422.4
click at [391, 160] on link "4" at bounding box center [398, 157] width 32 height 34
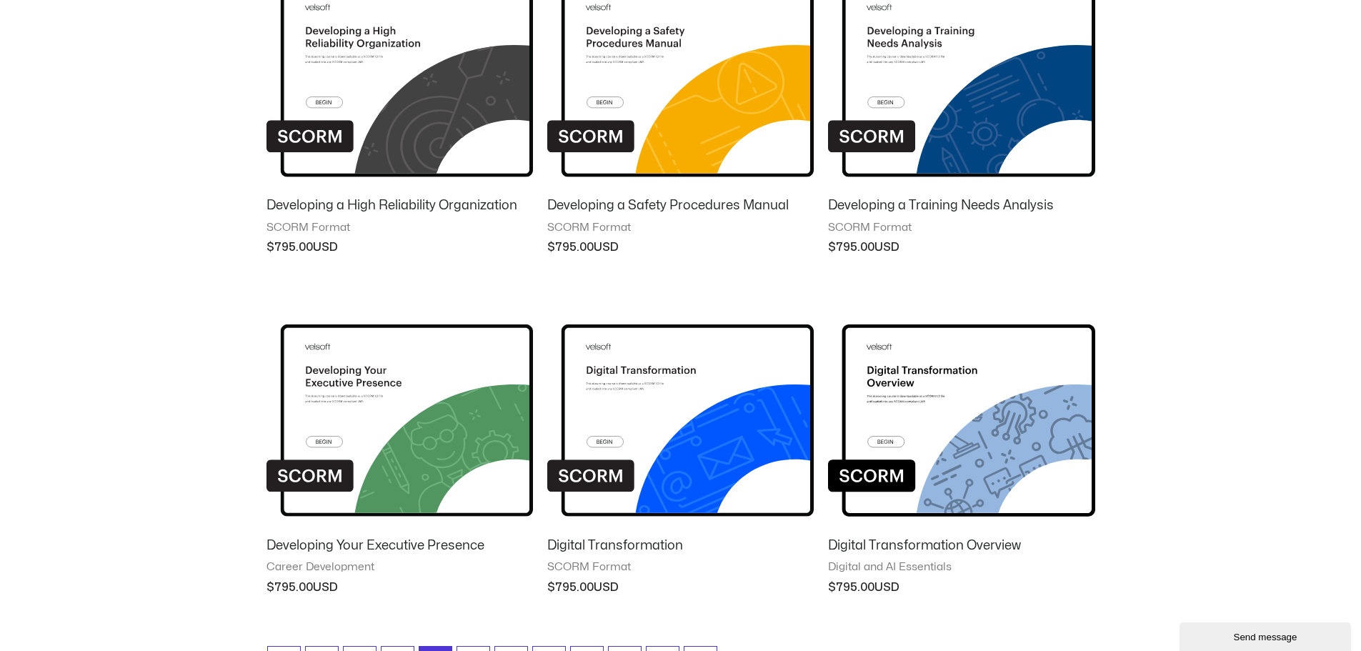
scroll to position [1072, 0]
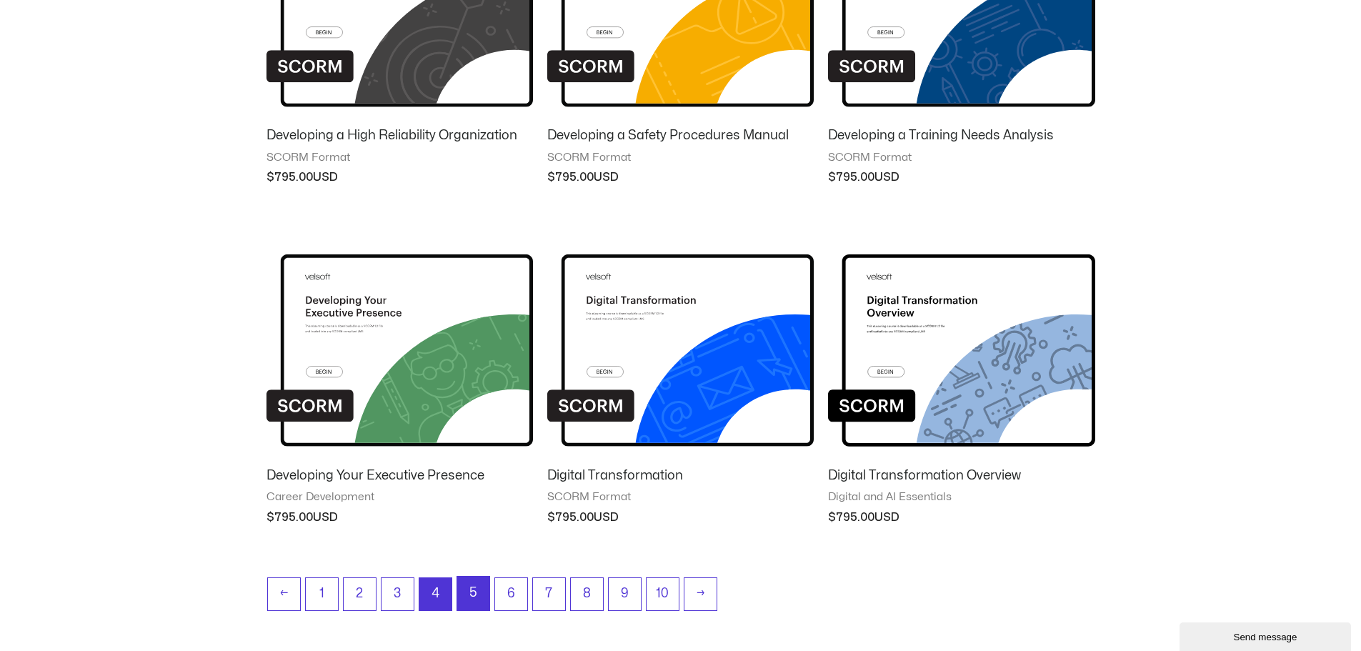
click at [467, 587] on link "5" at bounding box center [473, 594] width 32 height 34
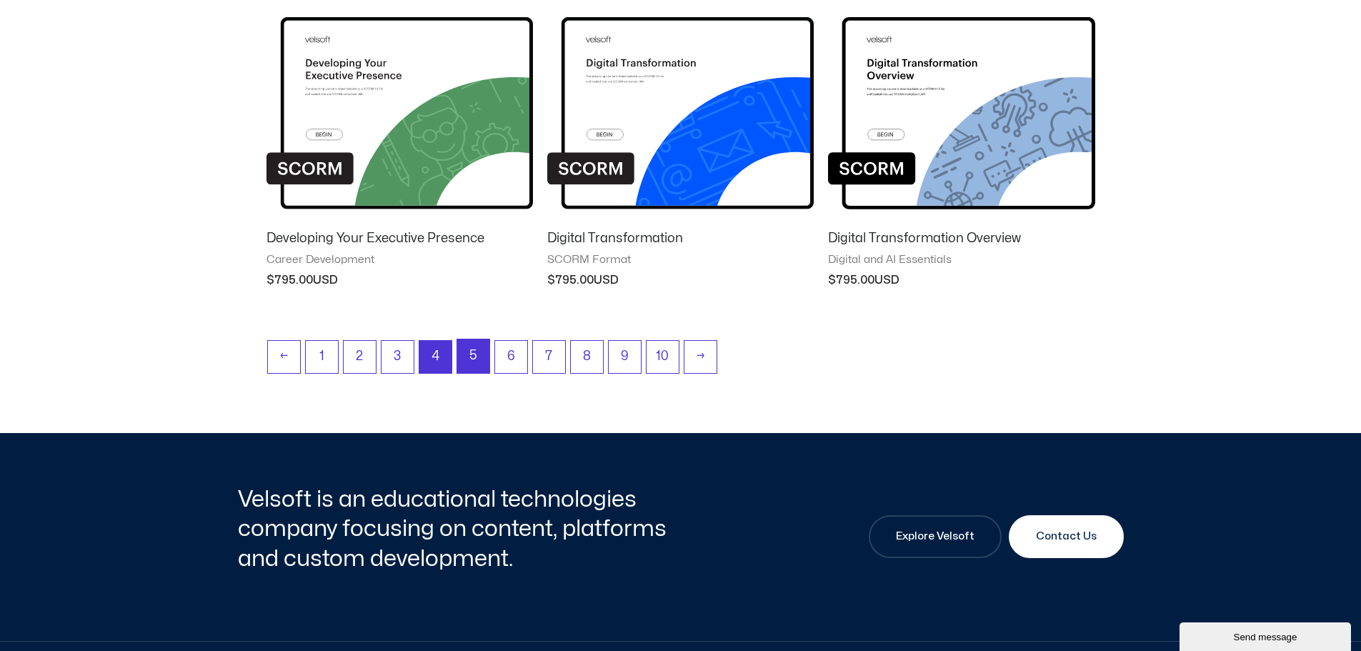
scroll to position [1358, 0]
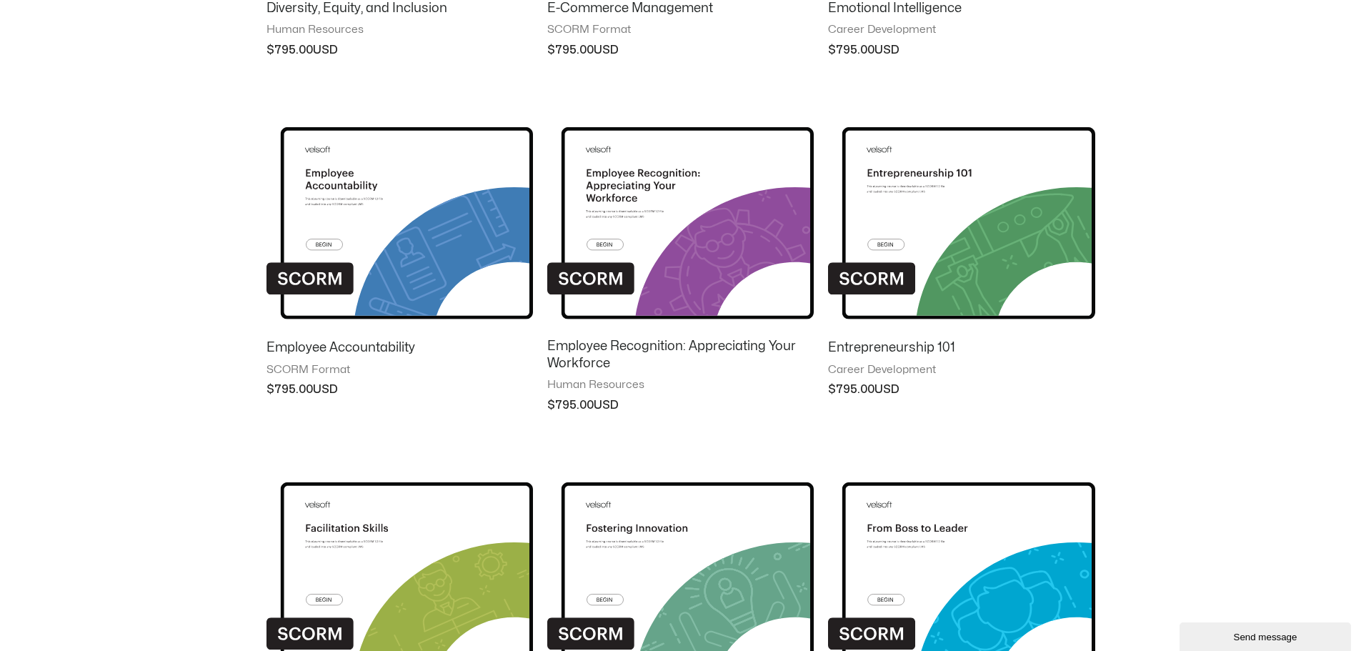
scroll to position [1072, 0]
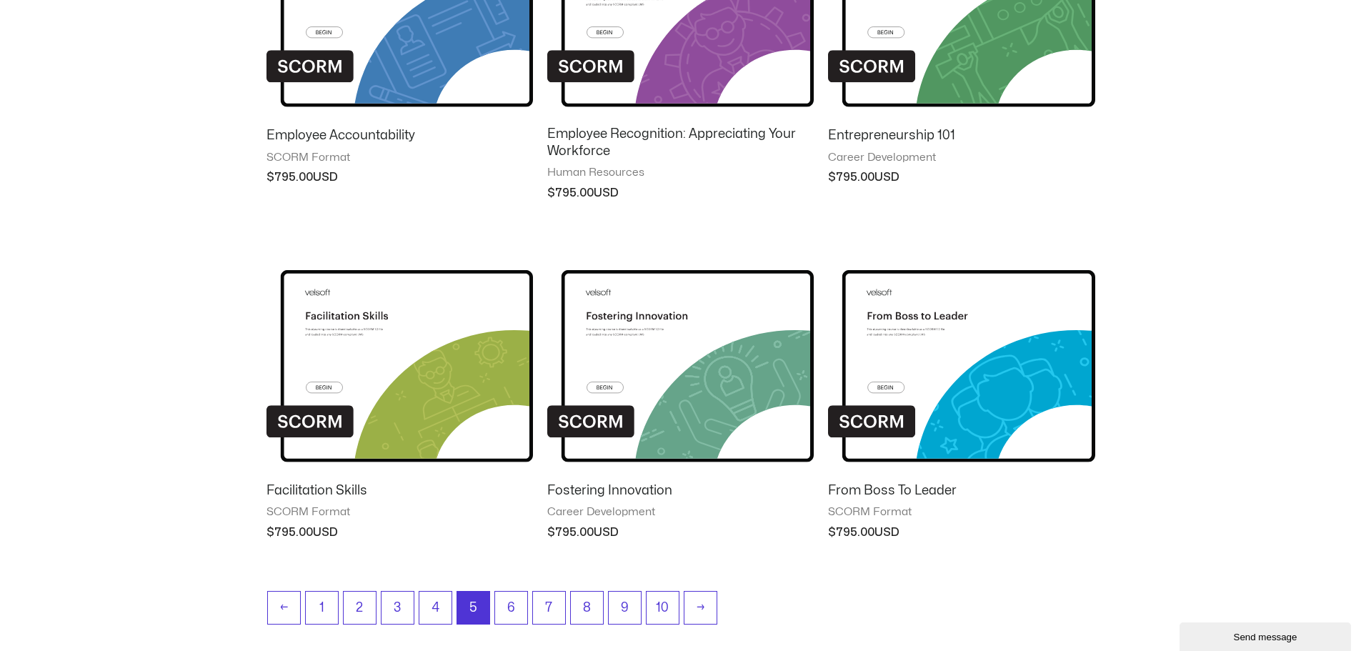
drag, startPoint x: 859, startPoint y: 480, endPoint x: 855, endPoint y: 494, distance: 14.2
click at [515, 615] on link "6" at bounding box center [511, 609] width 32 height 34
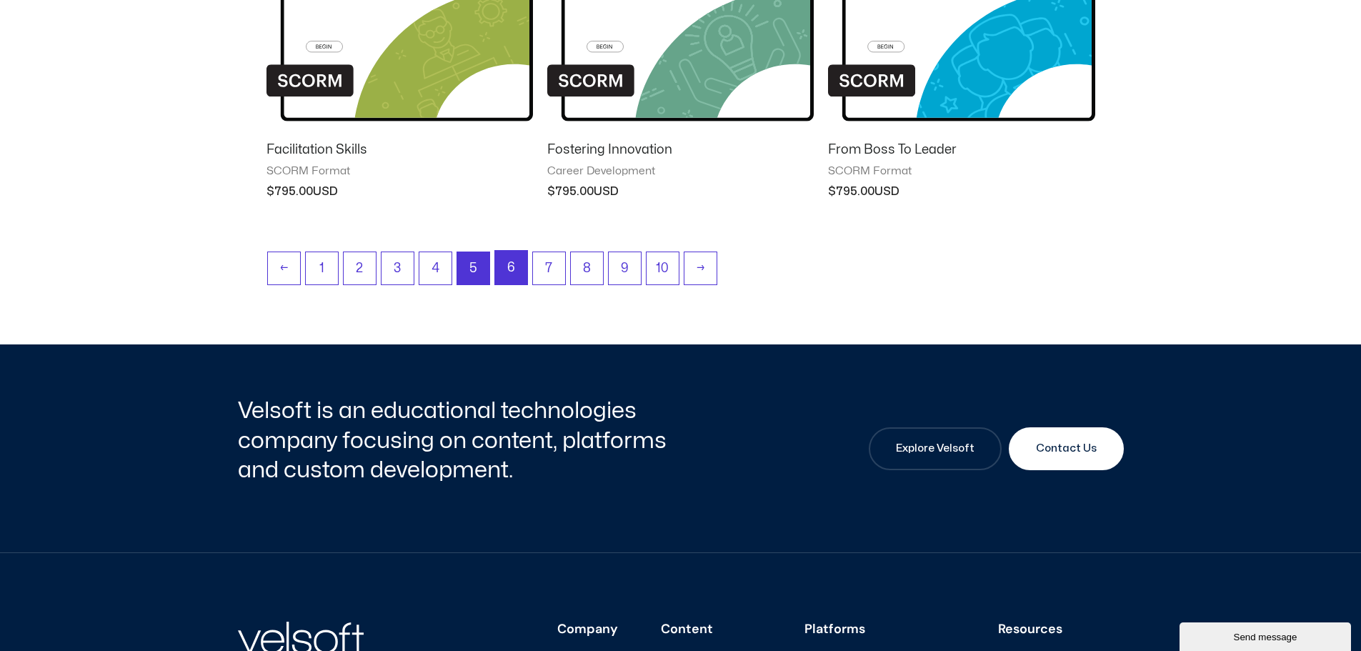
scroll to position [1501, 0]
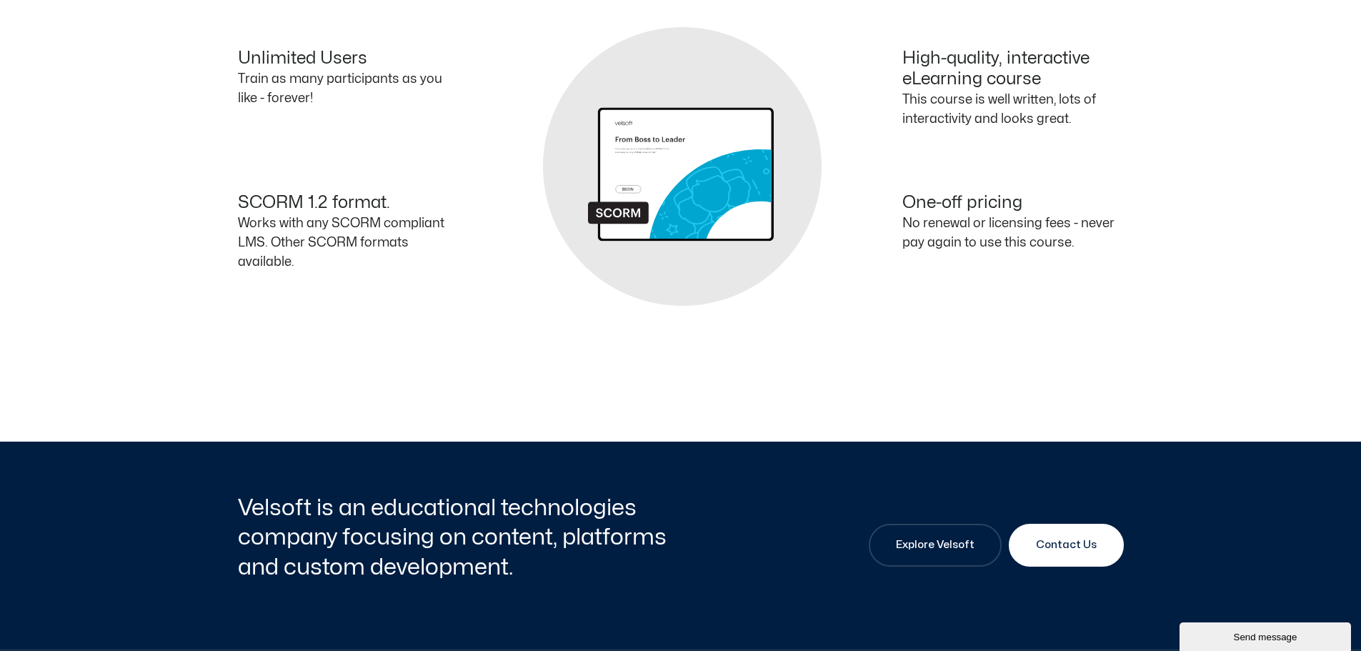
scroll to position [500, 0]
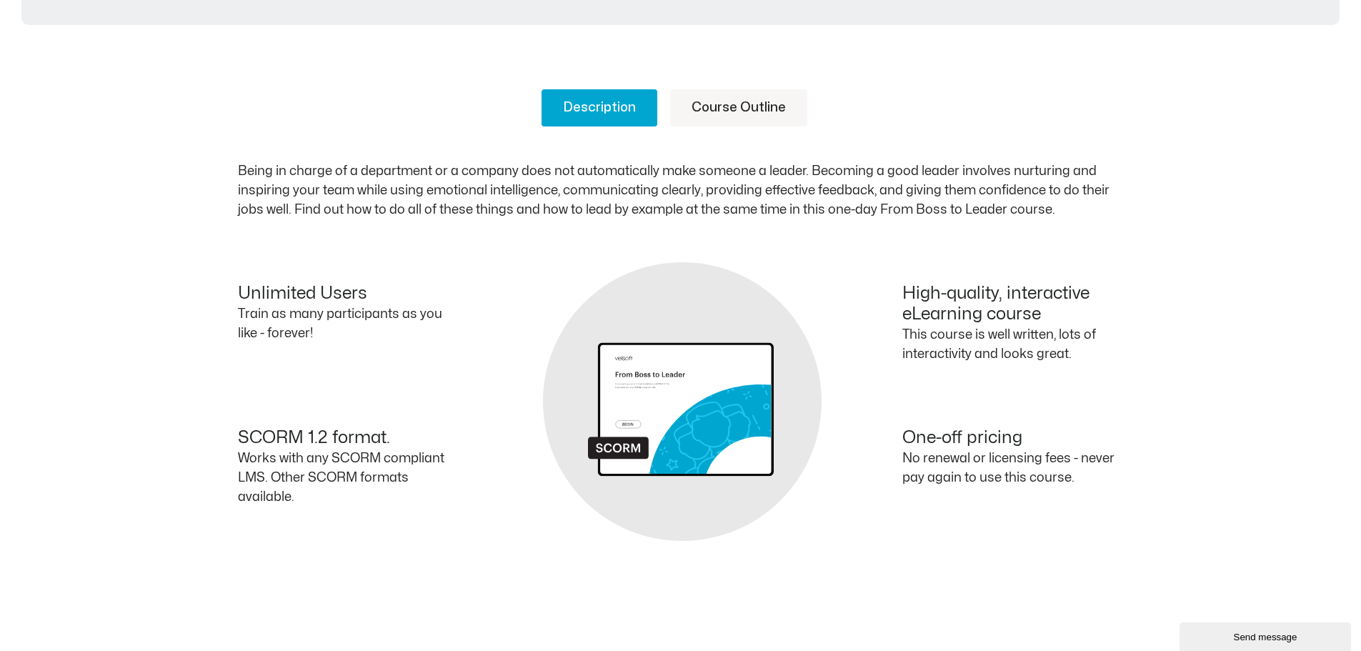
click at [725, 109] on link "Course Outline" at bounding box center [738, 107] width 137 height 37
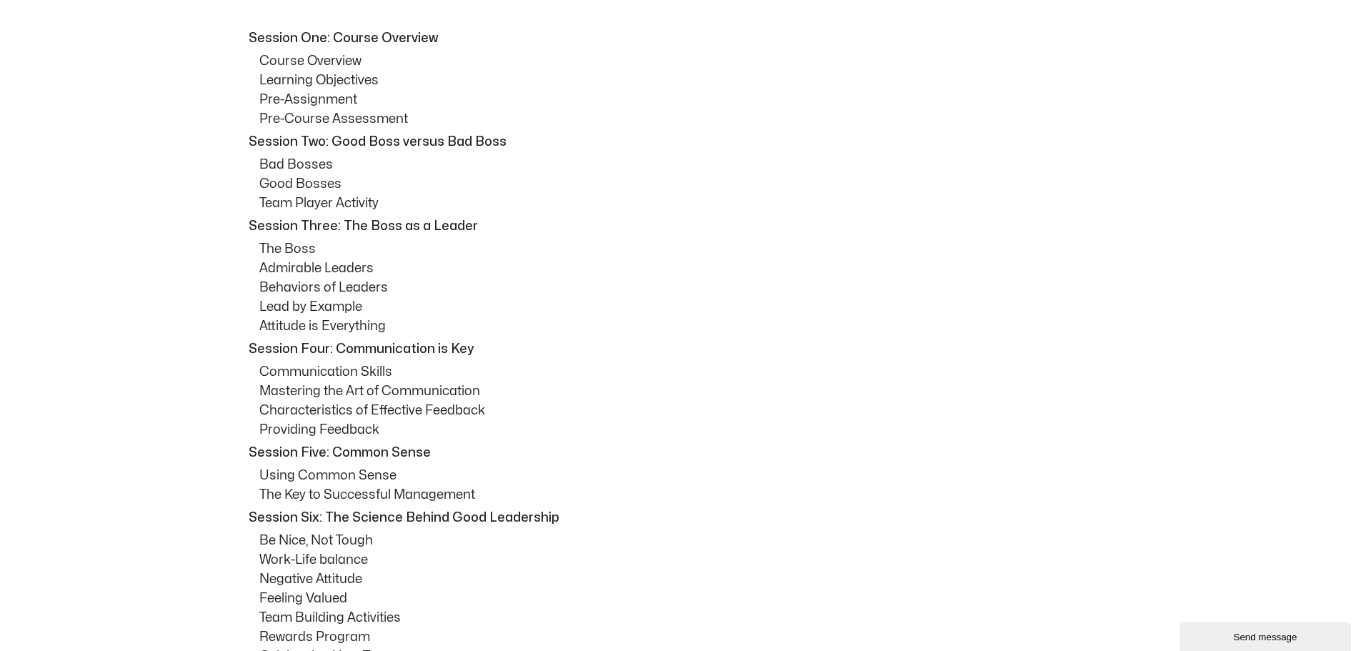
scroll to position [429, 0]
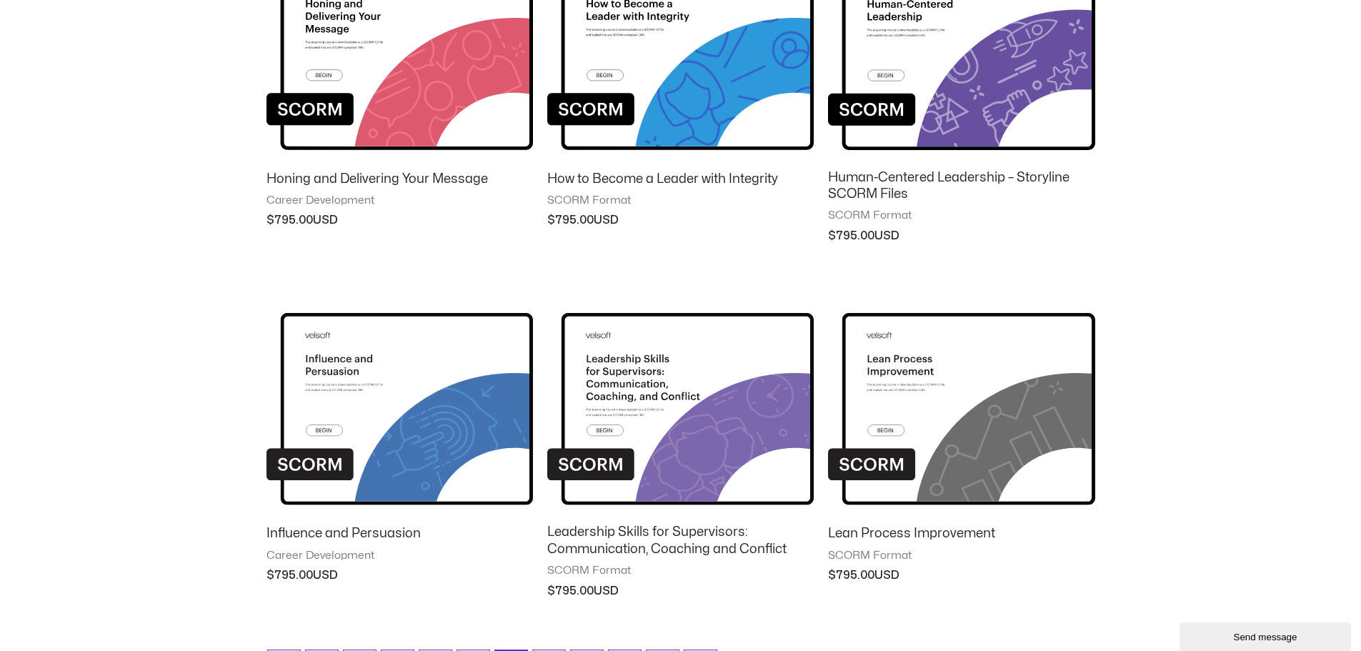
scroll to position [1215, 0]
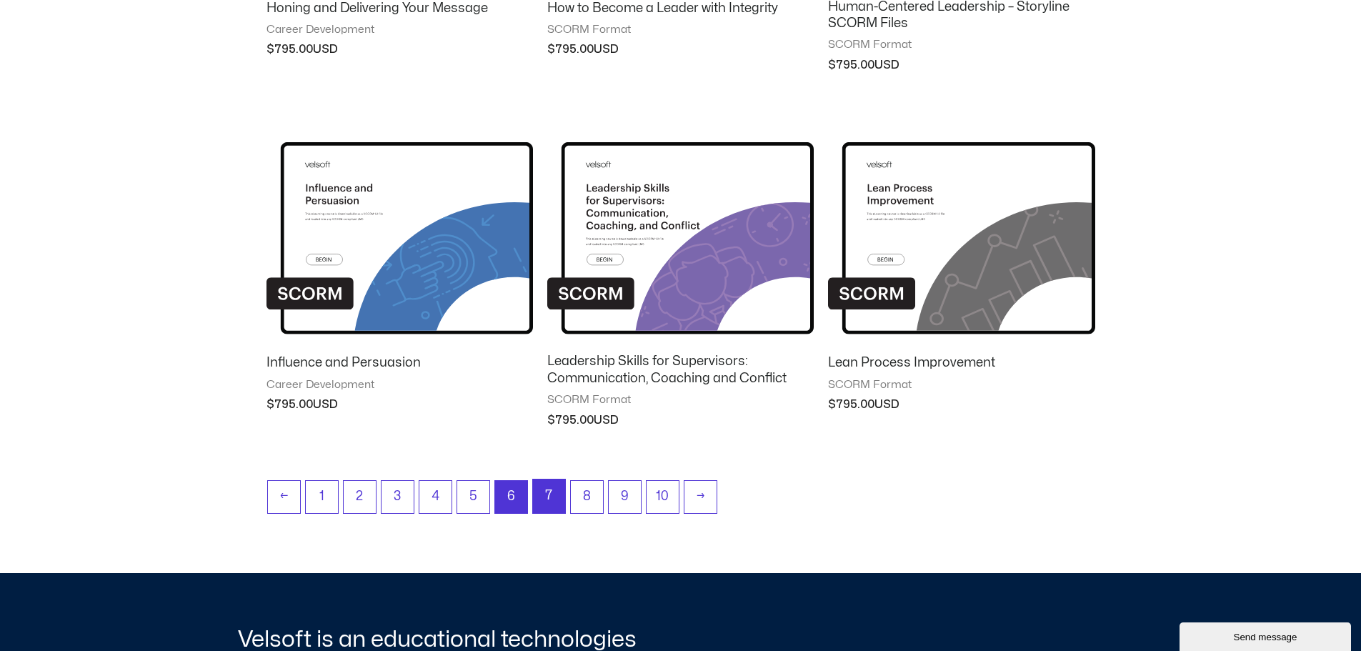
click at [556, 489] on link "7" at bounding box center [549, 496] width 32 height 34
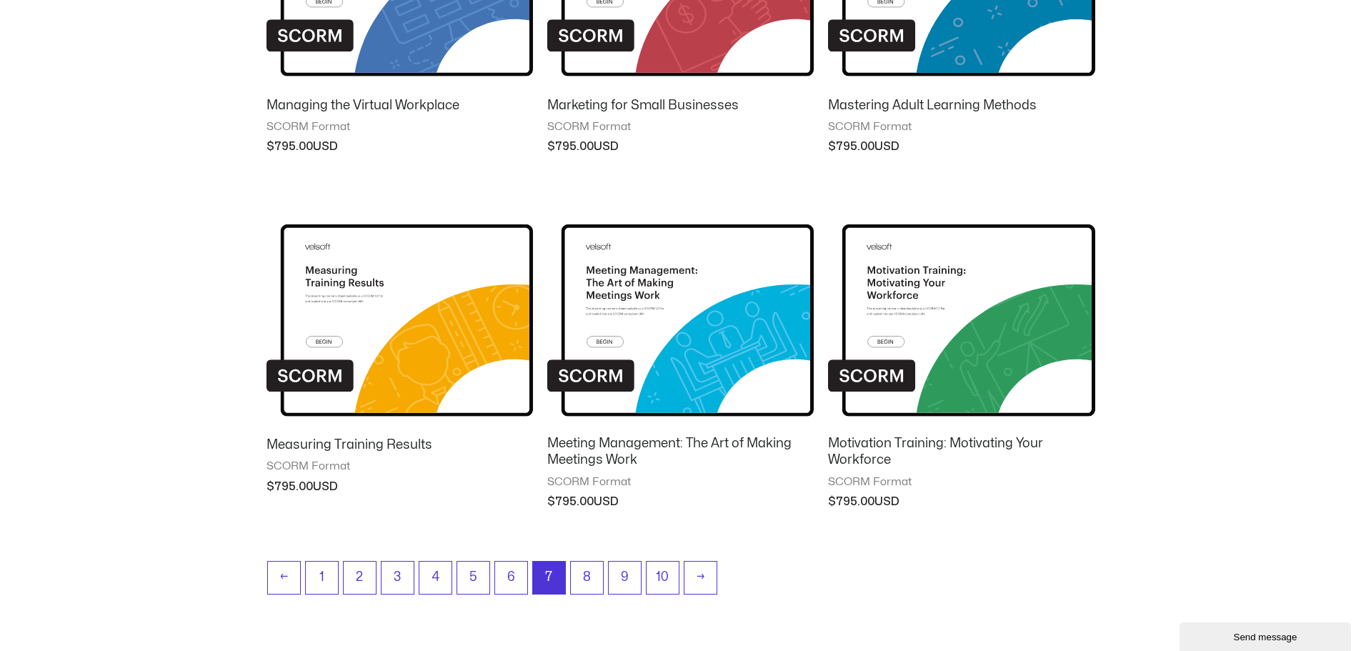
scroll to position [1143, 0]
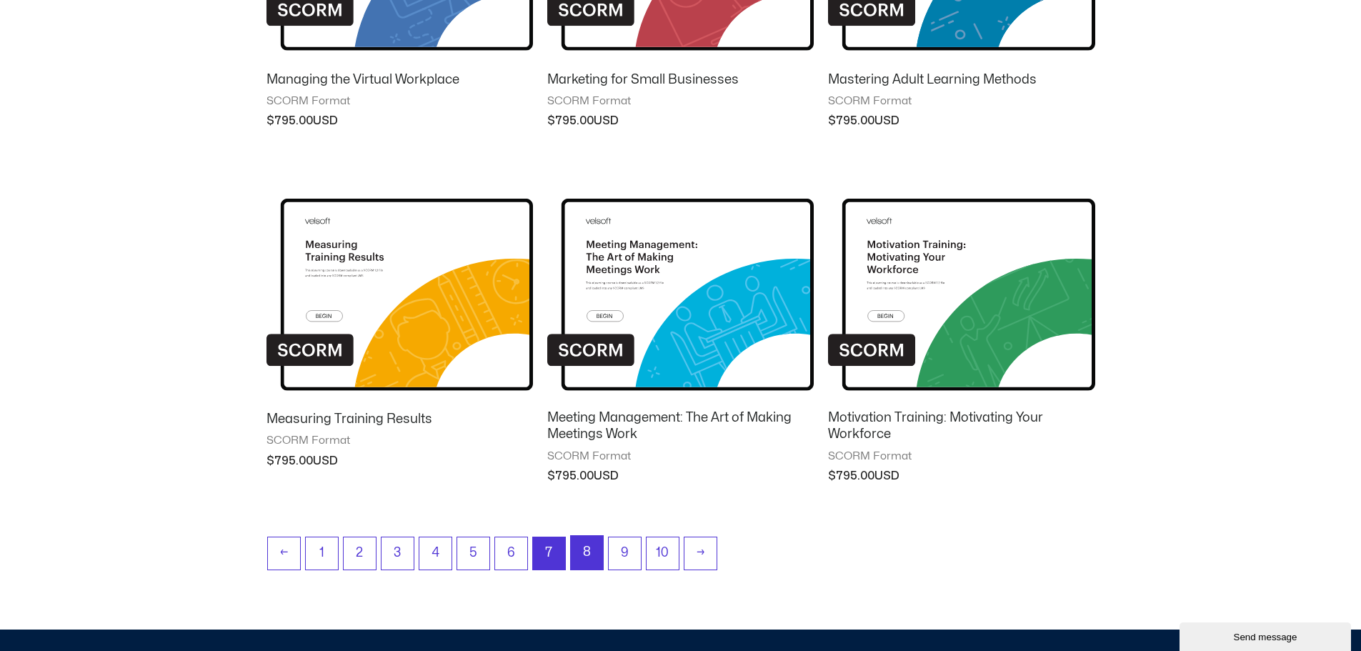
click at [592, 552] on link "8" at bounding box center [587, 553] width 32 height 34
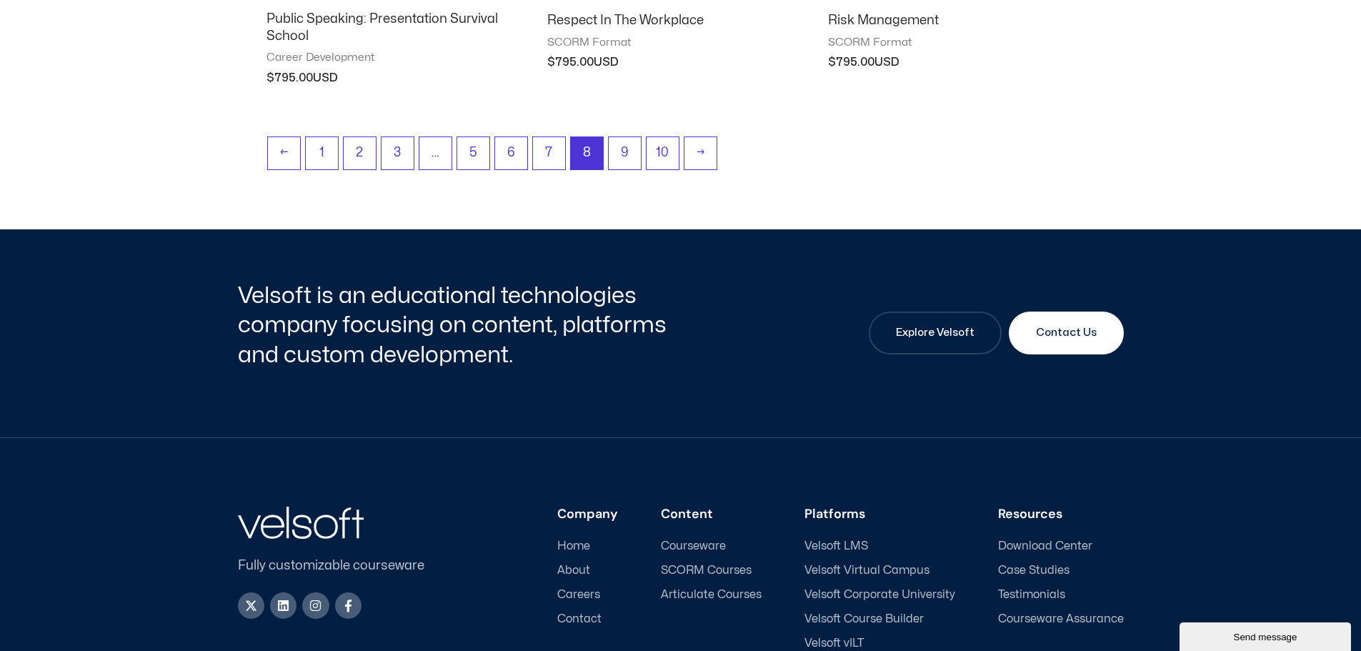
scroll to position [1429, 0]
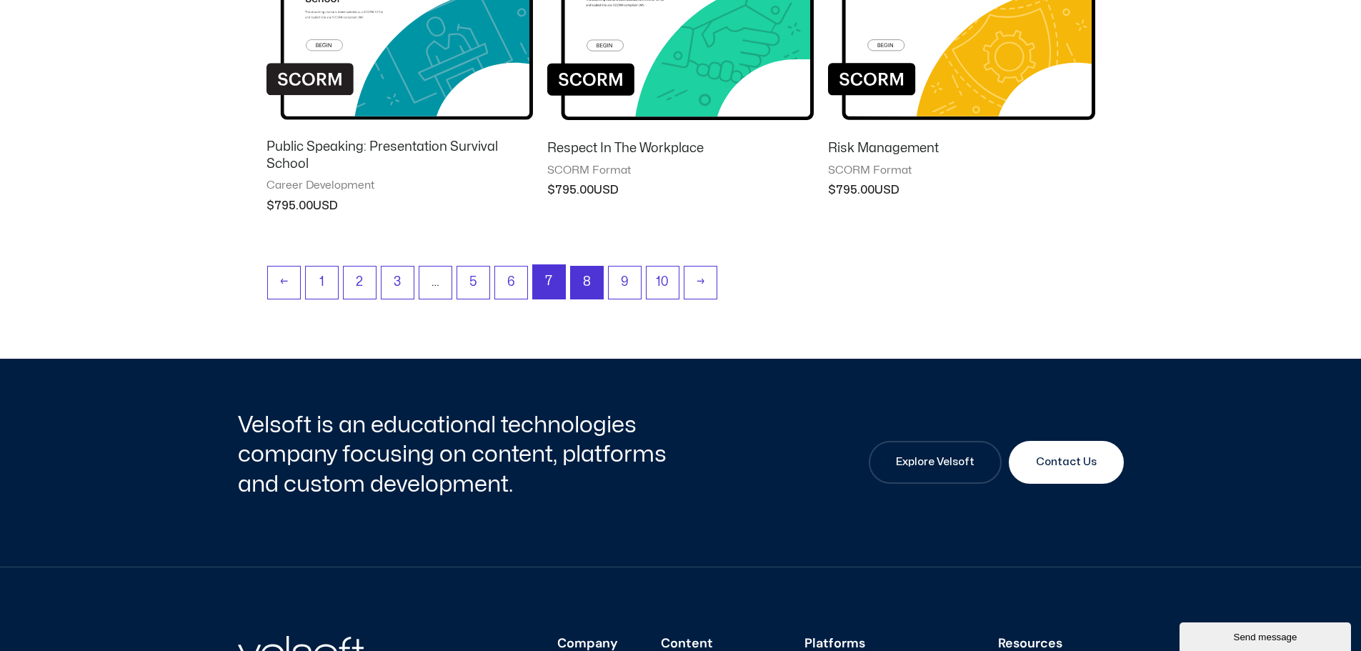
click at [550, 276] on link "7" at bounding box center [549, 282] width 32 height 34
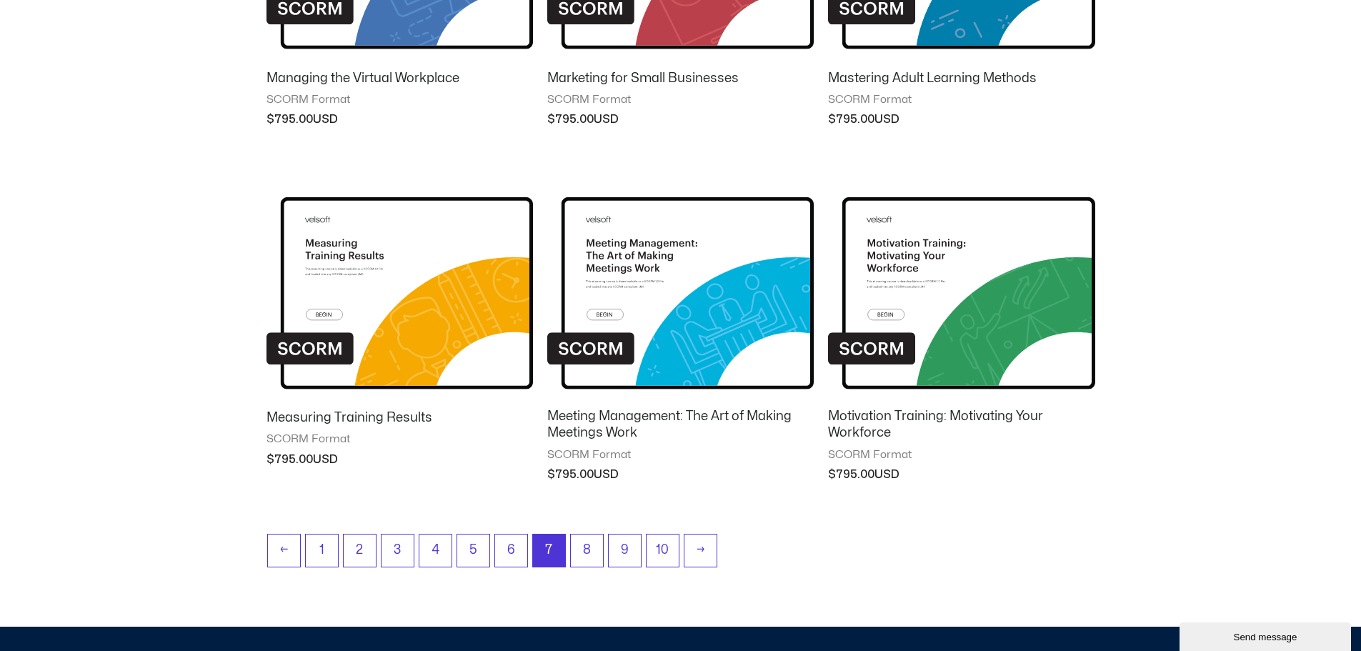
scroll to position [1358, 0]
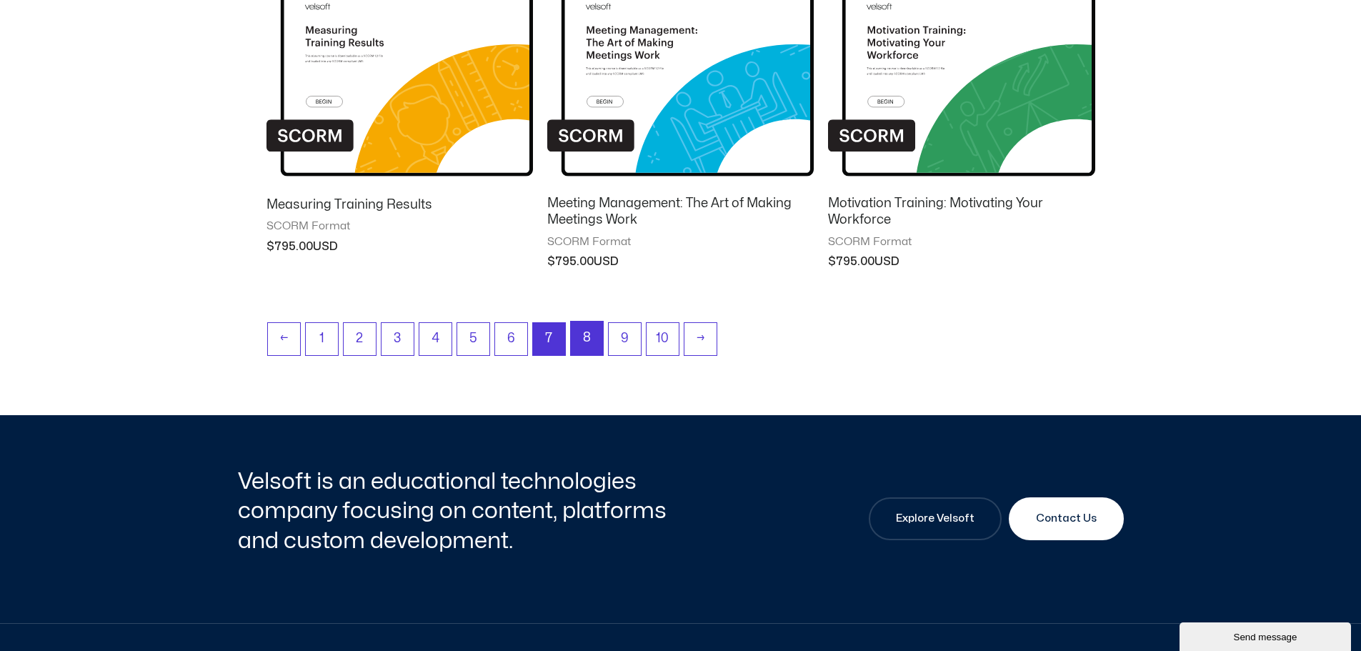
click at [599, 335] on link "8" at bounding box center [587, 339] width 32 height 34
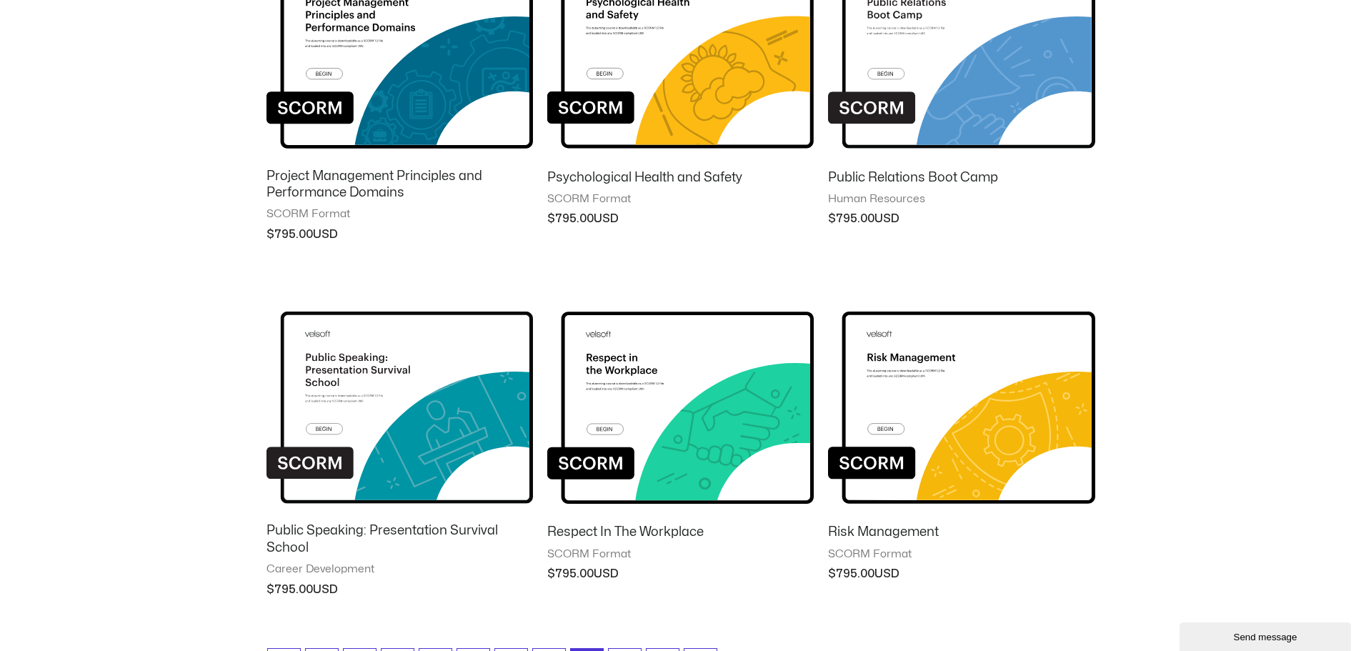
scroll to position [1143, 0]
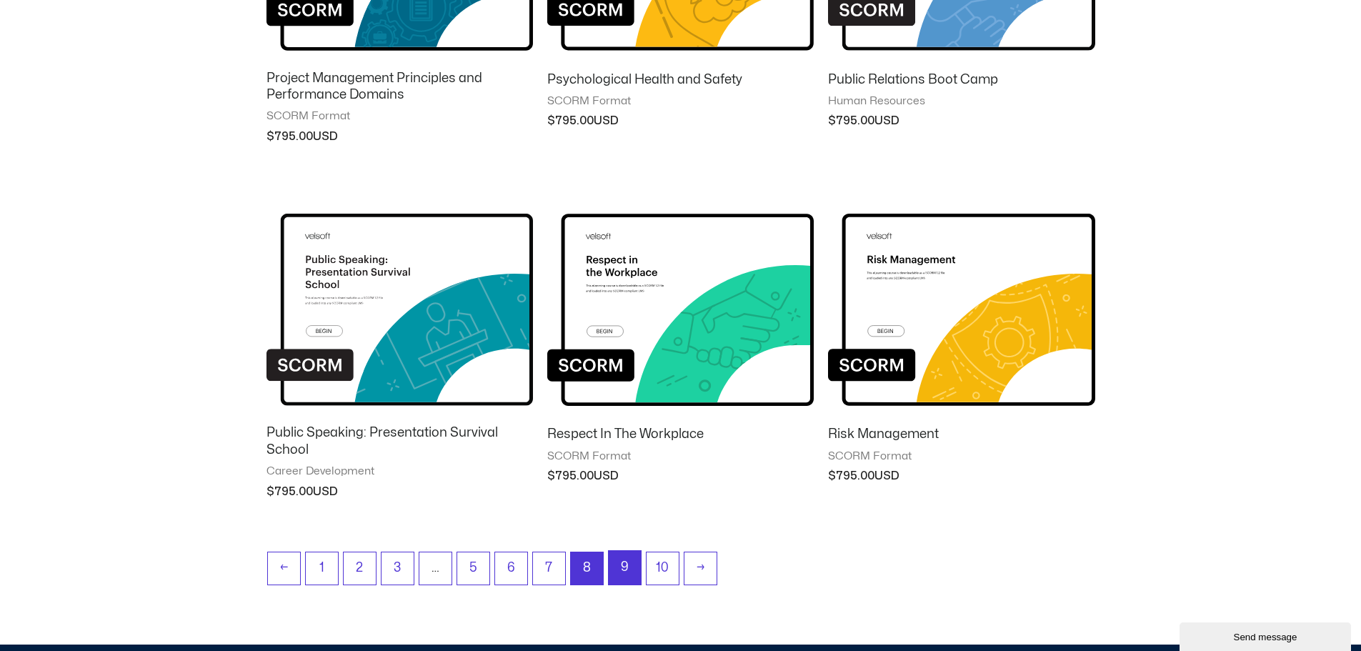
click at [613, 557] on link "9" at bounding box center [625, 568] width 32 height 34
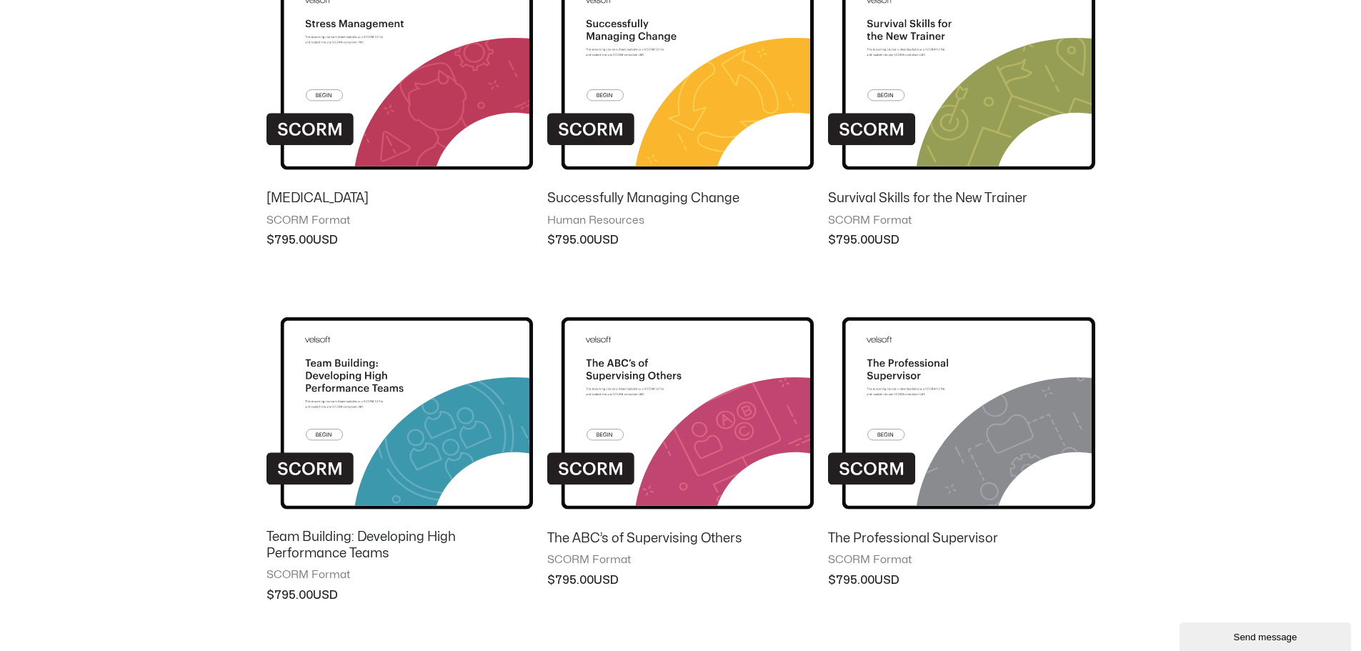
scroll to position [1097, 0]
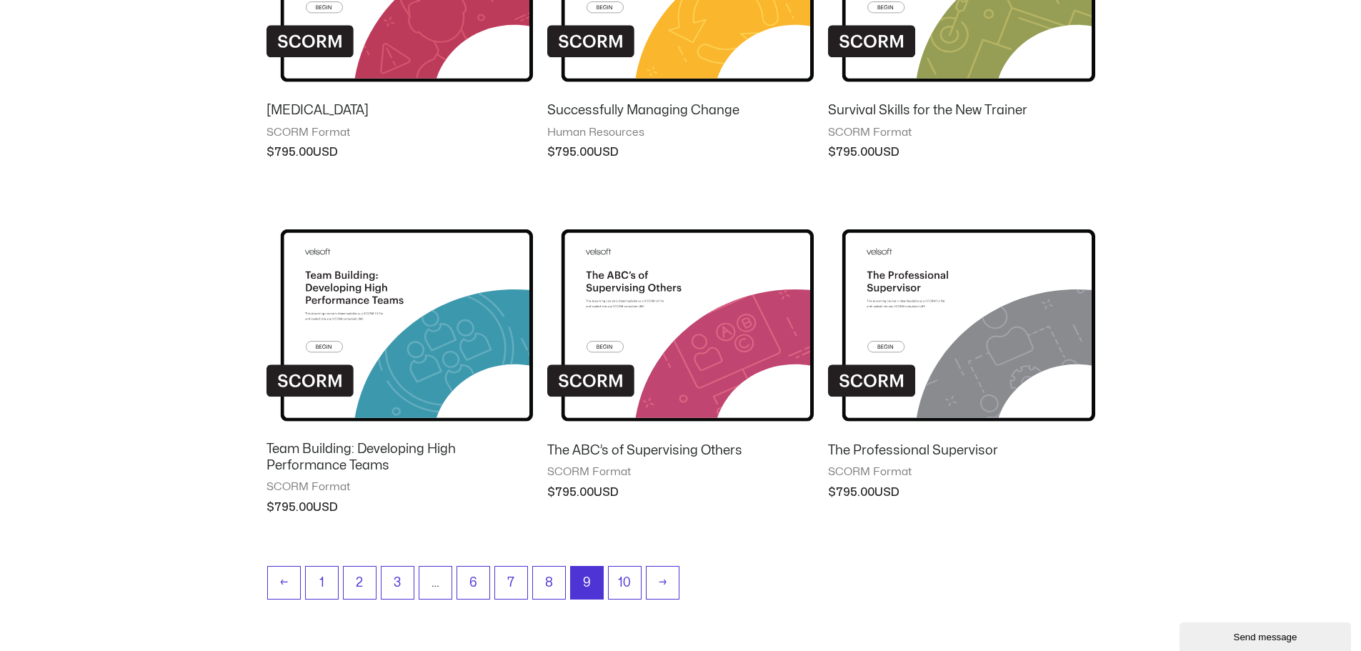
click at [613, 600] on ul "← 1 2 3 … 6 7 8 9 10 →" at bounding box center [680, 586] width 827 height 41
click at [630, 576] on link "10" at bounding box center [626, 584] width 34 height 34
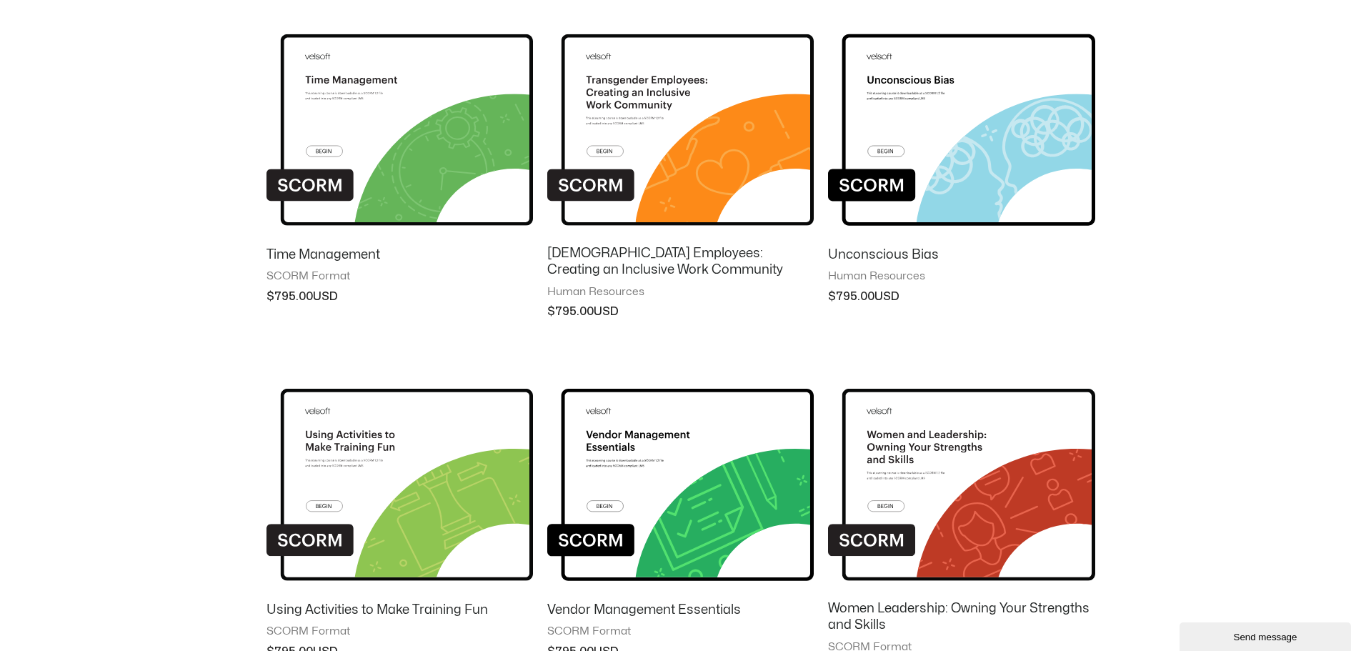
scroll to position [257, 0]
